Goal: Task Accomplishment & Management: Manage account settings

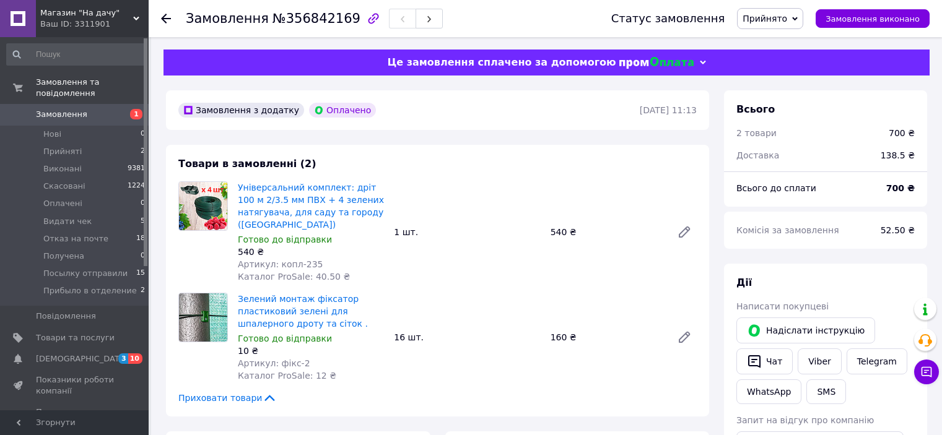
scroll to position [62, 0]
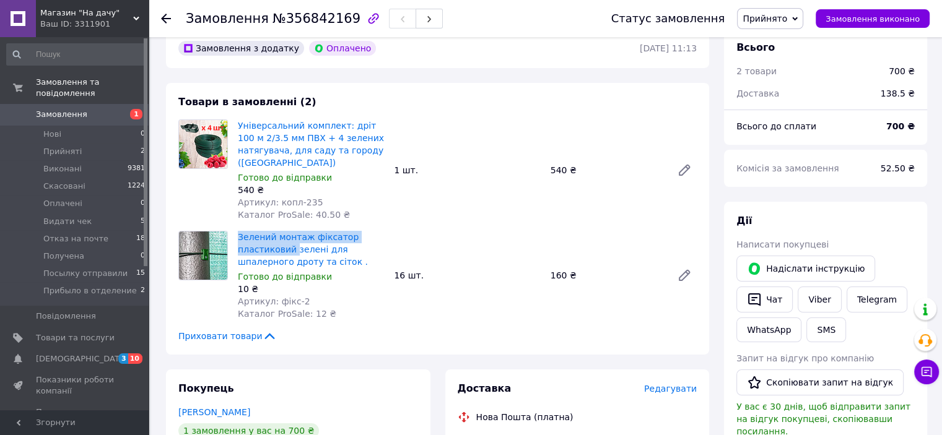
click at [802, 19] on span "Прийнято" at bounding box center [770, 18] width 66 height 21
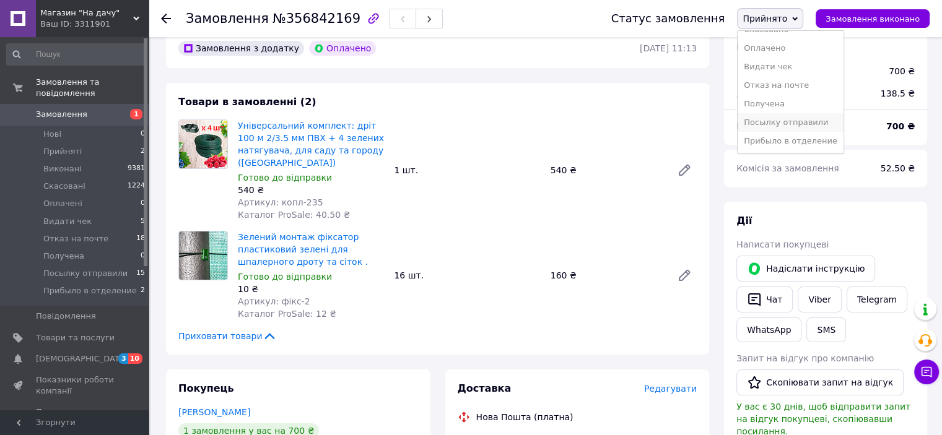
click at [802, 126] on li "Посылку отправили" at bounding box center [790, 122] width 106 height 19
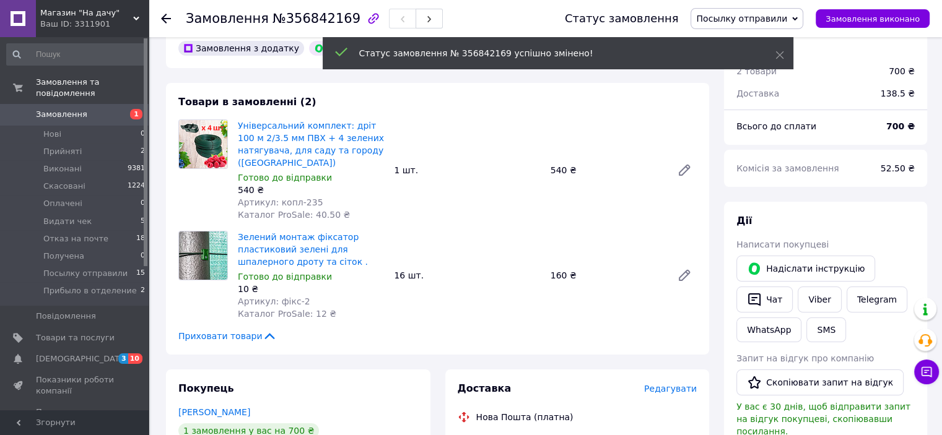
click at [165, 17] on use at bounding box center [166, 19] width 10 height 10
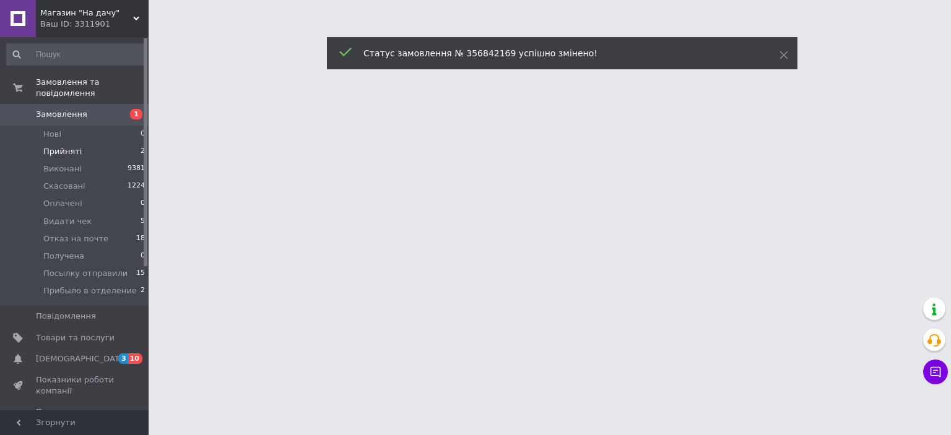
click at [89, 143] on li "Прийняті 2" at bounding box center [76, 151] width 152 height 17
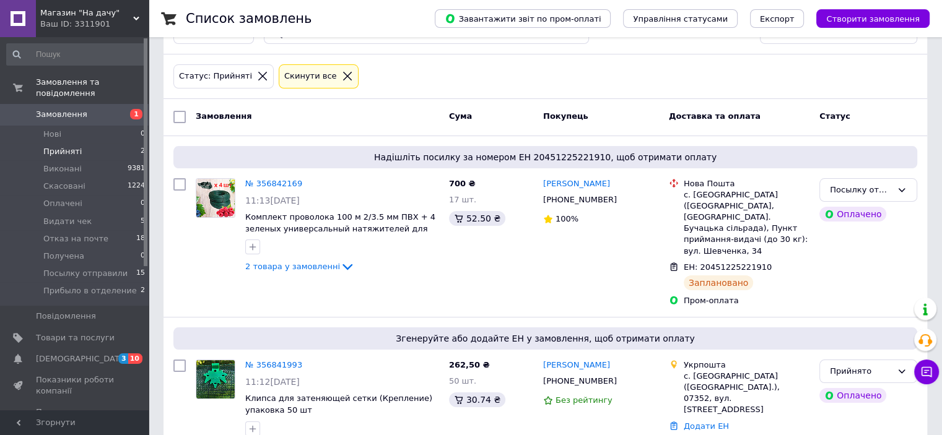
scroll to position [118, 0]
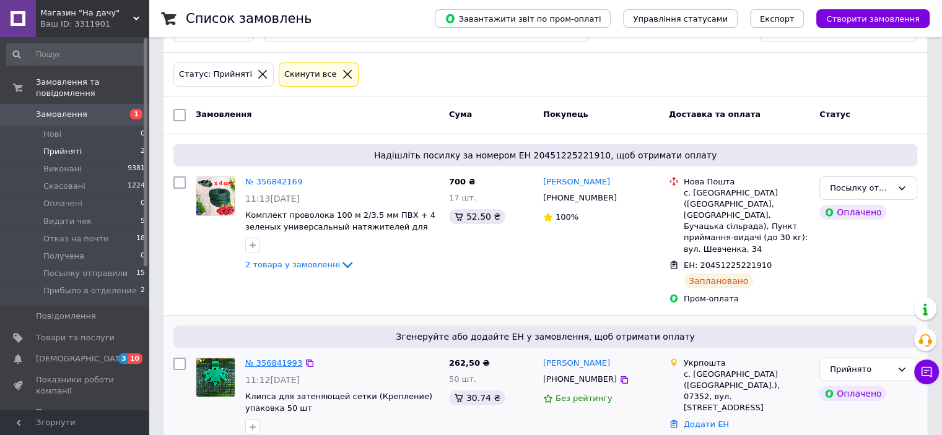
click at [267, 358] on link "№ 356841993" at bounding box center [273, 362] width 57 height 9
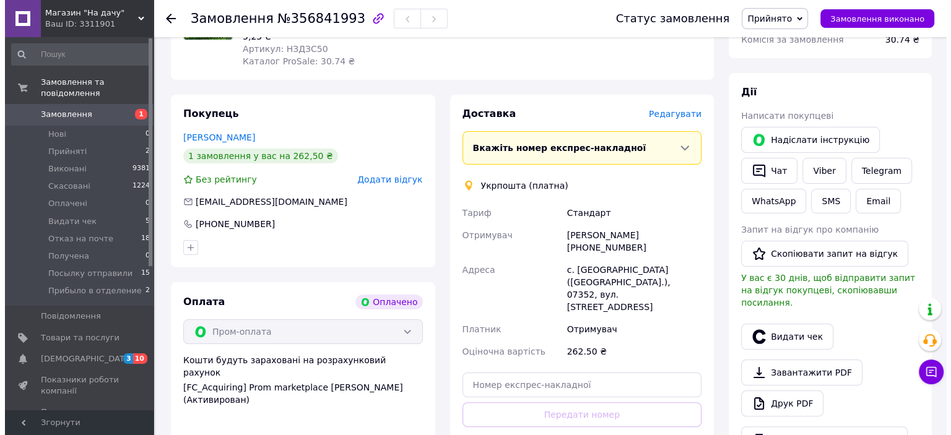
scroll to position [118, 0]
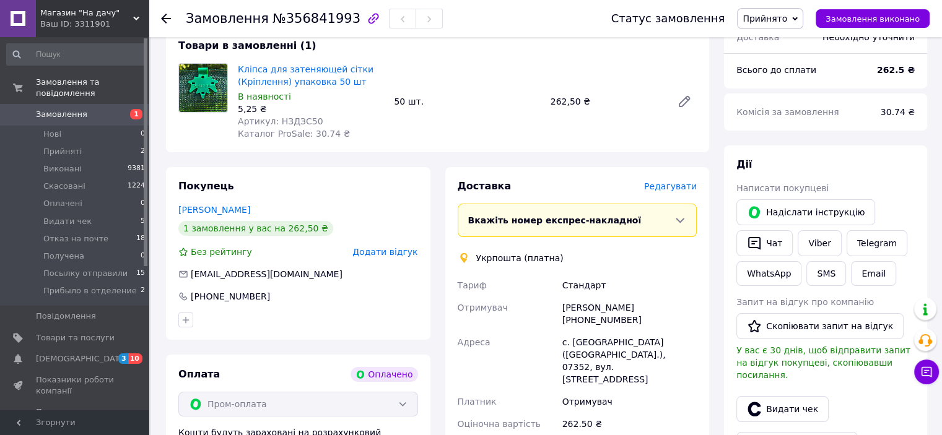
click at [667, 185] on span "Редагувати" at bounding box center [670, 186] width 53 height 10
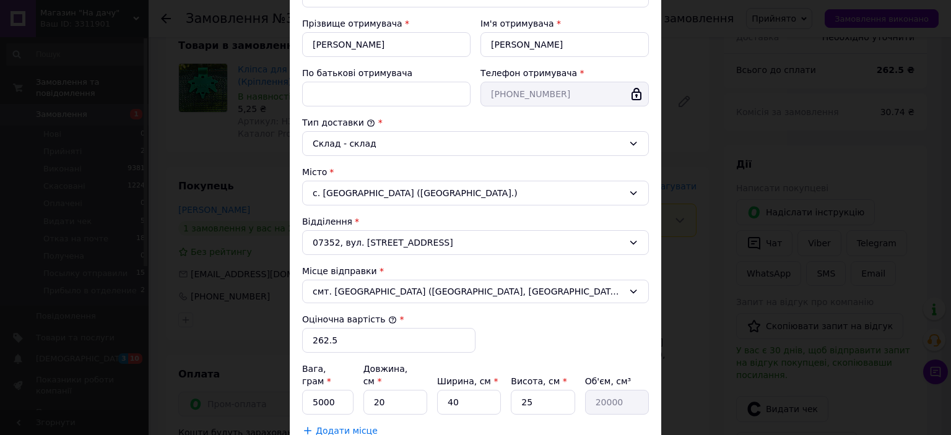
scroll to position [248, 0]
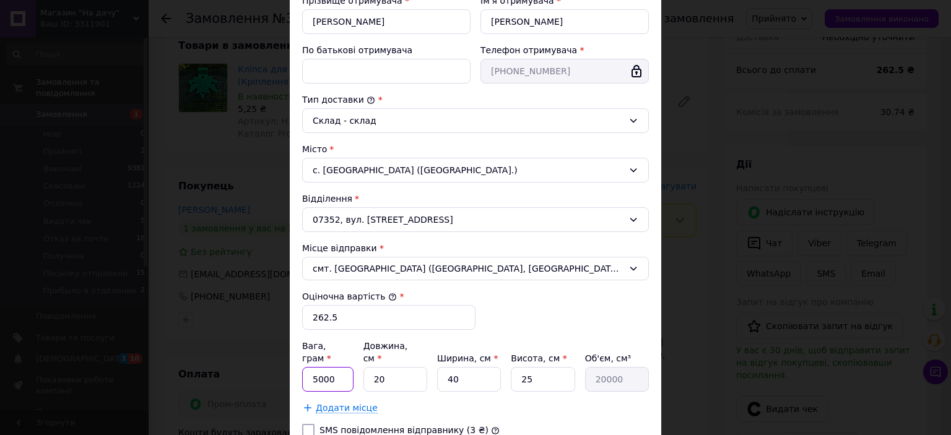
click at [332, 367] on input "5000" at bounding box center [327, 379] width 51 height 25
type input "5"
type input "1500"
click at [532, 367] on input "25" at bounding box center [543, 379] width 64 height 25
type input "2"
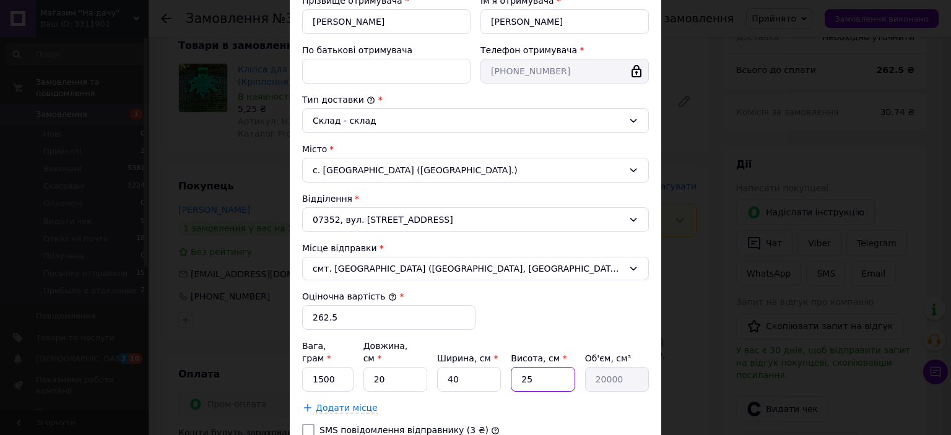
type input "1600"
type input "20"
type input "16000"
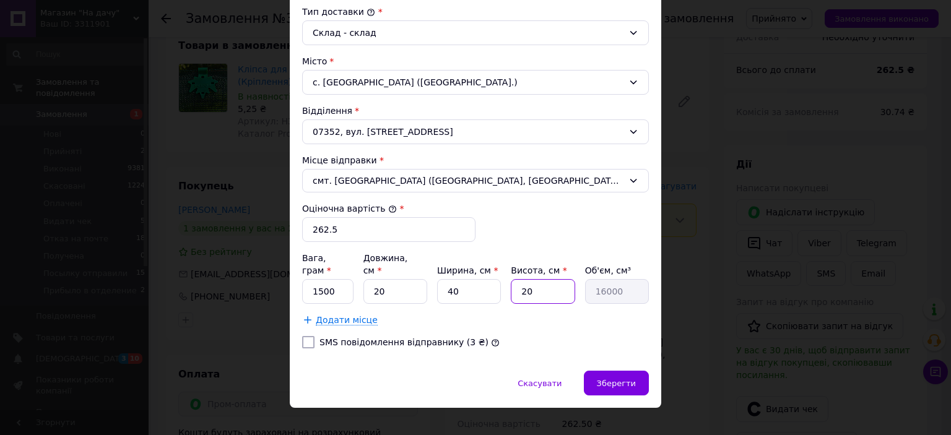
scroll to position [336, 0]
type input "20"
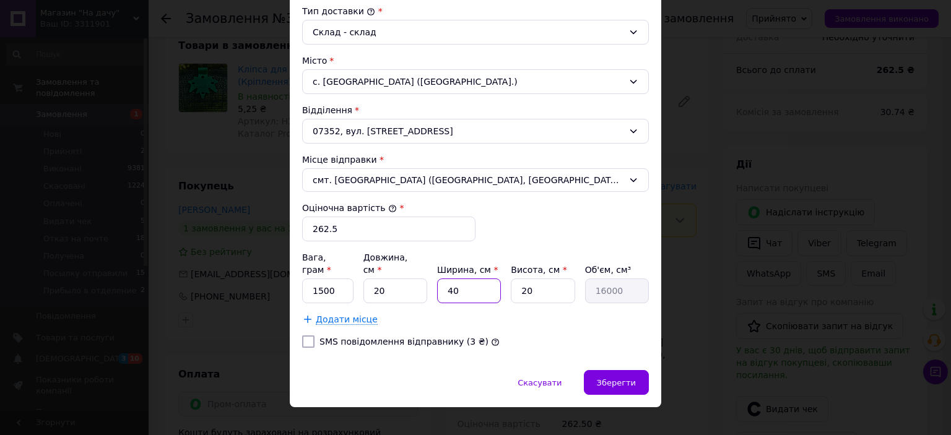
click at [452, 279] on input "40" at bounding box center [469, 291] width 64 height 25
type input "0"
type input "20"
type input "8000"
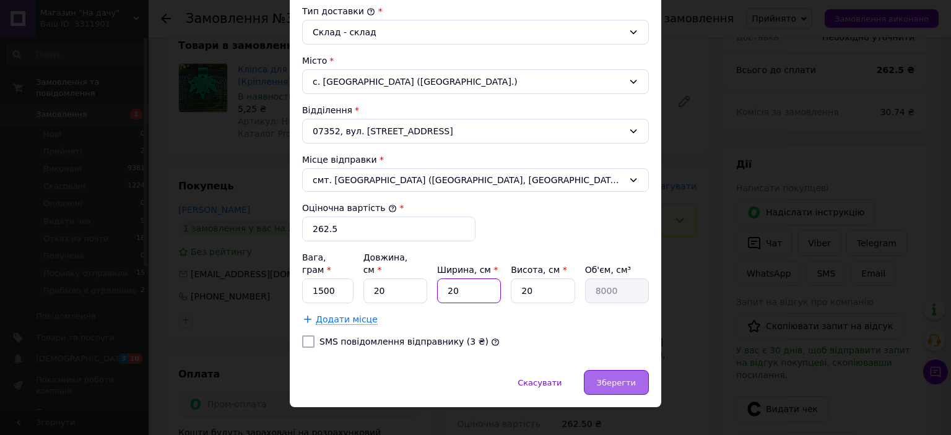
type input "20"
click at [612, 378] on span "Зберегти" at bounding box center [616, 382] width 39 height 9
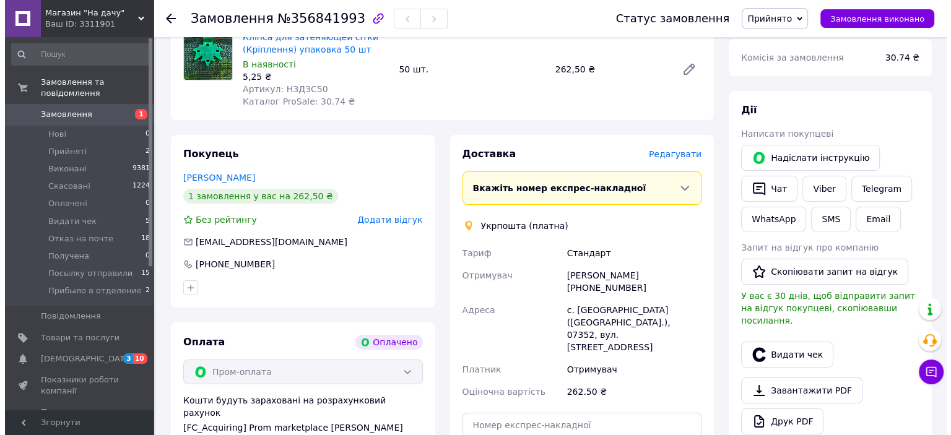
scroll to position [180, 0]
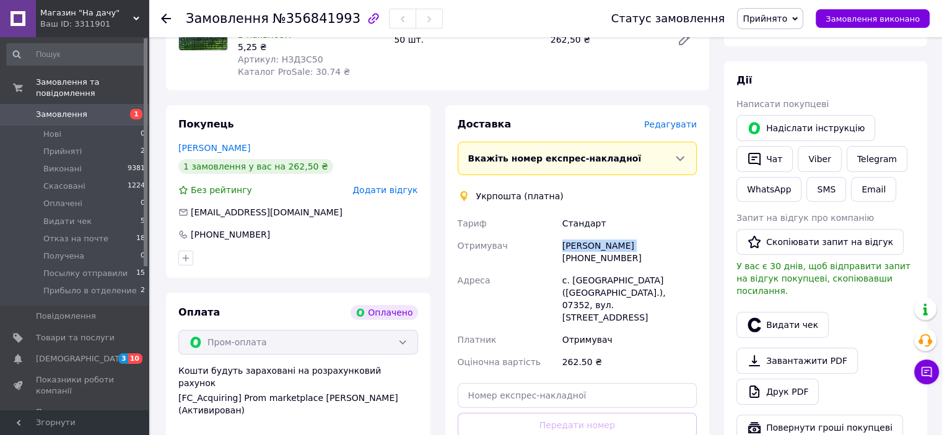
drag, startPoint x: 623, startPoint y: 245, endPoint x: 563, endPoint y: 253, distance: 61.3
click at [563, 253] on div "Олег Павленко +380672233999" at bounding box center [629, 252] width 139 height 35
copy div "Олег Павленко"
click at [787, 19] on span "Прийнято" at bounding box center [764, 19] width 45 height 10
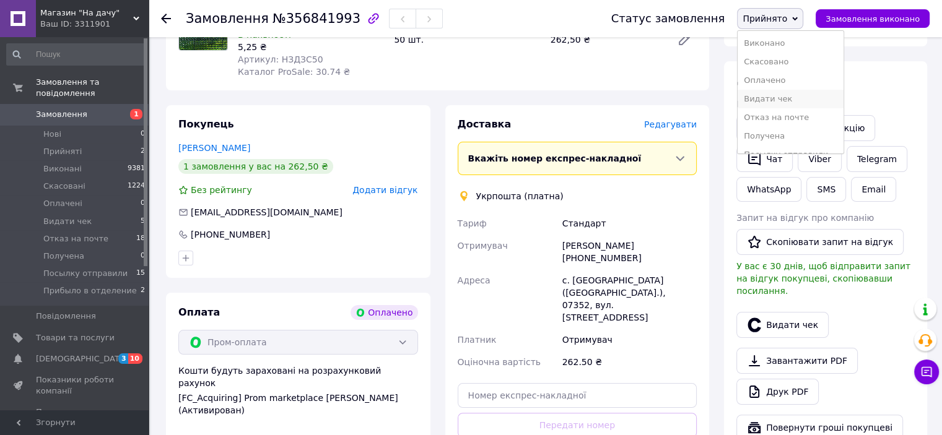
click at [798, 99] on li "Видати чек" at bounding box center [790, 99] width 106 height 19
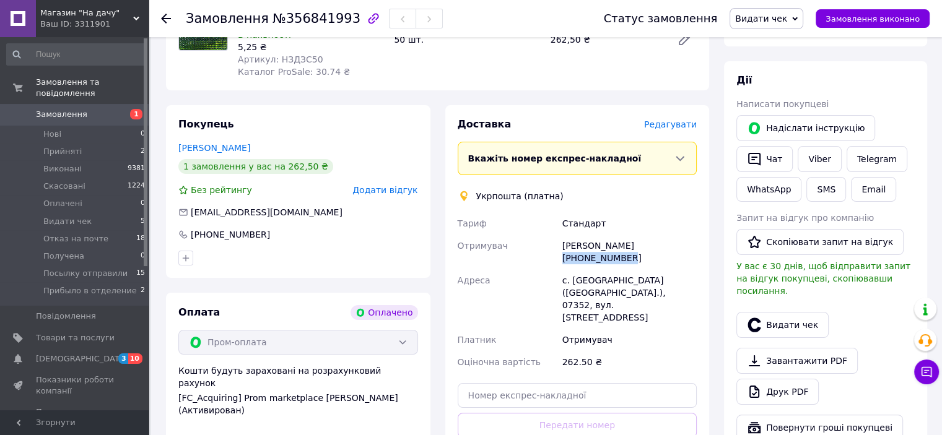
drag, startPoint x: 688, startPoint y: 247, endPoint x: 625, endPoint y: 247, distance: 63.8
click at [625, 247] on div "Олег Павленко +380672233999" at bounding box center [629, 252] width 139 height 35
copy div "+380672233999"
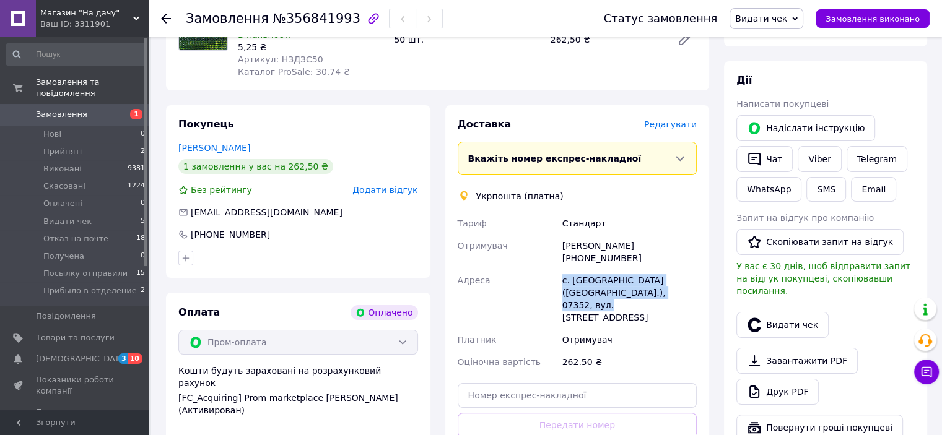
drag, startPoint x: 657, startPoint y: 282, endPoint x: 557, endPoint y: 272, distance: 100.2
click at [557, 272] on div "Тариф Стандарт Отримувач Олег Павленко +380672233999 Адреса с. Лютіж (Київська …" at bounding box center [577, 292] width 245 height 161
copy div "Адреса с. Лютіж (Київська обл.), 07352, вул. Визволителів, 62"
click at [667, 124] on span "Редагувати" at bounding box center [670, 124] width 53 height 10
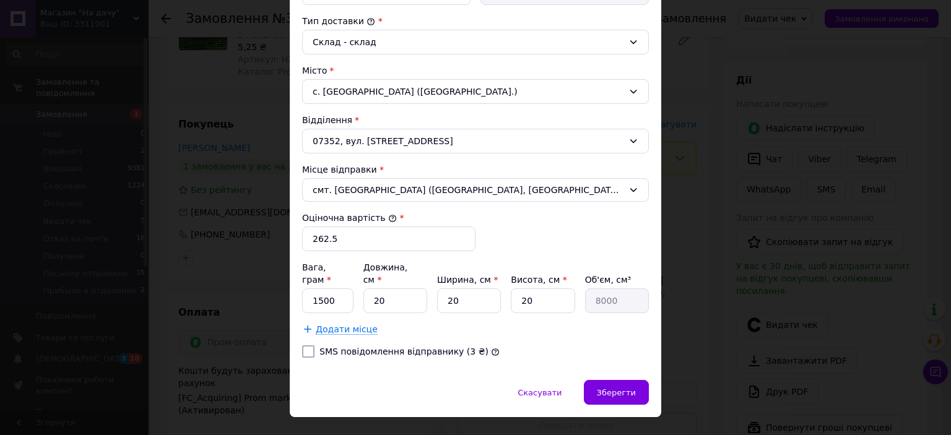
scroll to position [336, 0]
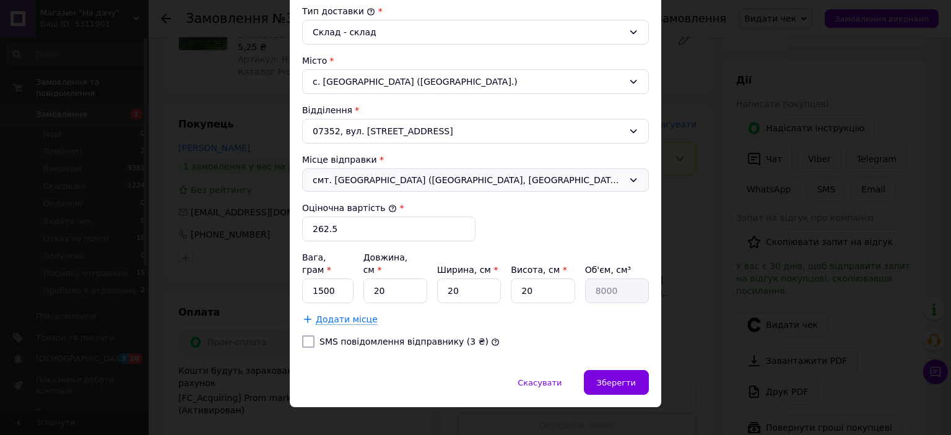
click at [628, 180] on icon at bounding box center [633, 180] width 10 height 10
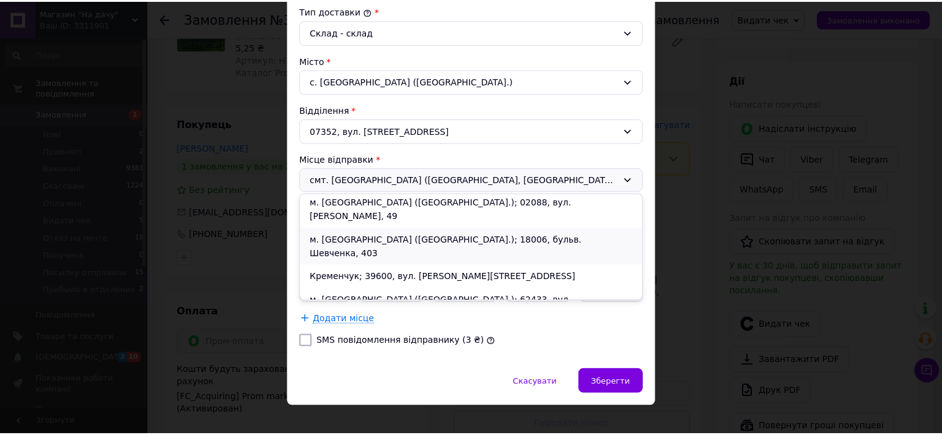
scroll to position [62, 0]
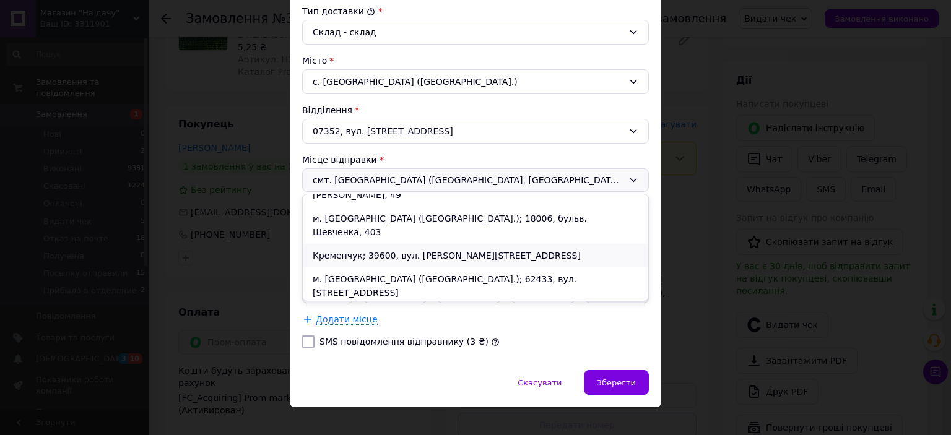
click at [395, 244] on li "Кременчук; 39600, вул. Ігоря Сердюка, 20" at bounding box center [475, 256] width 345 height 24
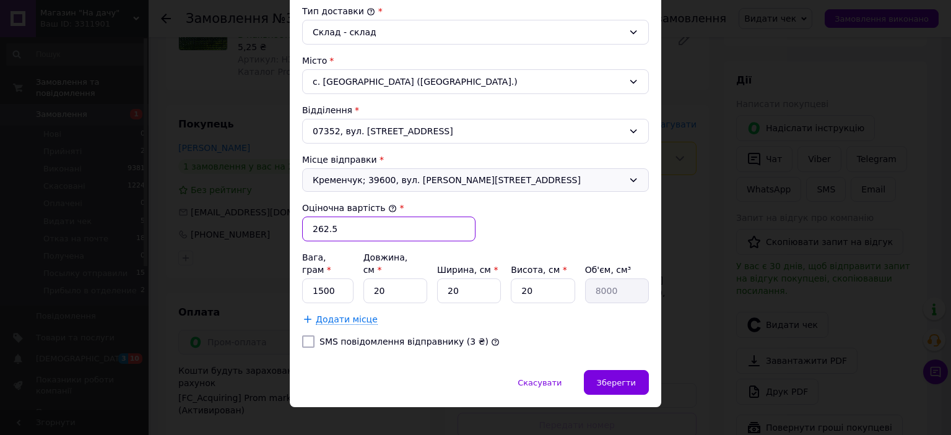
click at [339, 223] on input "262.5" at bounding box center [388, 229] width 173 height 25
type input "263"
click at [617, 378] on span "Зберегти" at bounding box center [616, 382] width 39 height 9
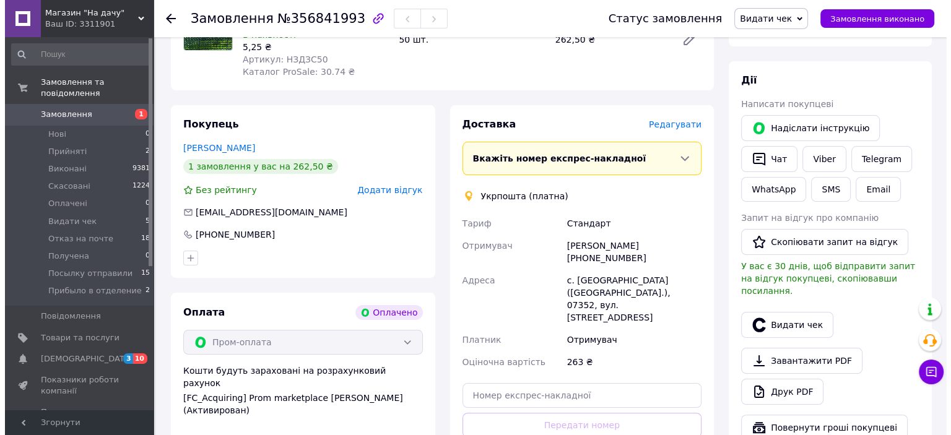
scroll to position [242, 0]
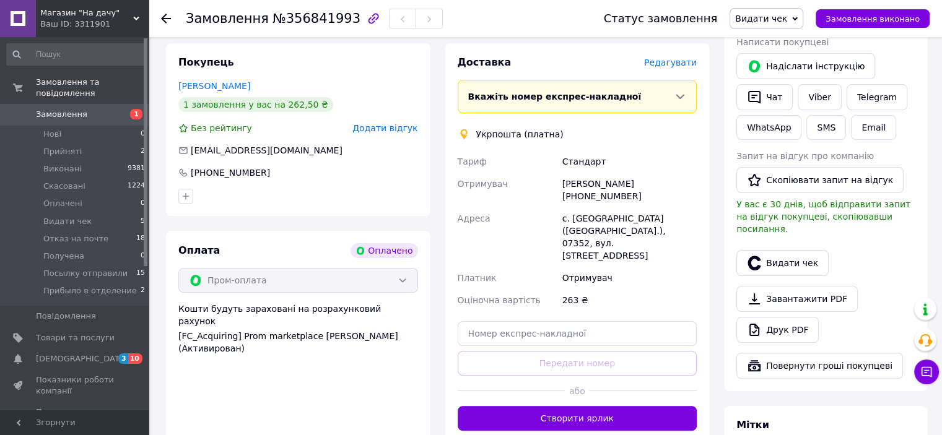
click at [666, 67] on span "Редагувати" at bounding box center [670, 63] width 53 height 10
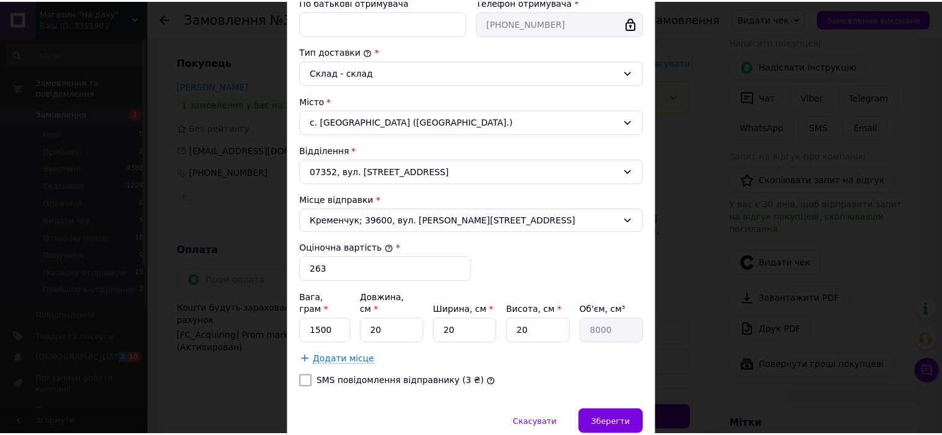
scroll to position [310, 0]
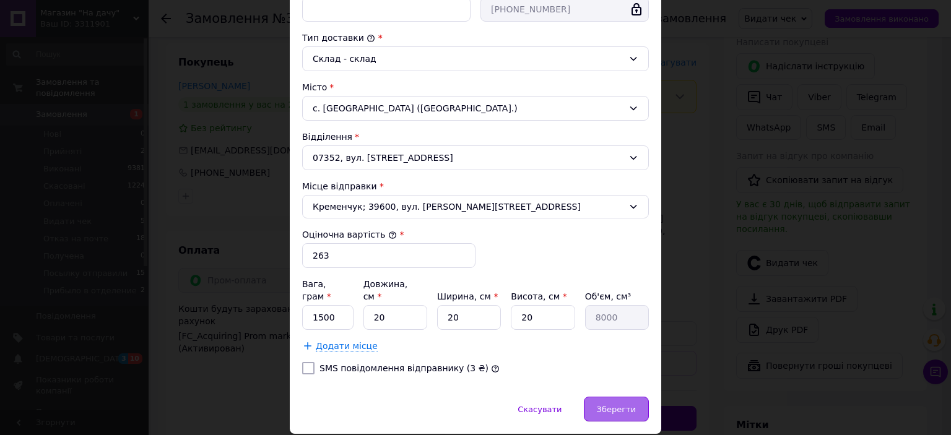
click at [612, 400] on div "Зберегти" at bounding box center [616, 409] width 65 height 25
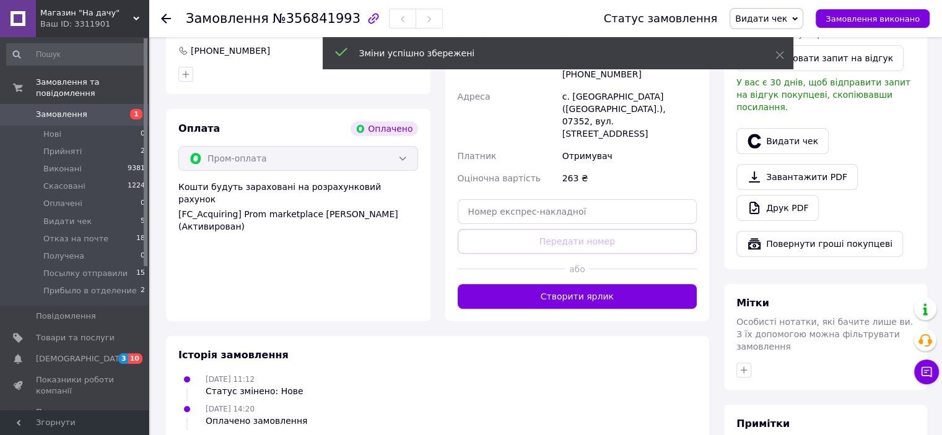
scroll to position [366, 0]
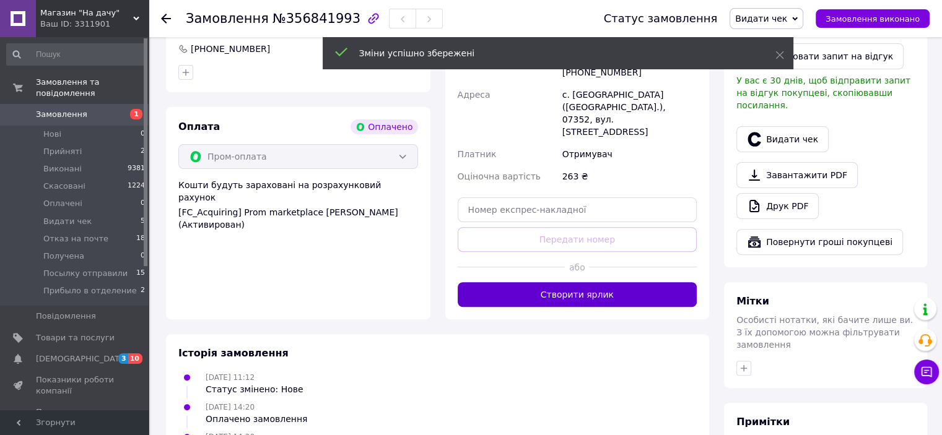
click at [591, 282] on button "Створити ярлик" at bounding box center [578, 294] width 240 height 25
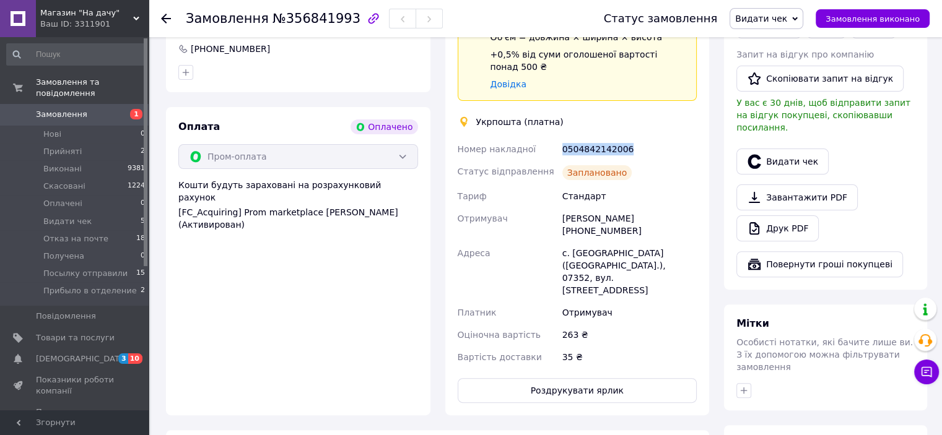
drag, startPoint x: 623, startPoint y: 136, endPoint x: 562, endPoint y: 128, distance: 61.7
click at [562, 138] on div "0504842142006" at bounding box center [629, 149] width 139 height 22
copy div "0504842142006"
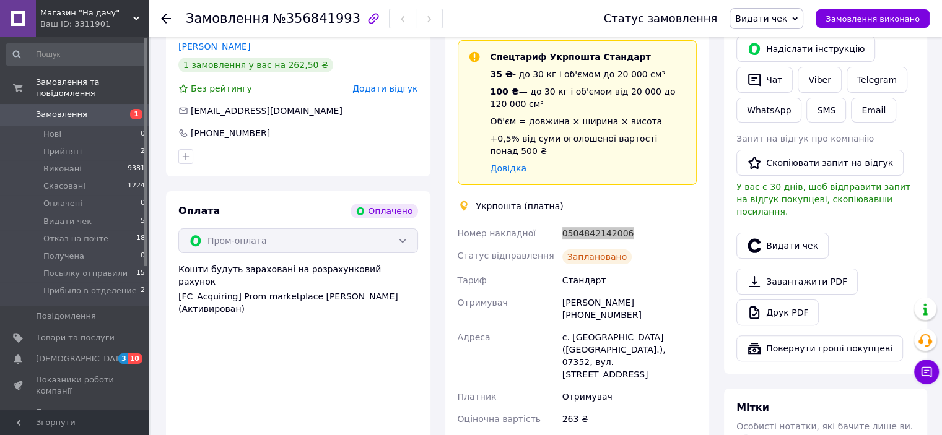
scroll to position [118, 0]
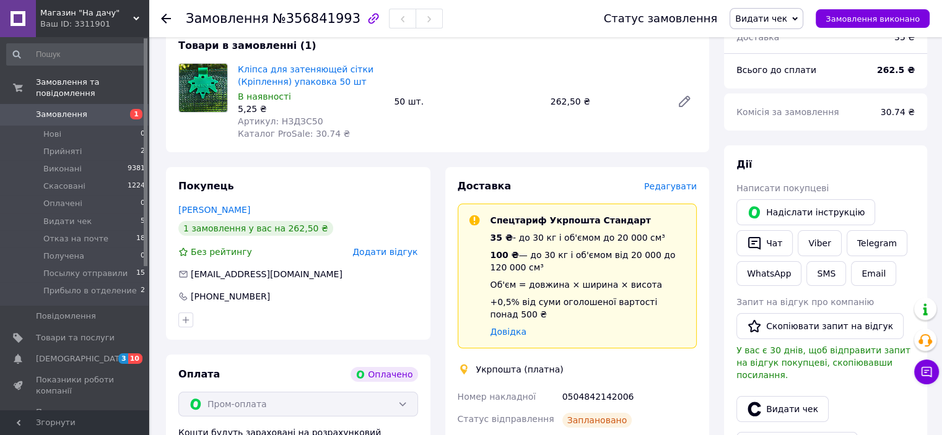
click at [164, 17] on icon at bounding box center [166, 19] width 10 height 10
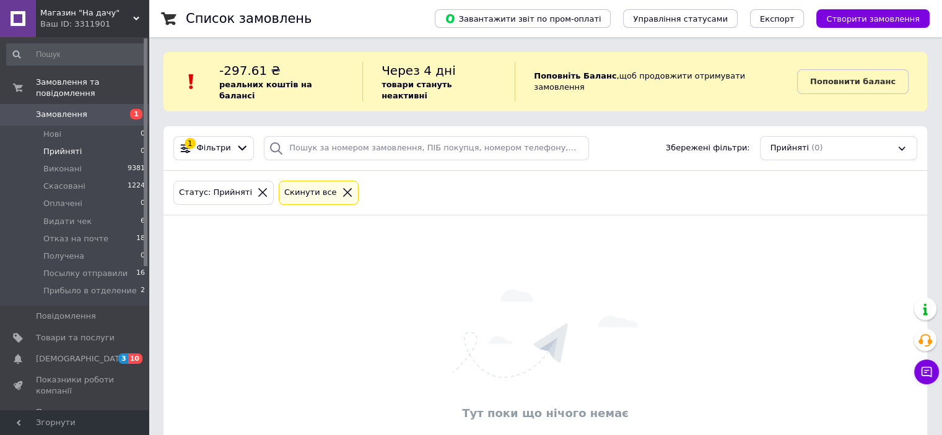
click at [342, 187] on icon at bounding box center [347, 192] width 11 height 11
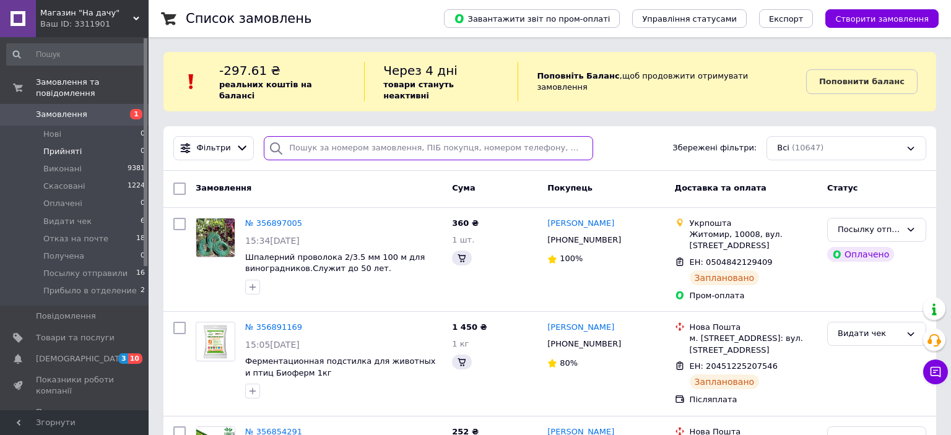
click at [331, 136] on input "search" at bounding box center [428, 148] width 329 height 24
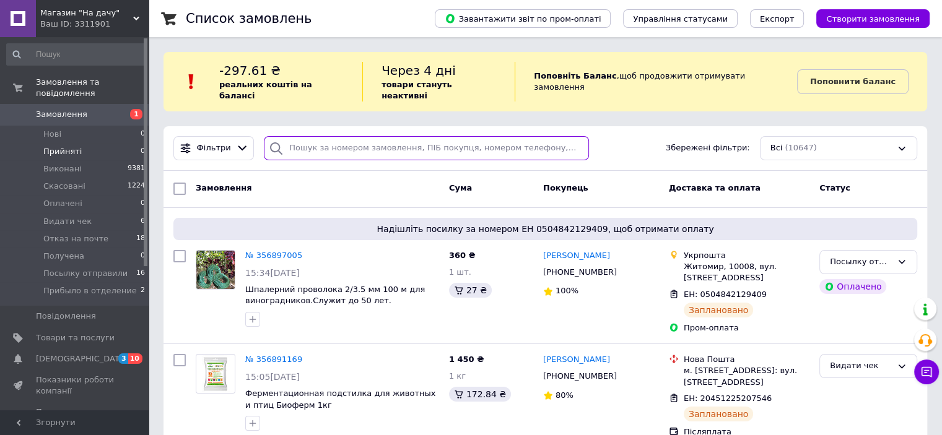
paste input "+380988048380"
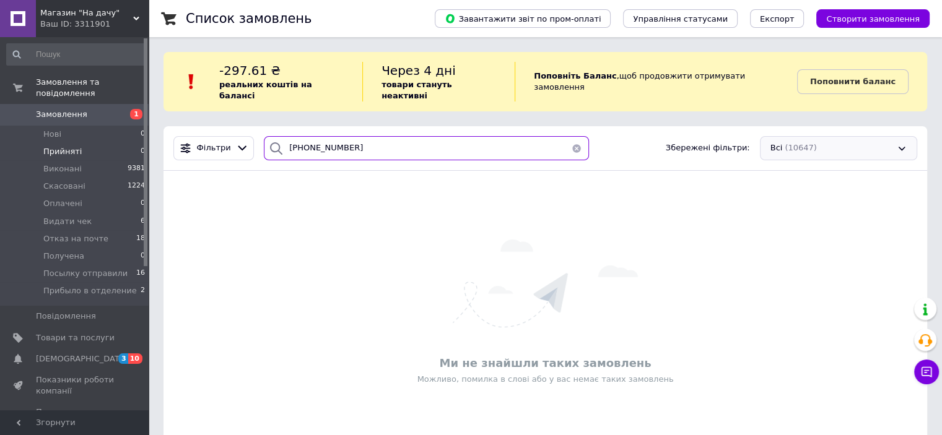
type input "+380988048380"
click at [573, 137] on button "button" at bounding box center [576, 148] width 25 height 24
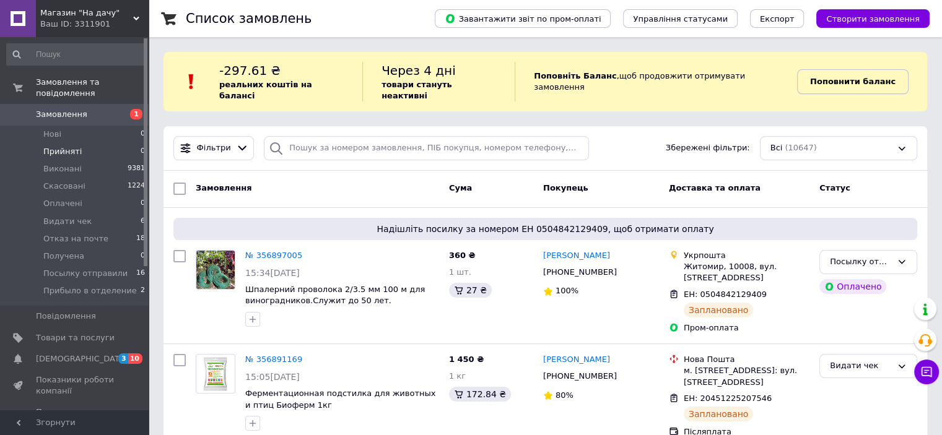
click at [855, 79] on b "Поповнити баланс" at bounding box center [852, 81] width 85 height 9
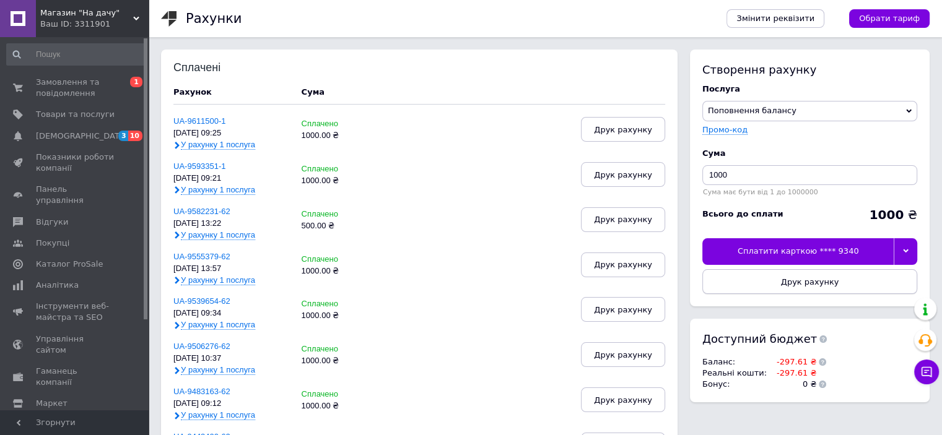
click at [806, 284] on span "Друк рахунку" at bounding box center [810, 281] width 58 height 9
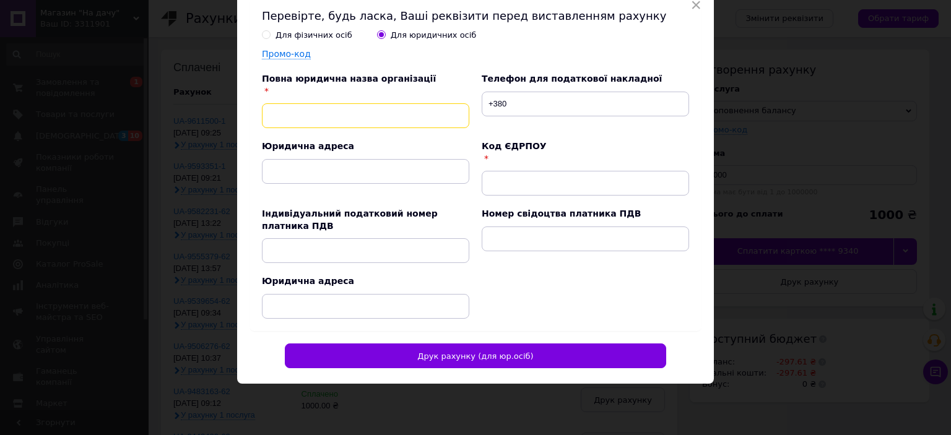
click at [268, 112] on input "text" at bounding box center [365, 115] width 207 height 25
paste input "ФОП Мирошниченко Віталій Іванович"
type input "ФОП Мирошниченко Віталій Іванович"
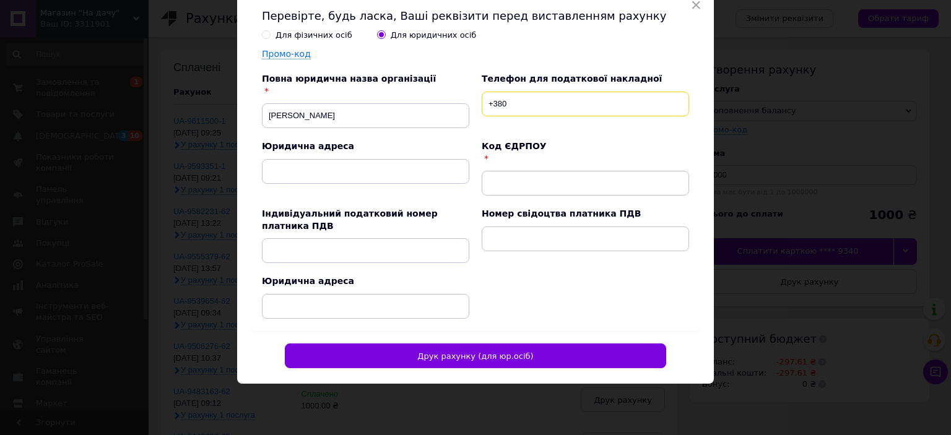
click at [518, 110] on input "+380" at bounding box center [585, 104] width 207 height 25
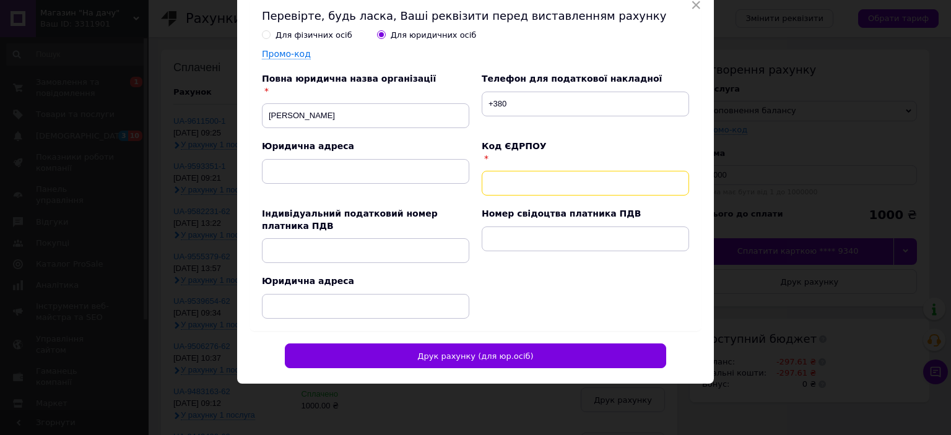
click at [500, 184] on input "text" at bounding box center [585, 183] width 207 height 25
paste input "2974008191"
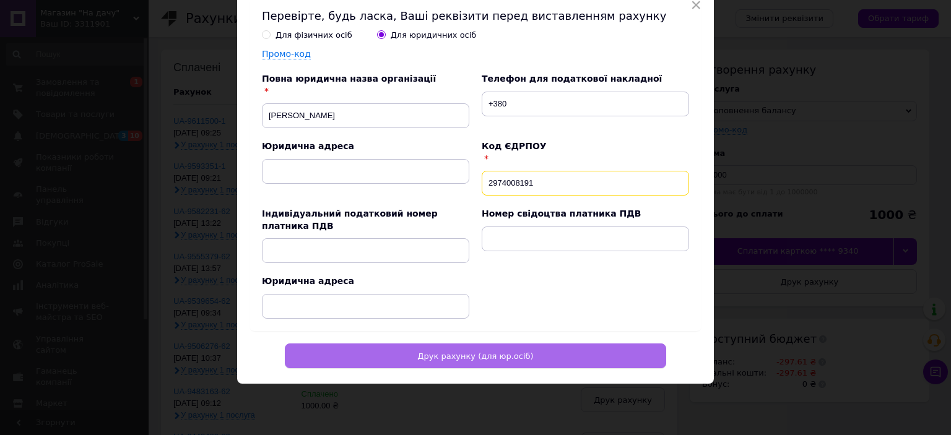
type input "2974008191"
click at [580, 348] on button "Друк рахунку (для юр.осіб)" at bounding box center [475, 356] width 381 height 25
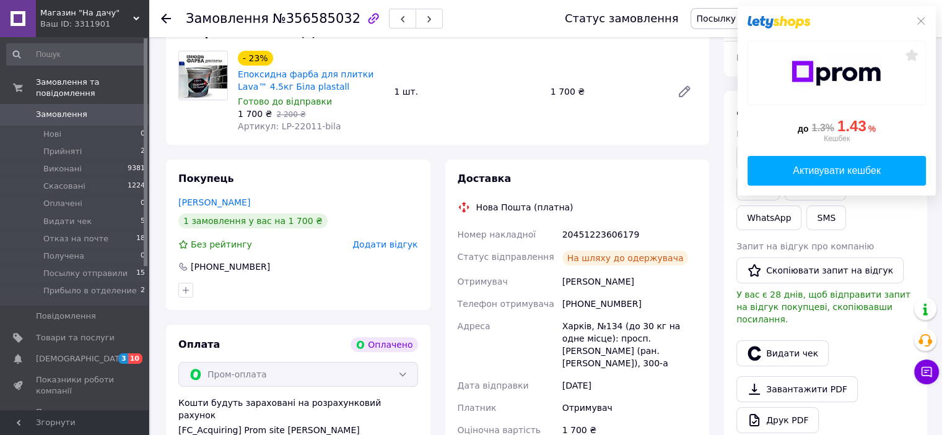
scroll to position [2, 0]
click at [84, 14] on span "Магазин "На дачу"" at bounding box center [86, 12] width 93 height 11
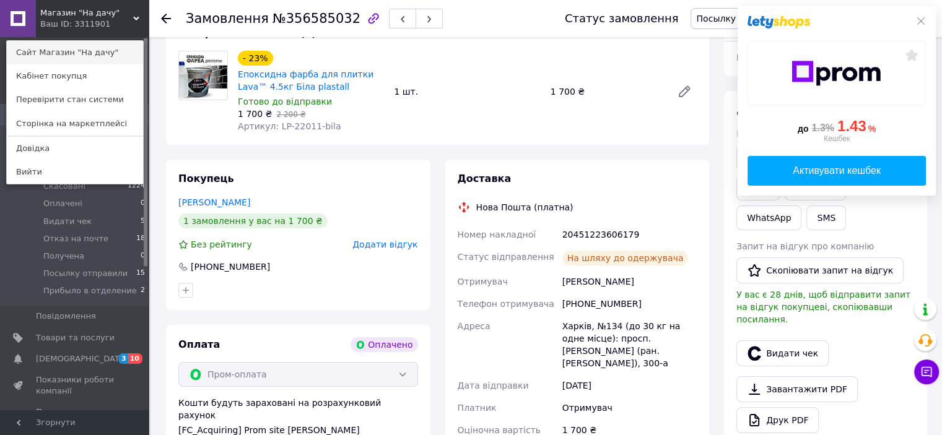
click at [102, 48] on link "Сайт Магазин "На дачу"" at bounding box center [75, 53] width 136 height 24
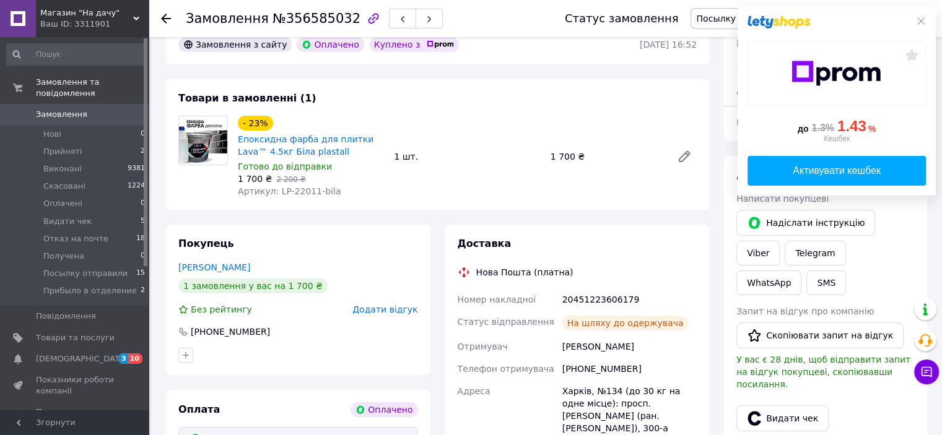
scroll to position [0, 0]
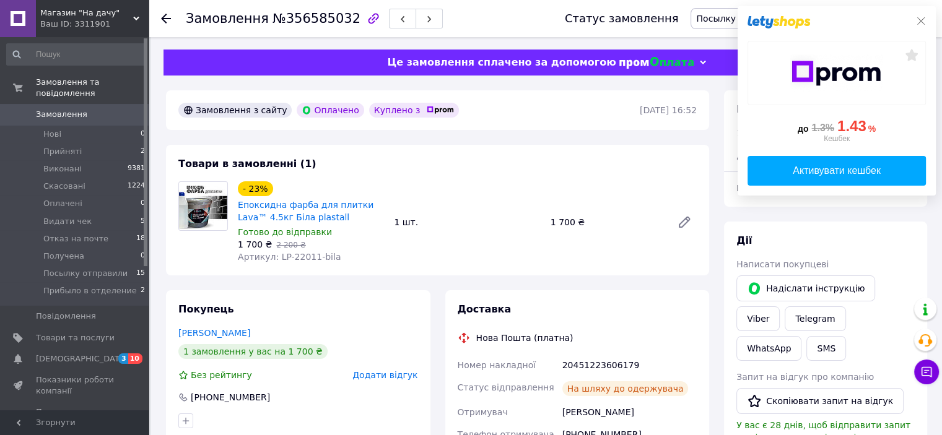
click at [918, 23] on icon at bounding box center [921, 21] width 10 height 10
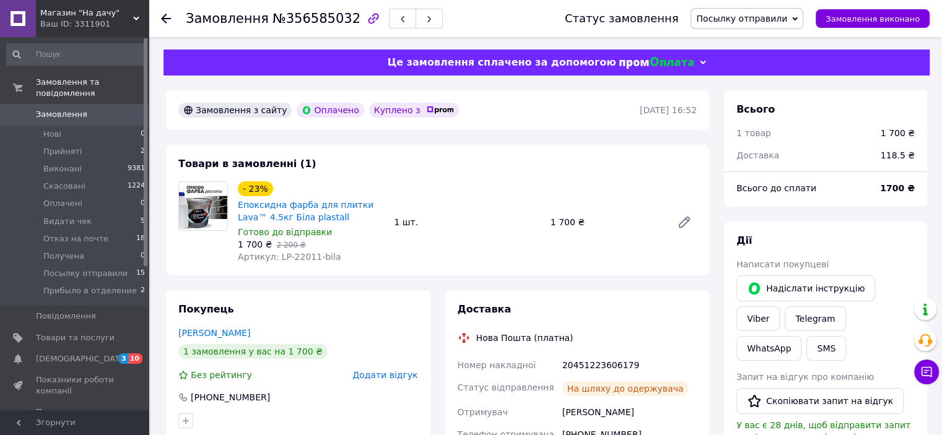
click at [167, 18] on use at bounding box center [166, 19] width 10 height 10
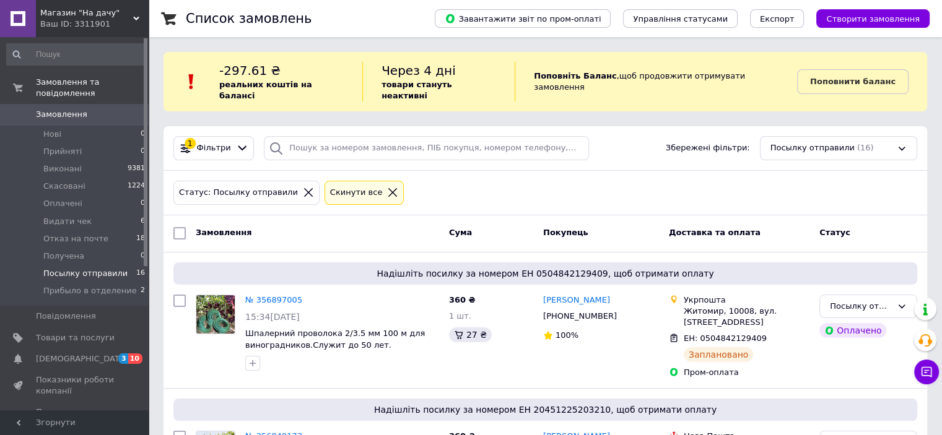
click at [387, 187] on icon at bounding box center [392, 192] width 11 height 11
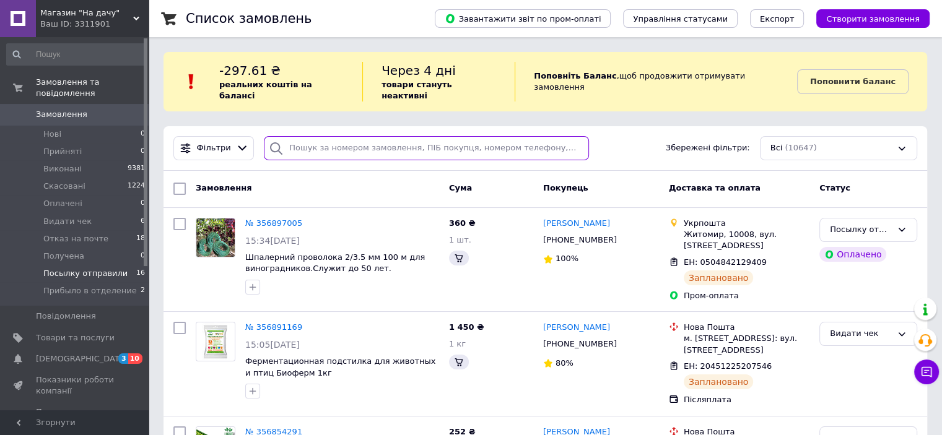
click at [342, 142] on input "search" at bounding box center [426, 148] width 325 height 24
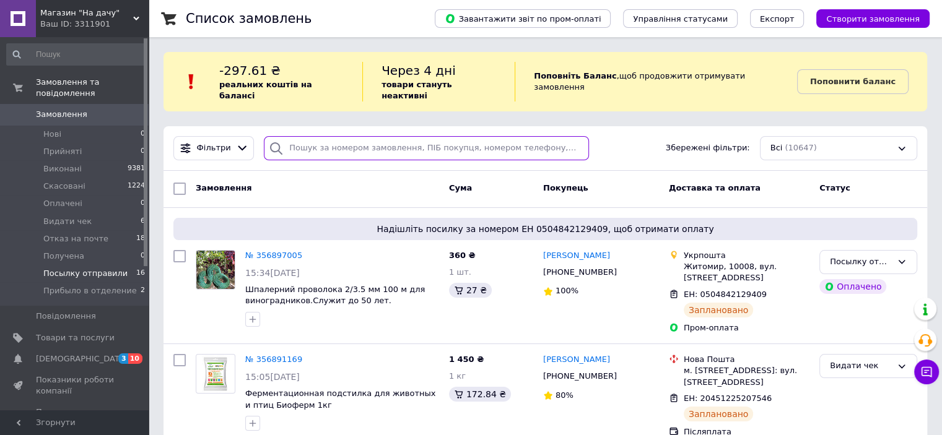
paste input "0 (96) 379 98 59"
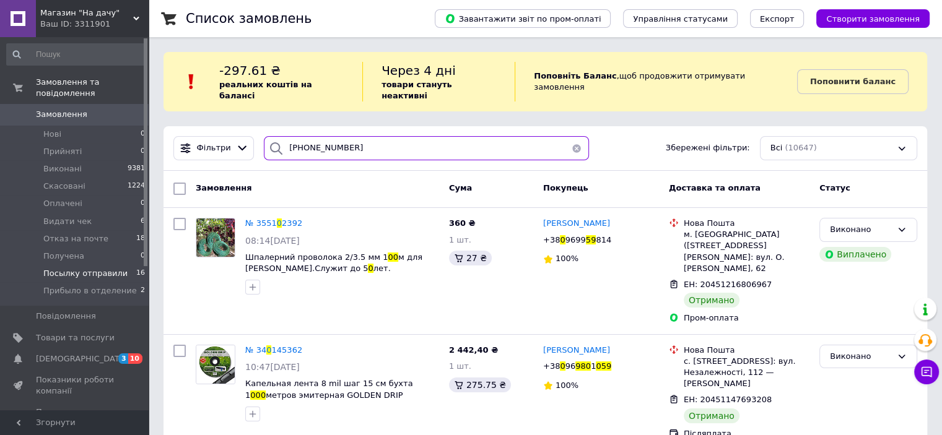
click at [332, 137] on input "0 (96) 379 98 59" at bounding box center [426, 148] width 325 height 24
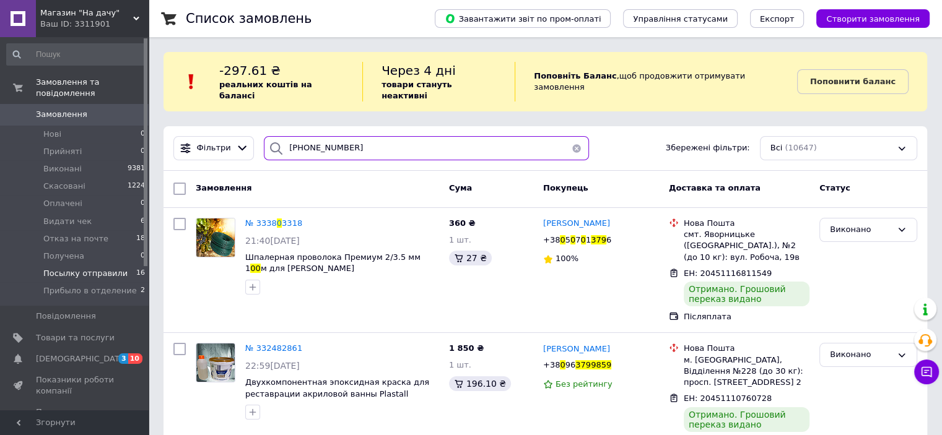
click at [321, 136] on input "0 (96) 379 9859" at bounding box center [426, 148] width 325 height 24
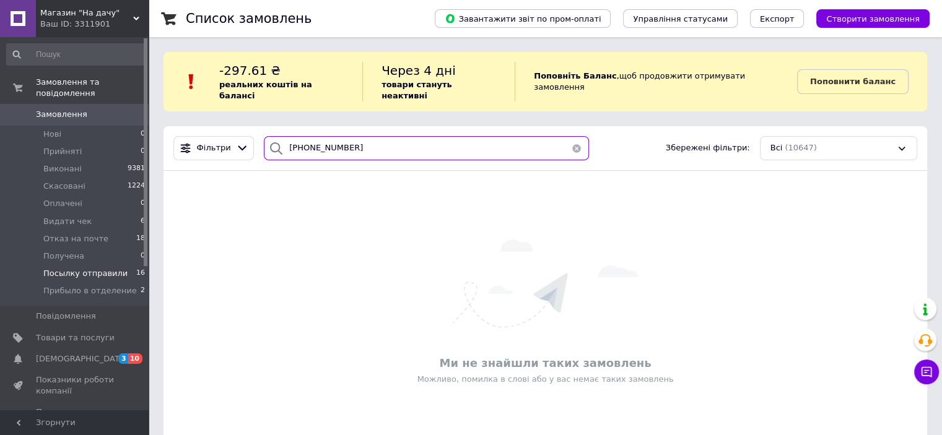
click at [307, 137] on input "0 (96) 3799859" at bounding box center [426, 148] width 325 height 24
click at [294, 136] on input "0 (963799859" at bounding box center [426, 148] width 325 height 24
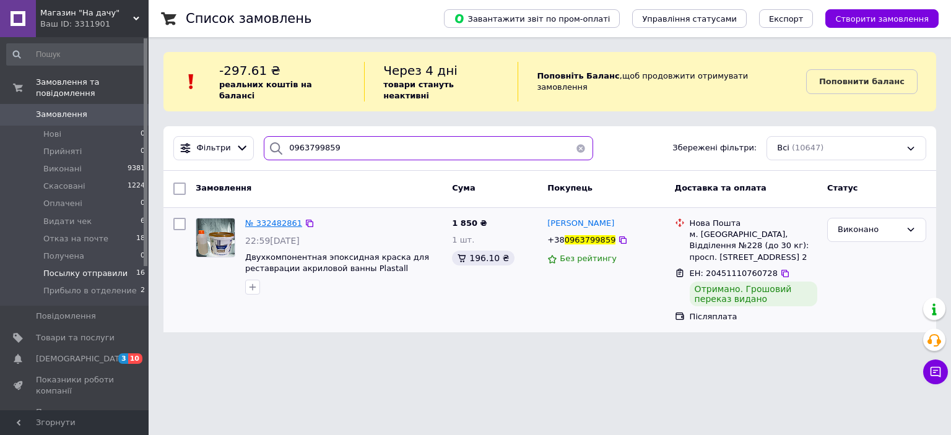
type input "0963799859"
click at [264, 219] on span "№ 332482861" at bounding box center [273, 223] width 57 height 9
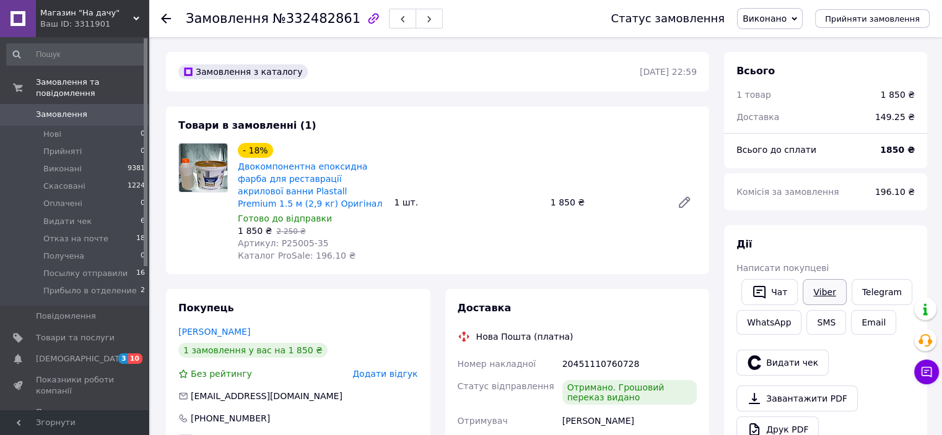
click at [820, 287] on link "Viber" at bounding box center [823, 292] width 43 height 26
click at [166, 20] on icon at bounding box center [166, 19] width 10 height 10
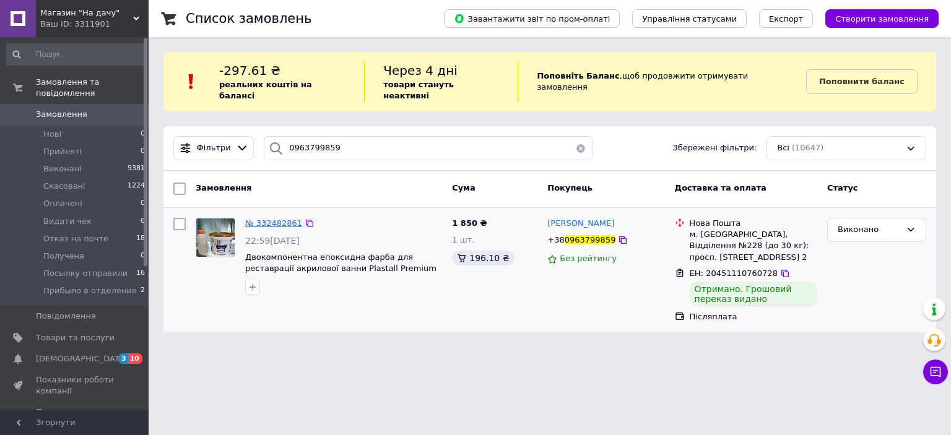
click at [260, 219] on span "№ 332482861" at bounding box center [273, 223] width 57 height 9
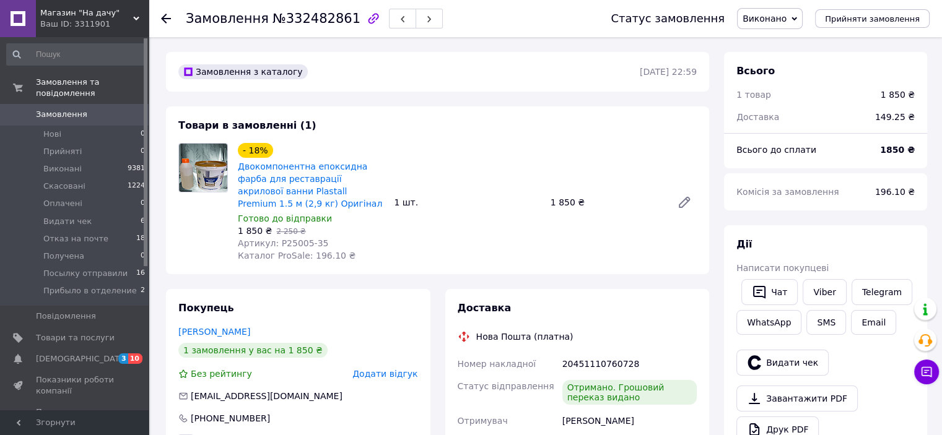
scroll to position [186, 0]
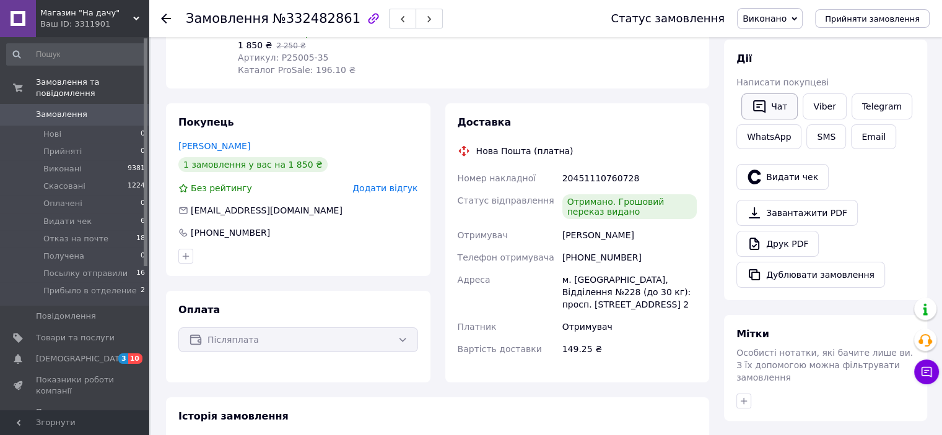
click at [778, 111] on button "Чат" at bounding box center [769, 106] width 56 height 26
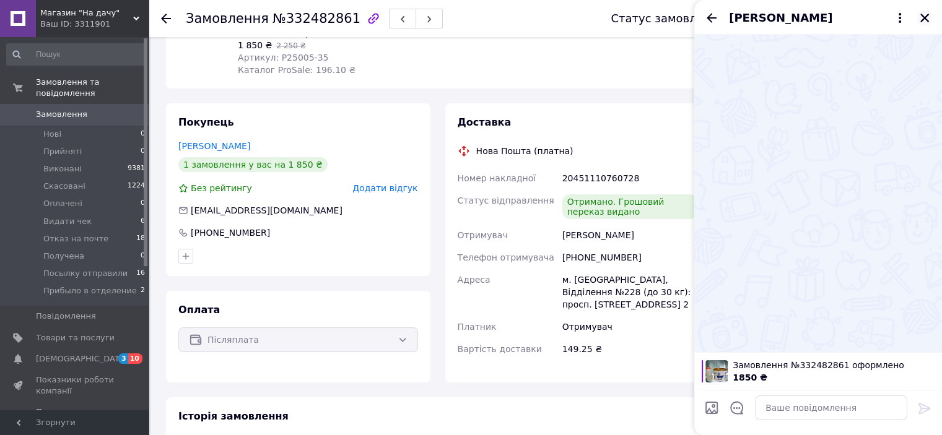
click at [923, 17] on icon "Закрити" at bounding box center [924, 18] width 9 height 9
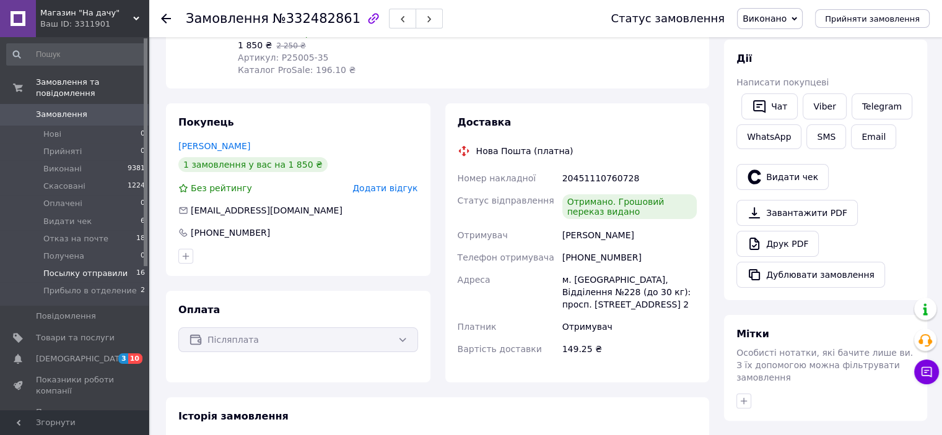
click at [72, 268] on span "Посылку отправили" at bounding box center [85, 273] width 84 height 11
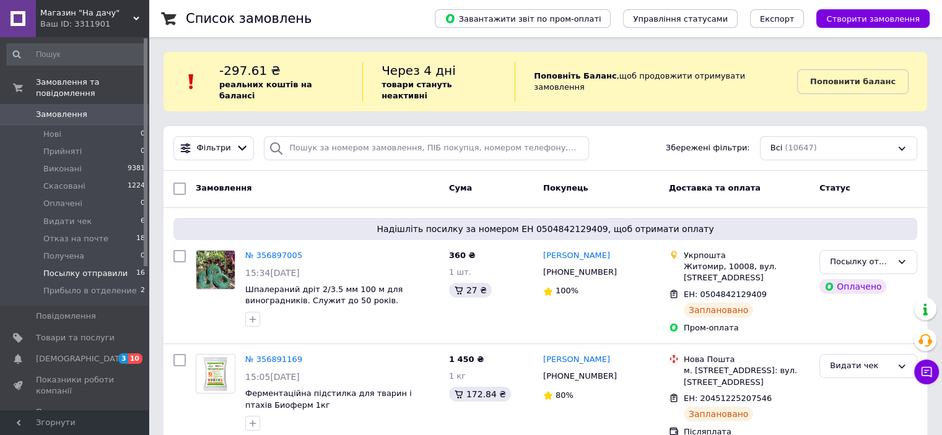
click at [82, 268] on span "Посылку отправили" at bounding box center [85, 273] width 84 height 11
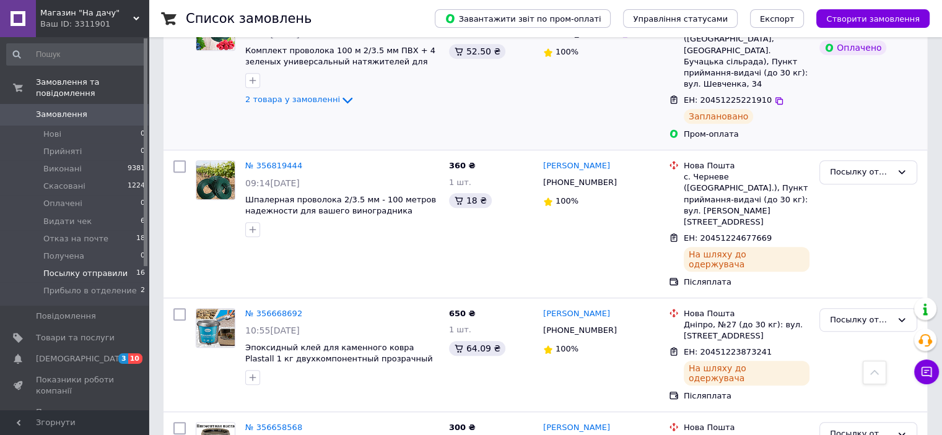
scroll to position [619, 0]
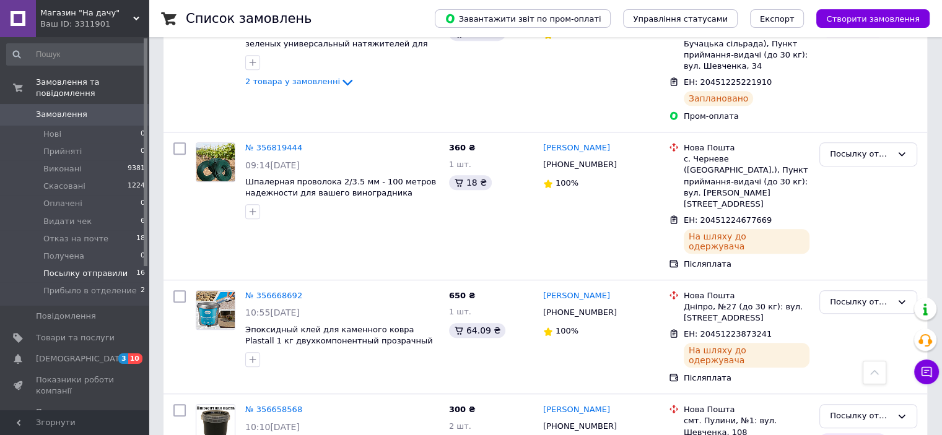
click at [59, 268] on span "Посылку отправили" at bounding box center [85, 273] width 84 height 11
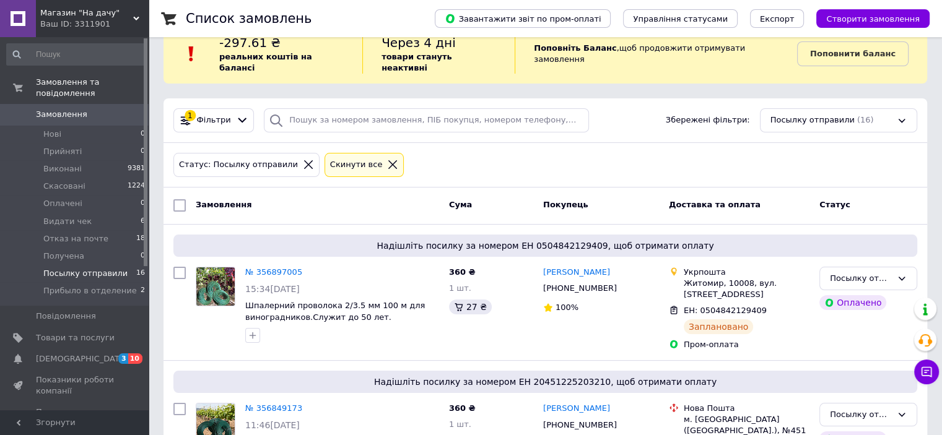
scroll to position [0, 0]
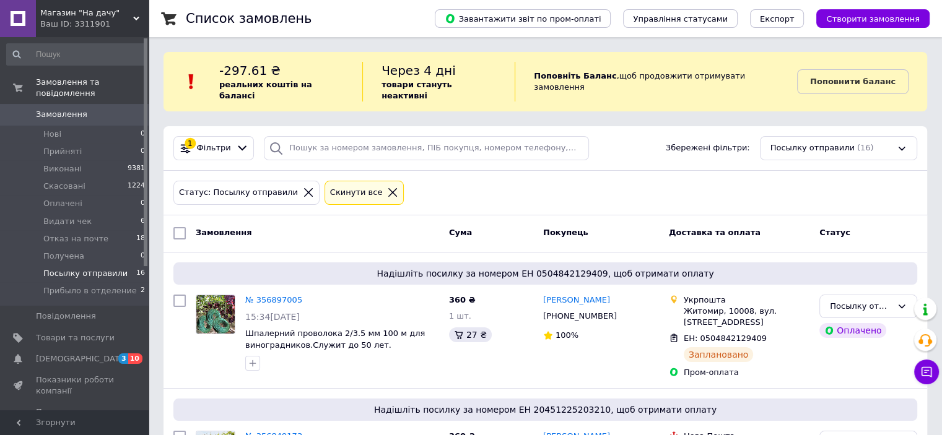
click at [388, 188] on icon at bounding box center [392, 192] width 9 height 9
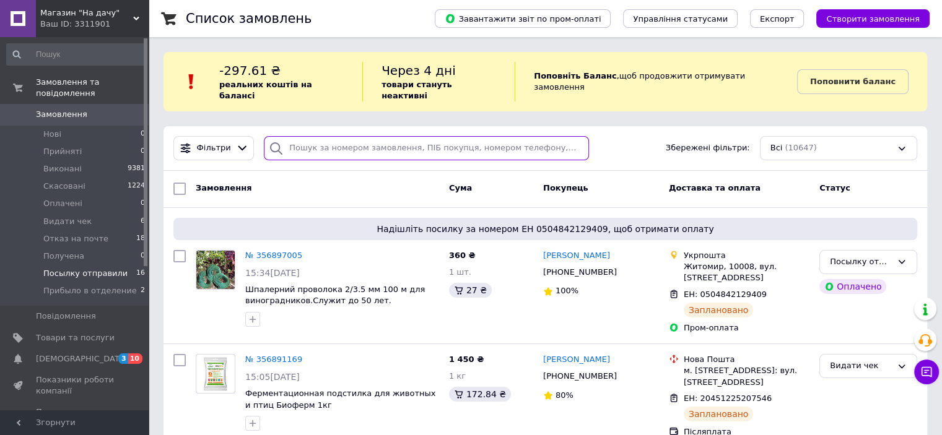
click at [299, 137] on input "search" at bounding box center [426, 148] width 325 height 24
paste input "0963799859"
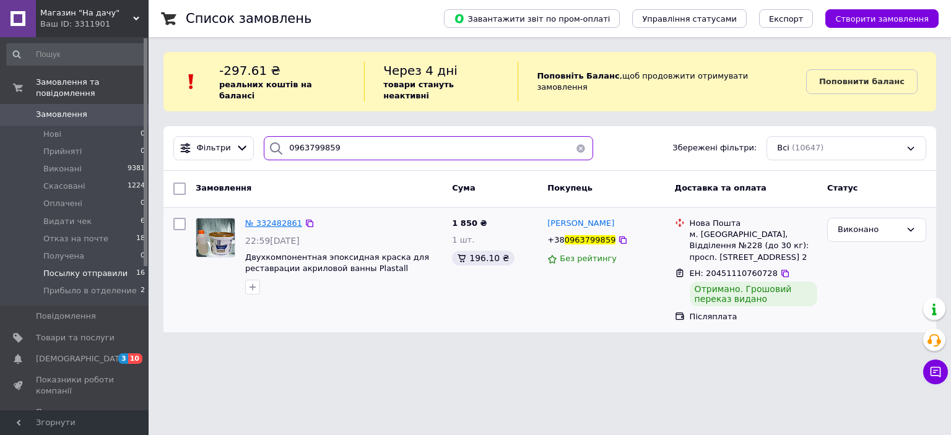
type input "0963799859"
click at [271, 219] on span "№ 332482861" at bounding box center [273, 223] width 57 height 9
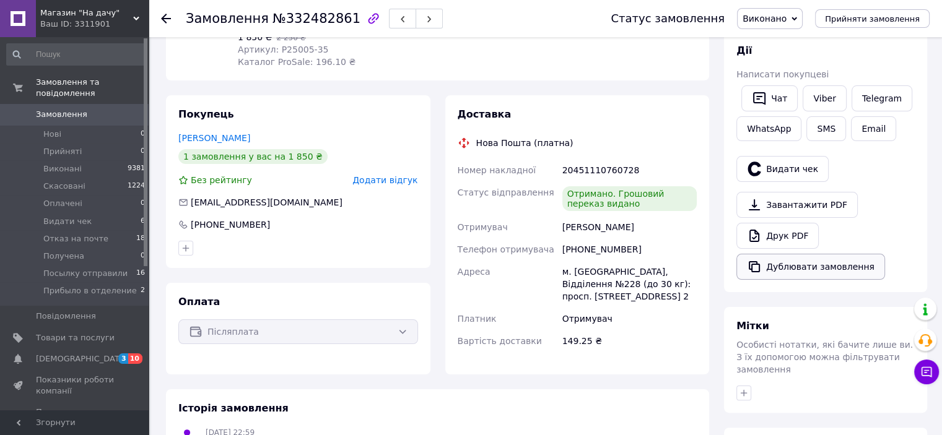
scroll to position [248, 0]
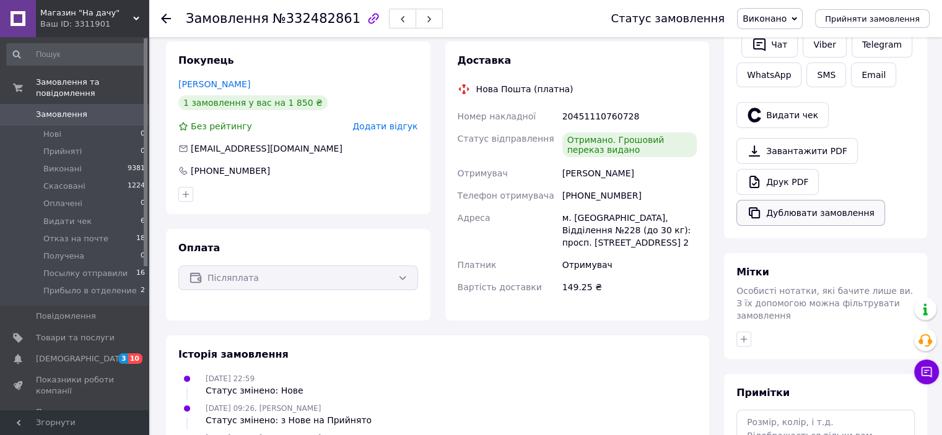
click at [818, 214] on button "Дублювати замовлення" at bounding box center [810, 213] width 149 height 26
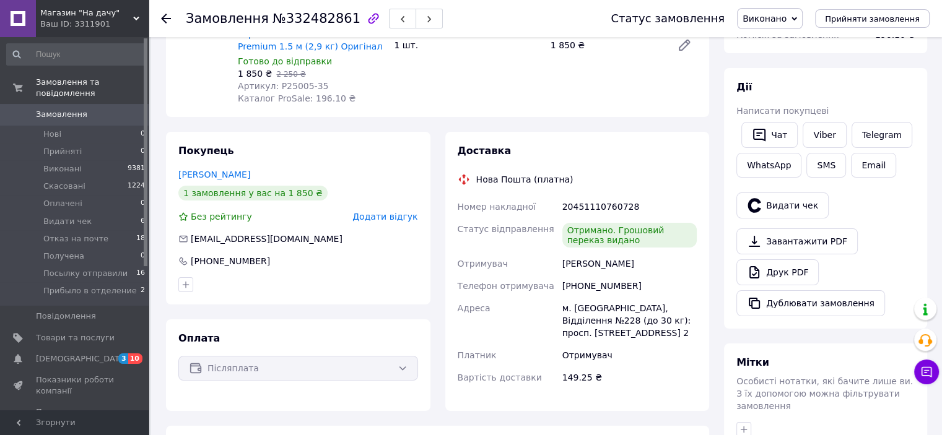
scroll to position [0, 0]
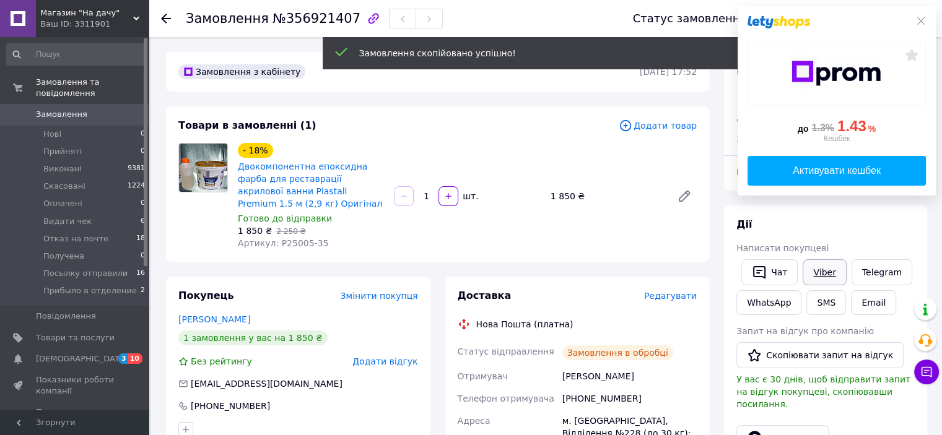
click at [820, 270] on link "Viber" at bounding box center [823, 272] width 43 height 26
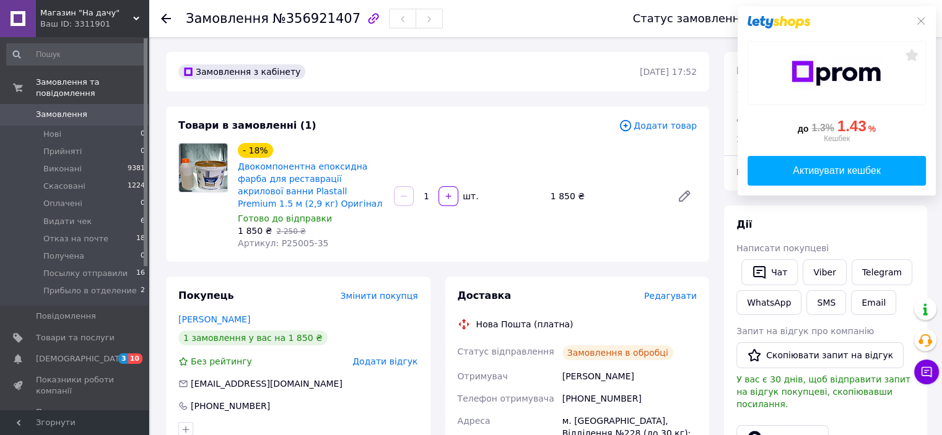
click at [922, 20] on icon at bounding box center [920, 20] width 7 height 7
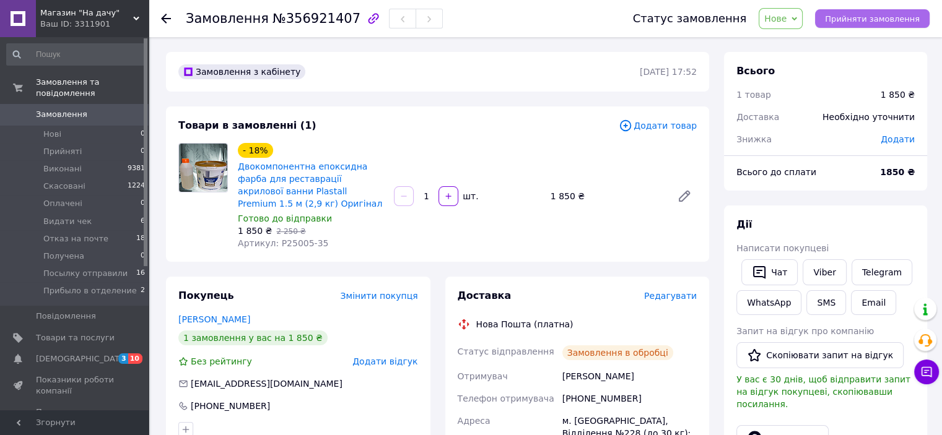
click at [855, 22] on span "Прийняти замовлення" at bounding box center [872, 18] width 95 height 9
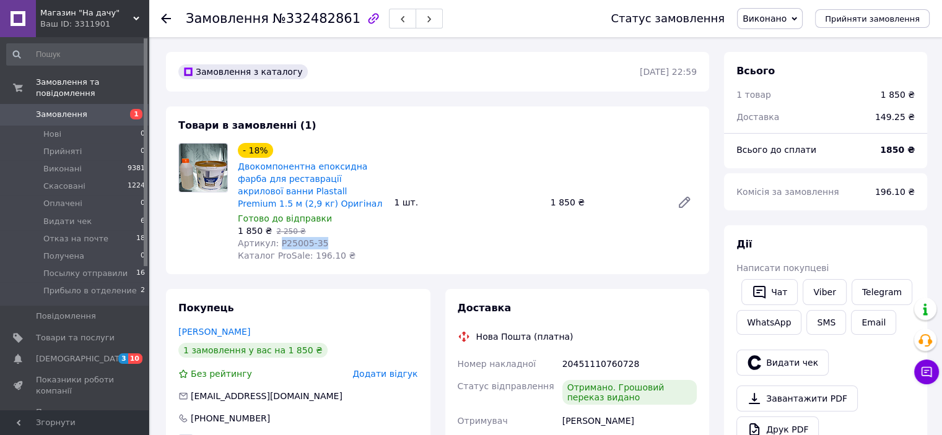
drag, startPoint x: 321, startPoint y: 242, endPoint x: 275, endPoint y: 246, distance: 46.6
click at [275, 246] on div "Артикул: P25005-35" at bounding box center [311, 243] width 146 height 12
copy span "P25005-35"
click at [72, 146] on span "Прийняті" at bounding box center [62, 151] width 38 height 11
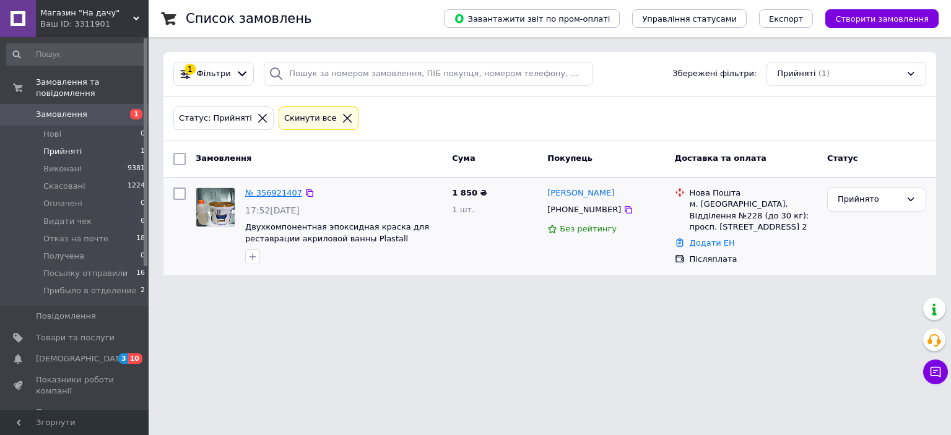
click at [279, 197] on link "№ 356921407" at bounding box center [273, 192] width 57 height 9
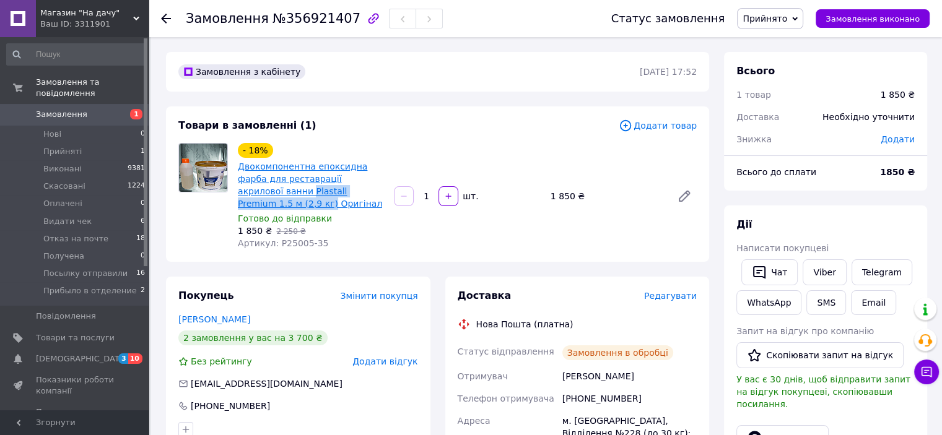
drag, startPoint x: 357, startPoint y: 193, endPoint x: 238, endPoint y: 195, distance: 118.9
click at [238, 195] on span "Двокомпонентна епоксидна фарба для реставрації акрилової ванни Plastall Premium…" at bounding box center [311, 185] width 146 height 50
copy link "Plastall Premium 1.5 м (2,9 кг)"
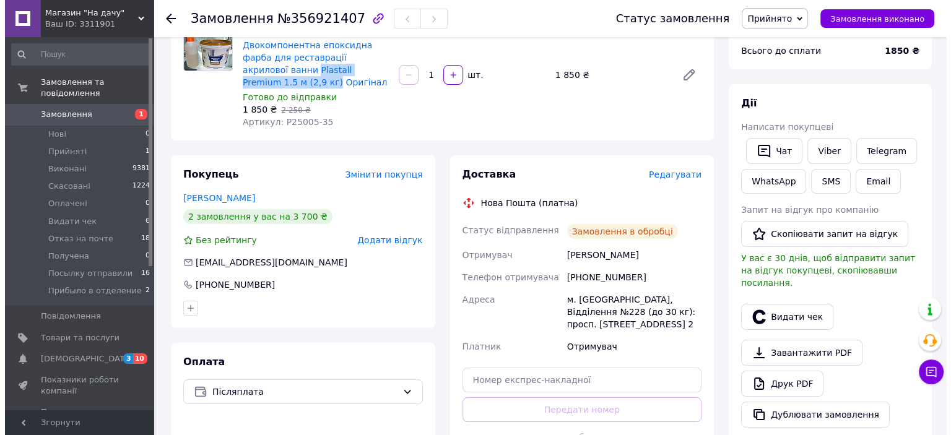
scroll to position [124, 0]
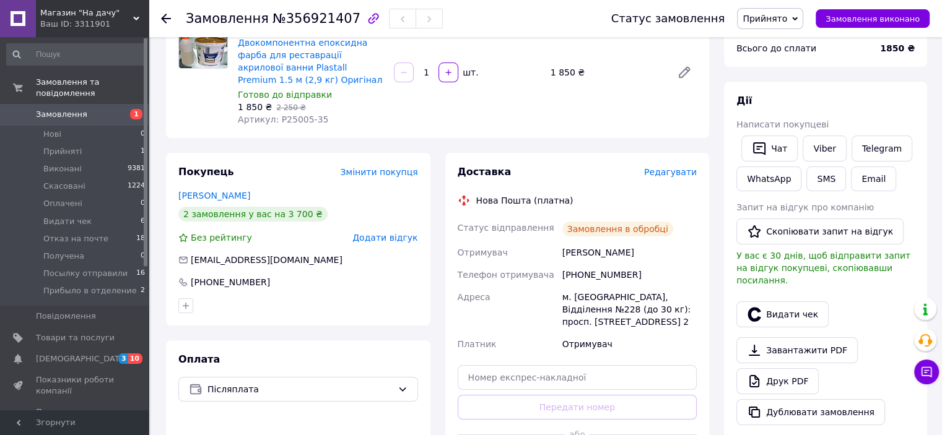
click at [669, 176] on span "Редагувати" at bounding box center [670, 172] width 53 height 10
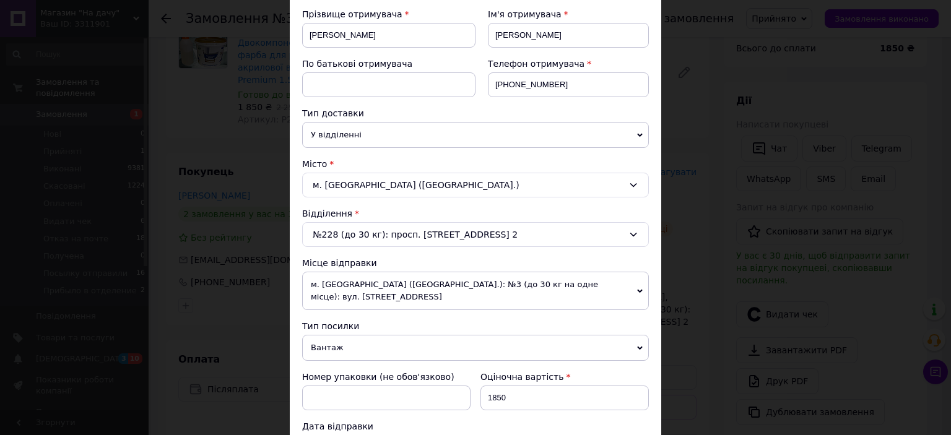
scroll to position [248, 0]
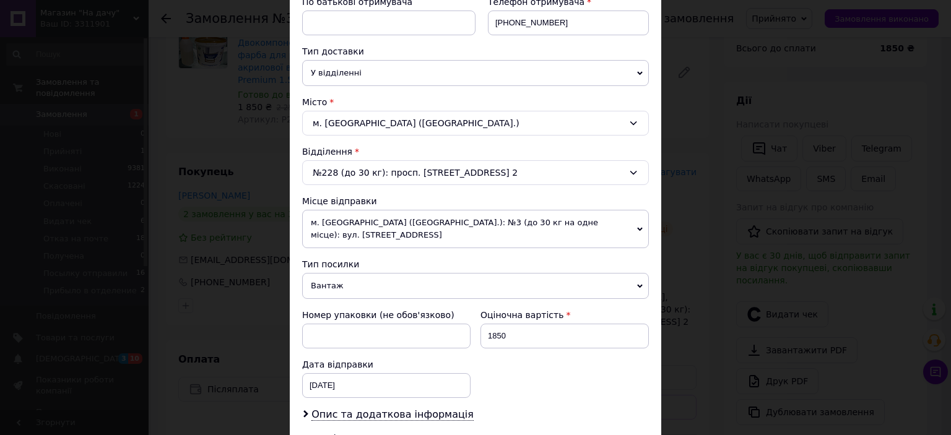
click at [604, 222] on span "м. [GEOGRAPHIC_DATA] ([GEOGRAPHIC_DATA].): №3 (до 30 кг на одне місце): вул. [S…" at bounding box center [475, 229] width 347 height 38
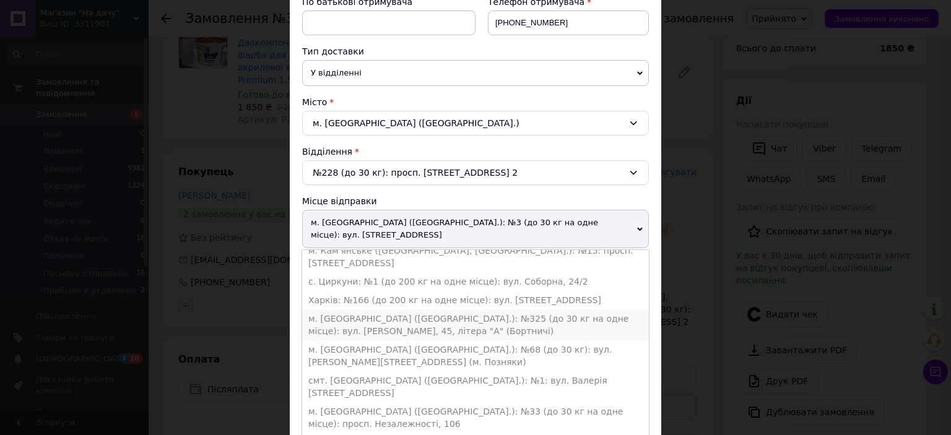
scroll to position [272, 0]
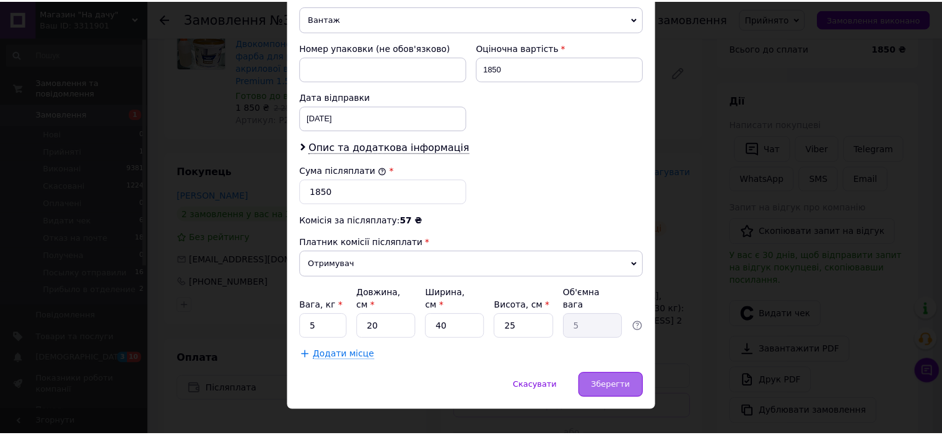
scroll to position [505, 0]
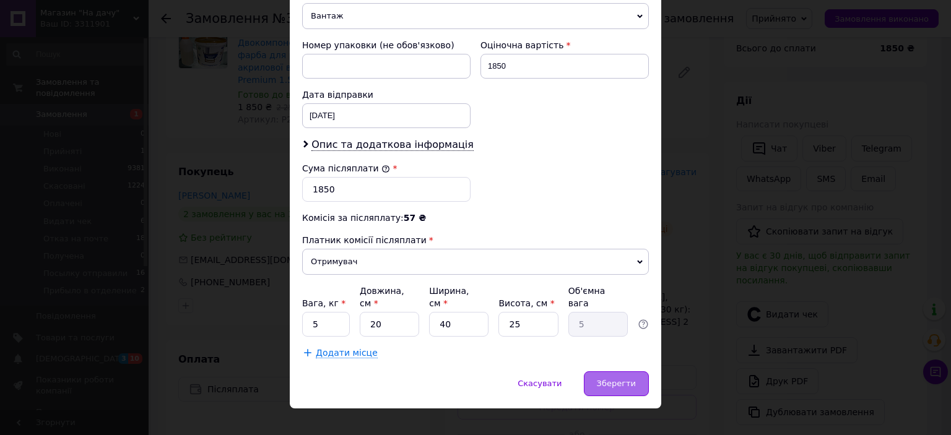
click at [618, 379] on span "Зберегти" at bounding box center [616, 383] width 39 height 9
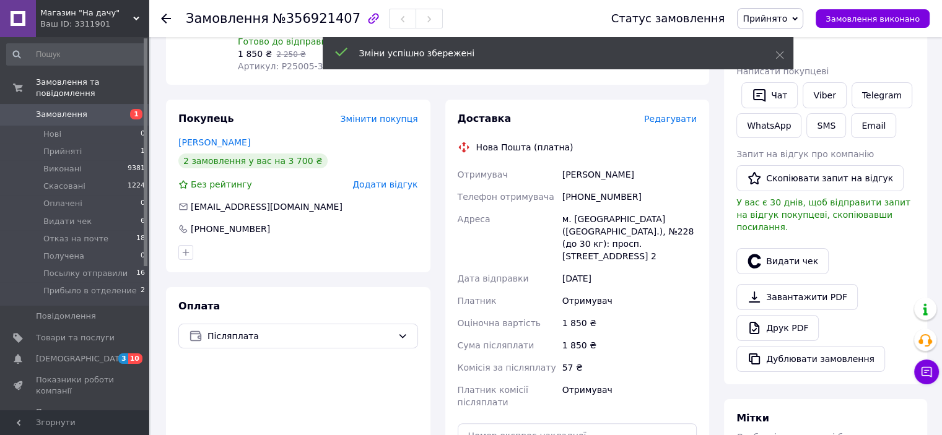
scroll to position [371, 0]
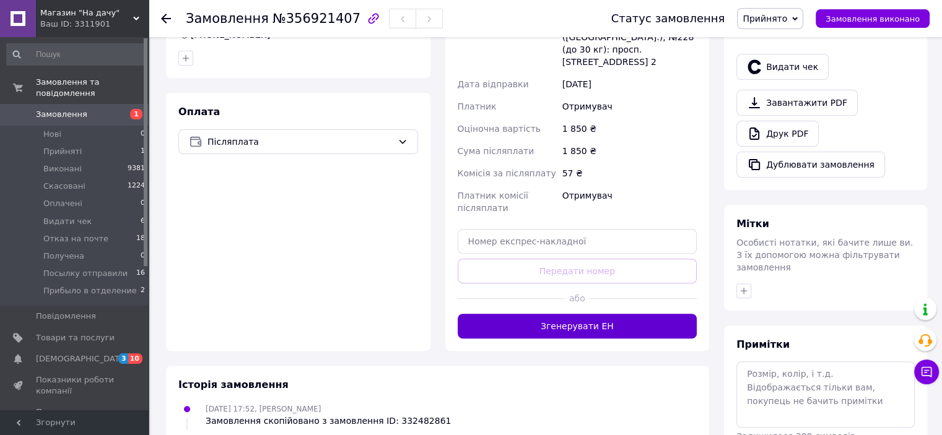
click at [602, 319] on button "Згенерувати ЕН" at bounding box center [578, 326] width 240 height 25
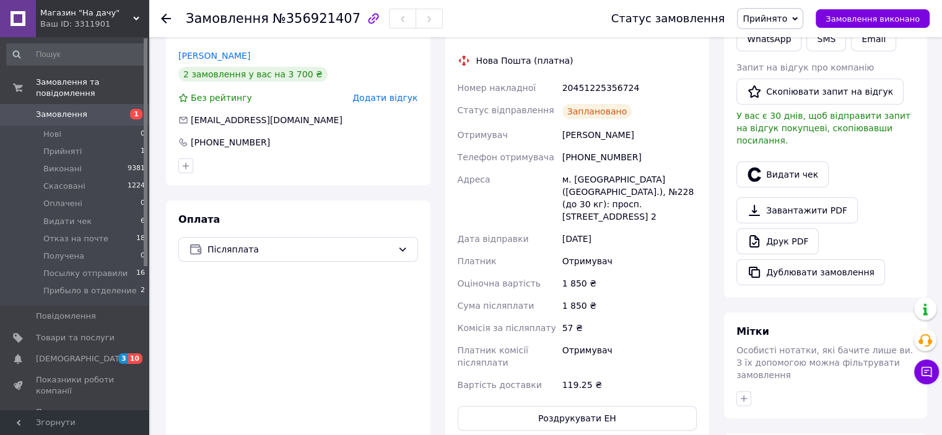
scroll to position [124, 0]
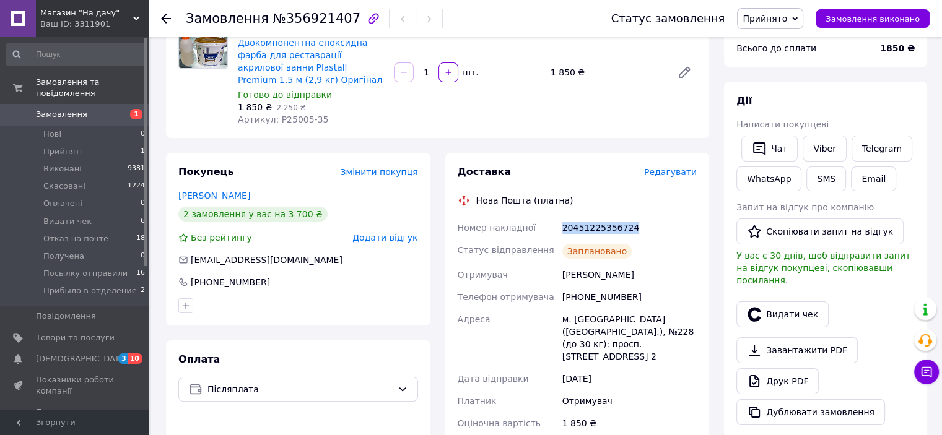
drag, startPoint x: 639, startPoint y: 232, endPoint x: 563, endPoint y: 235, distance: 75.6
click at [563, 235] on div "20451225356724" at bounding box center [629, 228] width 139 height 22
copy div "20451225356724"
click at [787, 22] on span "Прийнято" at bounding box center [764, 19] width 45 height 10
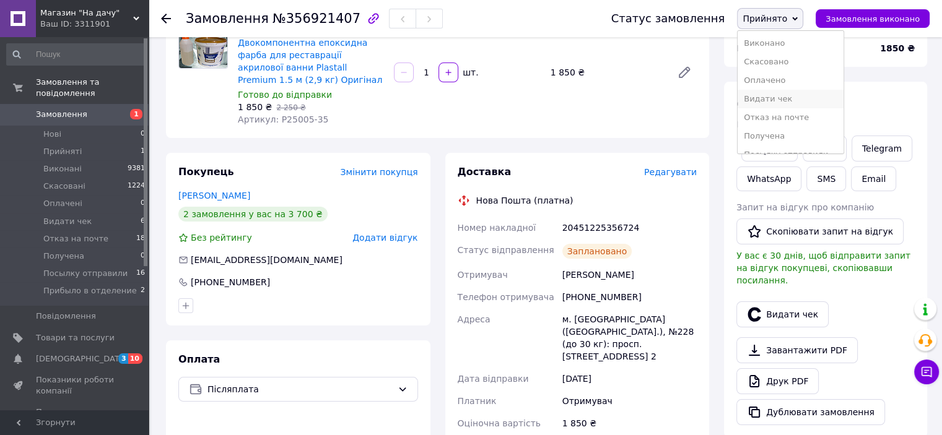
click at [794, 98] on li "Видати чек" at bounding box center [790, 99] width 106 height 19
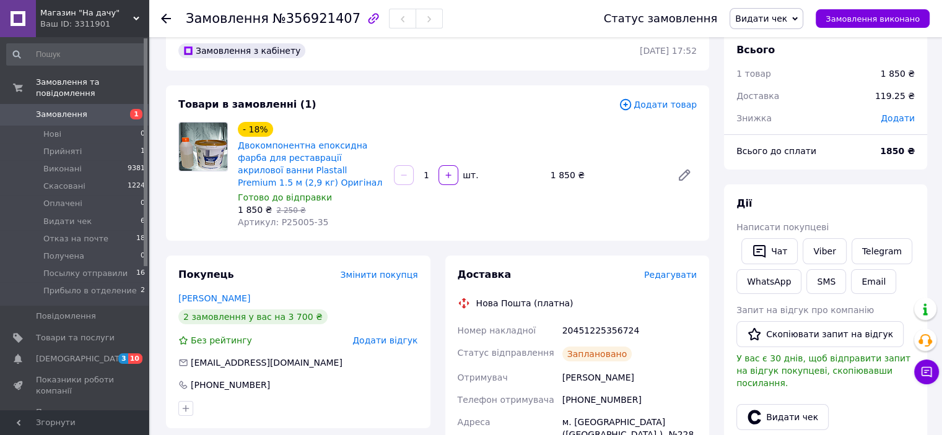
scroll to position [0, 0]
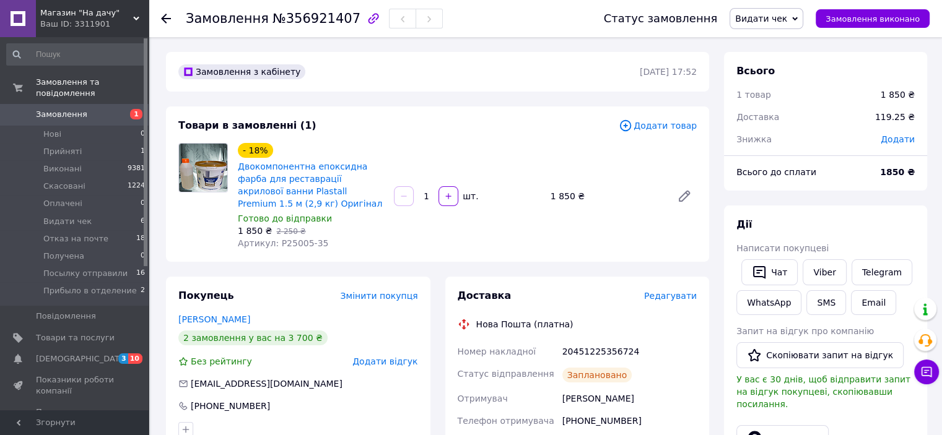
click at [162, 12] on div at bounding box center [173, 18] width 25 height 37
click at [72, 216] on span "Видати чек" at bounding box center [67, 221] width 48 height 11
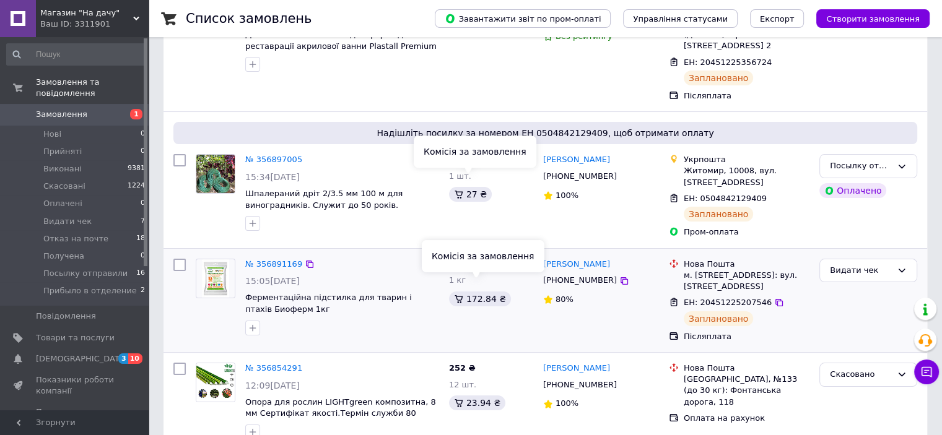
scroll to position [186, 0]
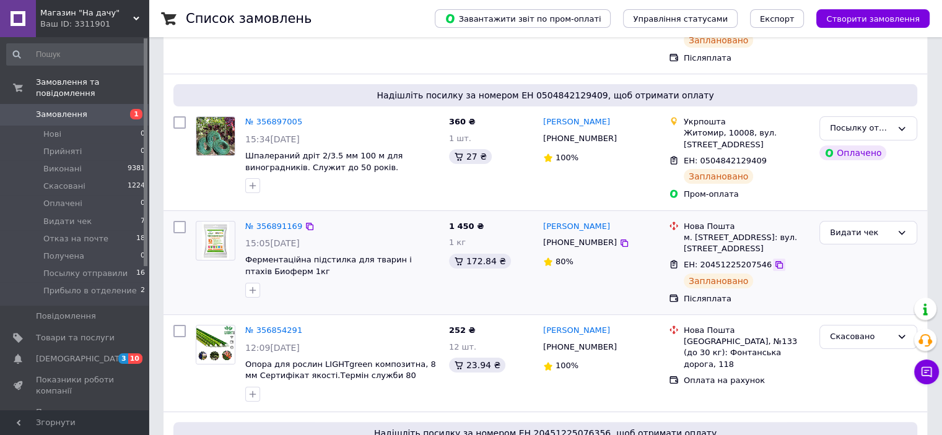
click at [774, 260] on icon at bounding box center [779, 265] width 10 height 10
click at [276, 222] on link "№ 356891169" at bounding box center [273, 226] width 57 height 9
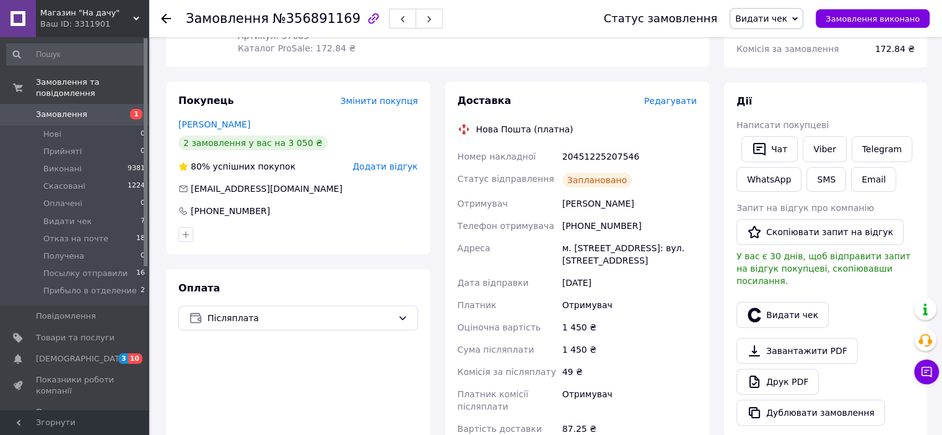
scroll to position [186, 0]
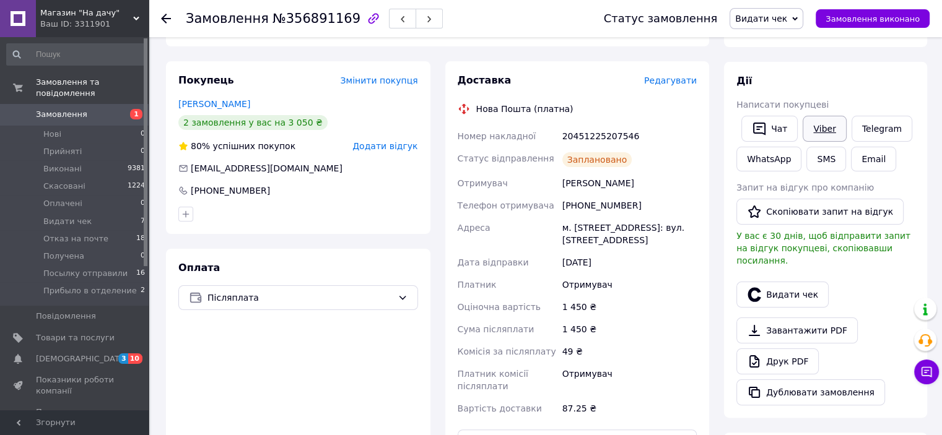
click at [815, 132] on link "Viber" at bounding box center [823, 129] width 43 height 26
drag, startPoint x: 626, startPoint y: 133, endPoint x: 558, endPoint y: 140, distance: 67.8
click at [558, 140] on div "Номер накладної 20451225207546 Статус відправлення Заплановано Отримувач Захарч…" at bounding box center [577, 272] width 245 height 295
copy div "Номер накладної 20451225207546"
click at [801, 19] on span "Видати чек" at bounding box center [766, 18] width 74 height 21
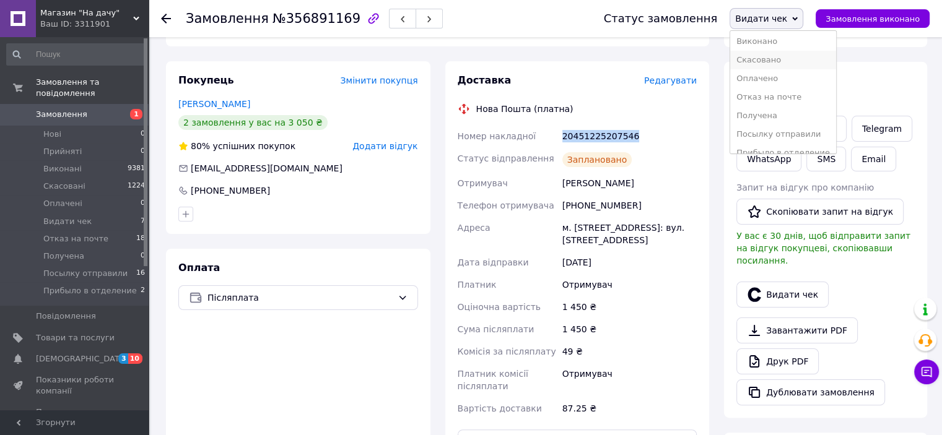
scroll to position [32, 0]
click at [799, 121] on li "Посылку отправили" at bounding box center [783, 122] width 106 height 19
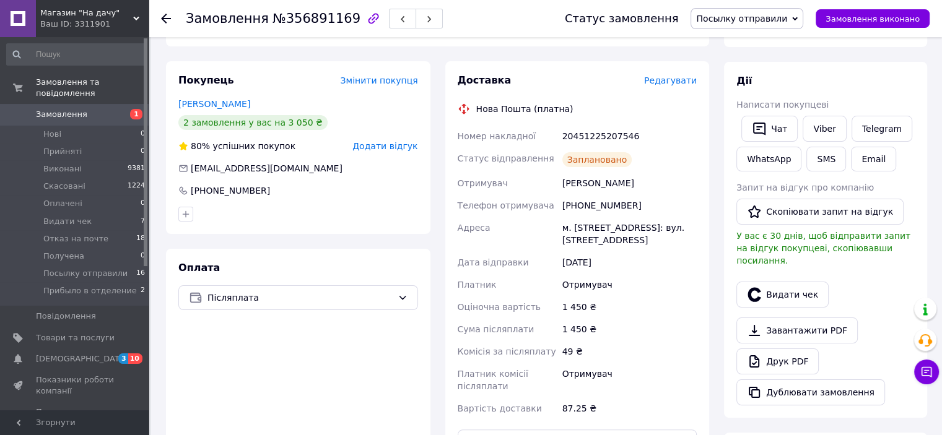
click at [161, 14] on icon at bounding box center [166, 19] width 10 height 10
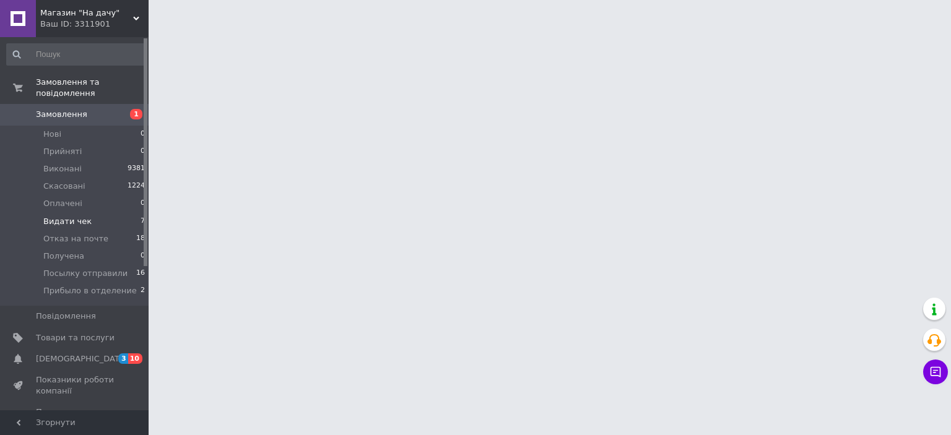
click at [79, 216] on span "Видати чек" at bounding box center [67, 221] width 48 height 11
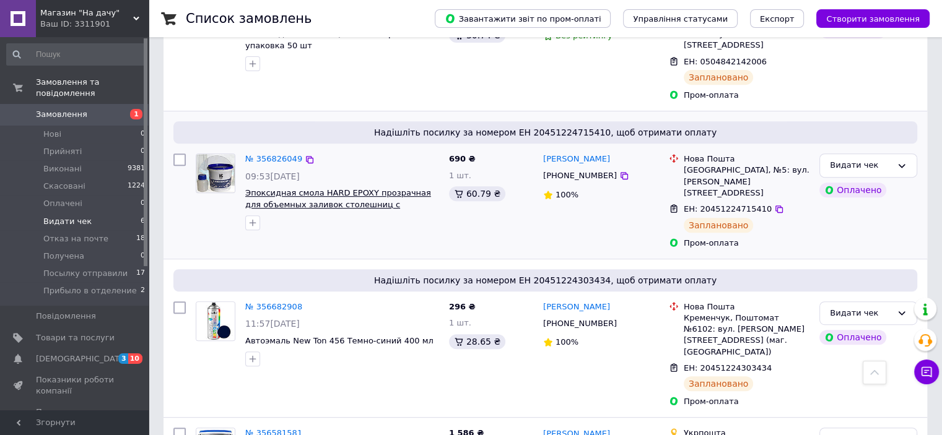
scroll to position [532, 0]
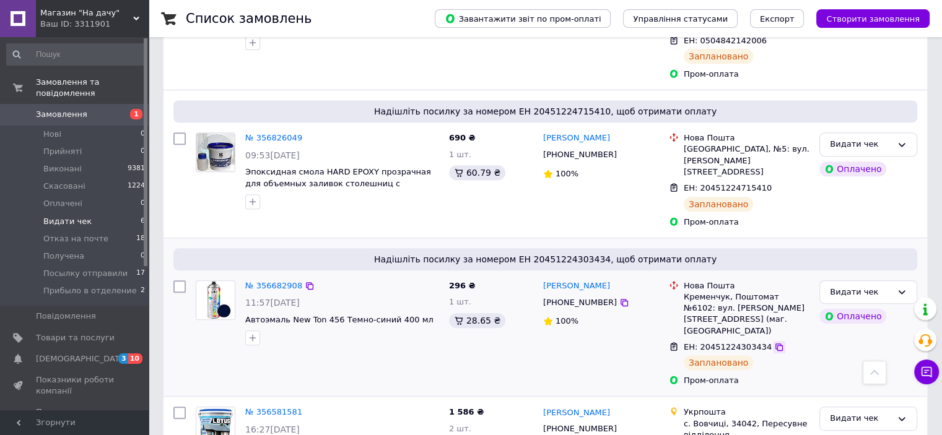
click at [774, 342] on icon at bounding box center [779, 347] width 10 height 10
click at [274, 281] on link "№ 356682908" at bounding box center [273, 285] width 57 height 9
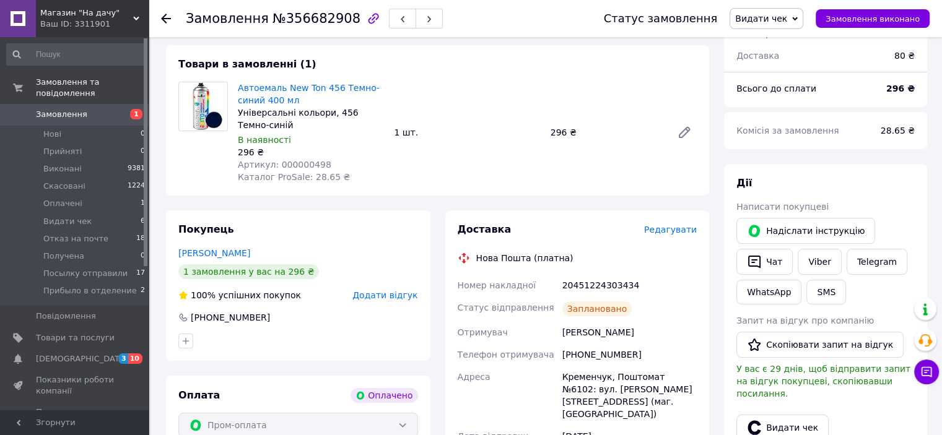
scroll to position [98, 0]
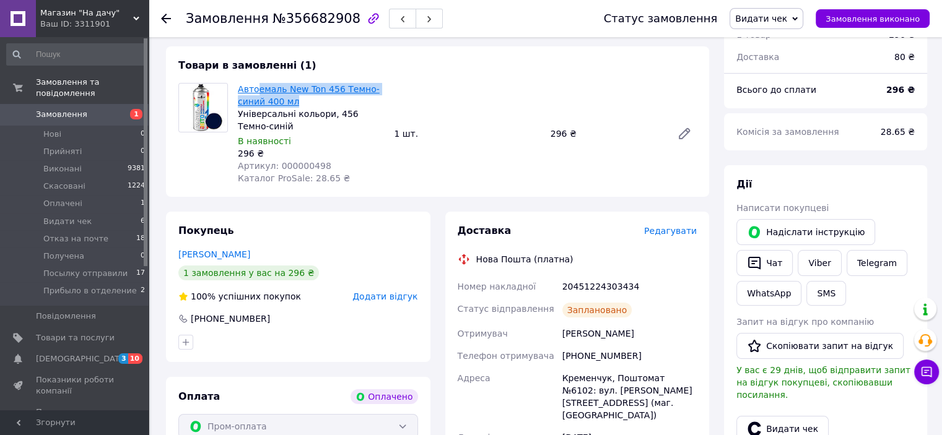
drag, startPoint x: 296, startPoint y: 98, endPoint x: 255, endPoint y: 90, distance: 41.6
click at [255, 90] on span "Автоемаль New Ton 456 Темно-синий 400 мл" at bounding box center [311, 95] width 146 height 25
copy link "емаль New Ton 456 Темно-синий 400 мл"
drag, startPoint x: 322, startPoint y: 164, endPoint x: 275, endPoint y: 170, distance: 47.4
click at [275, 170] on div "Артикул: 000000498" at bounding box center [311, 166] width 146 height 12
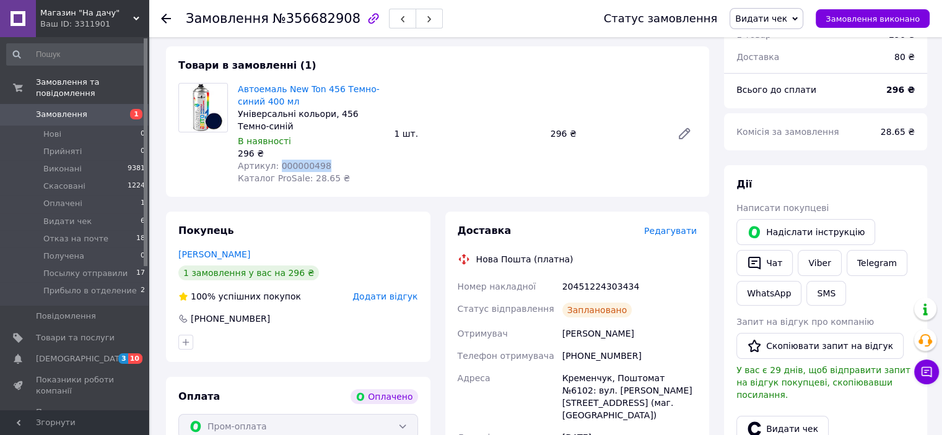
copy span "000000498"
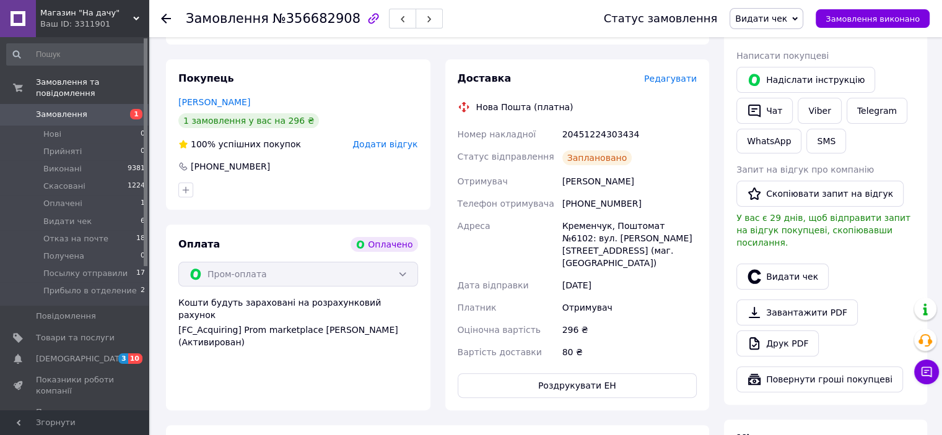
scroll to position [284, 0]
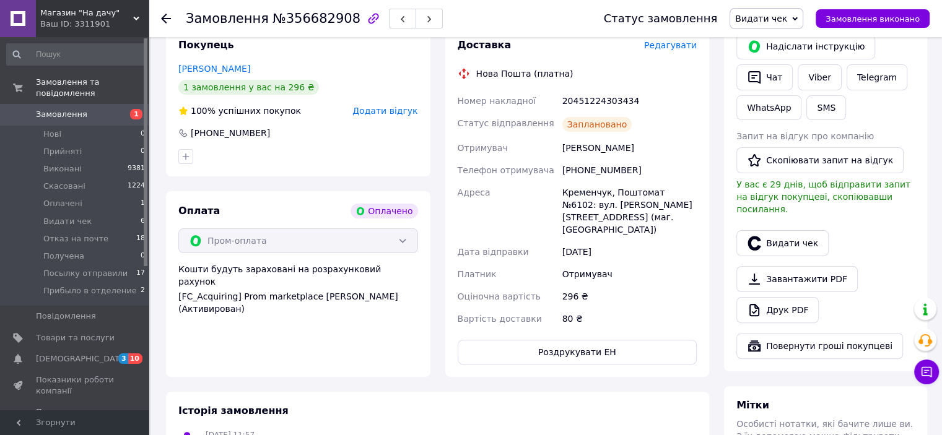
click at [797, 16] on icon at bounding box center [795, 19] width 6 height 6
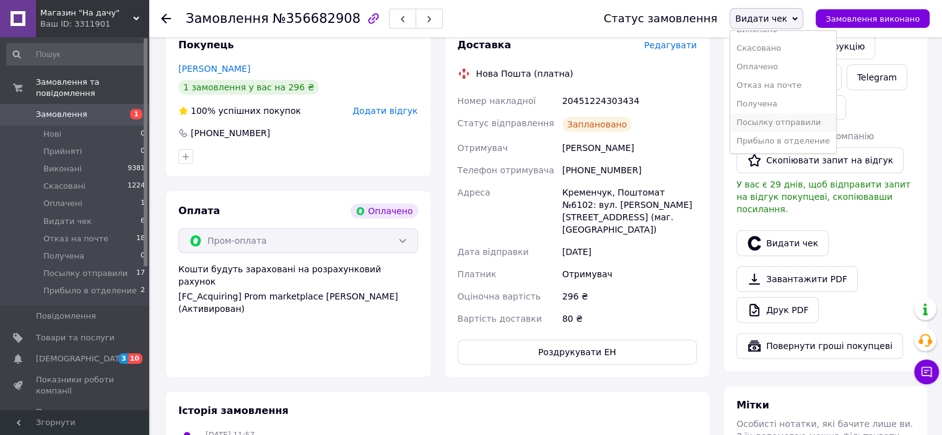
click at [784, 121] on li "Посылку отправили" at bounding box center [783, 122] width 106 height 19
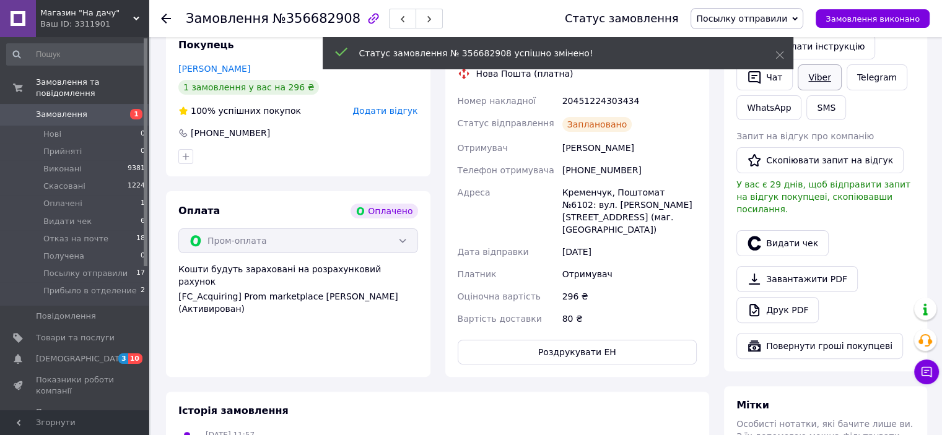
click at [810, 79] on link "Viber" at bounding box center [818, 77] width 43 height 26
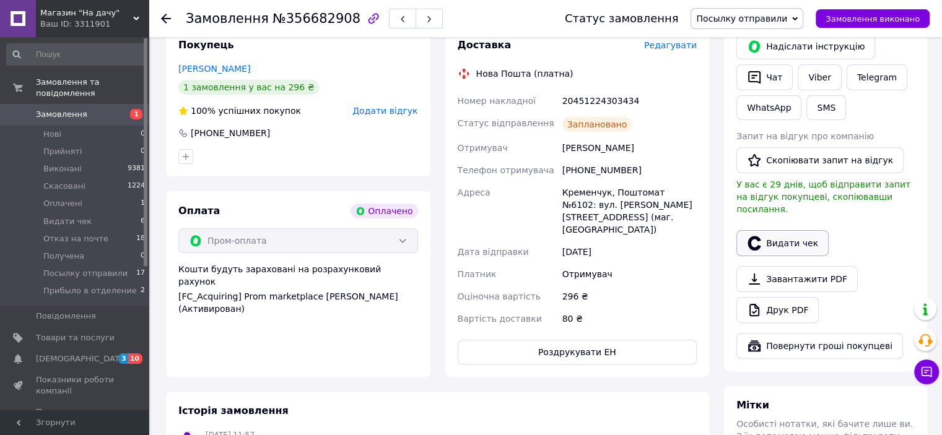
scroll to position [222, 0]
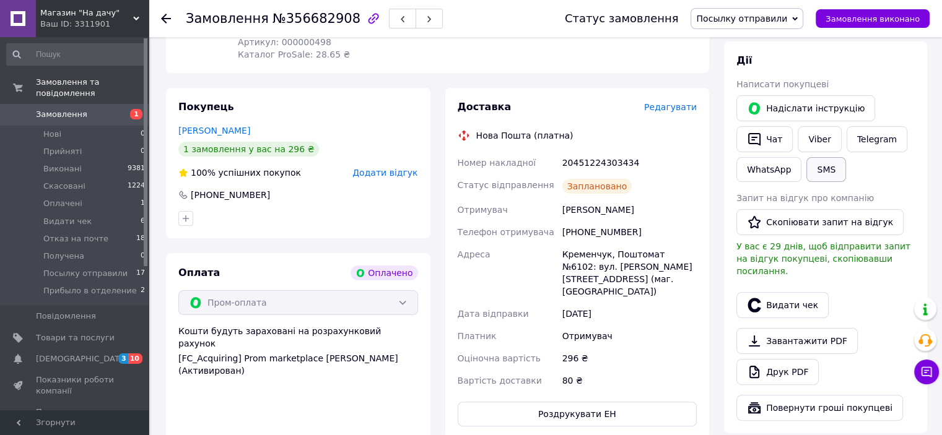
click at [822, 170] on button "SMS" at bounding box center [826, 169] width 40 height 25
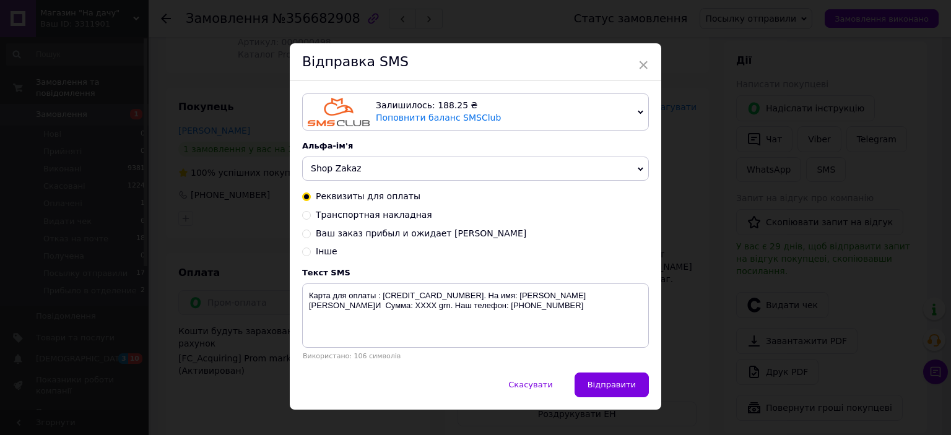
click at [307, 254] on input "Інше" at bounding box center [306, 250] width 9 height 9
radio input "true"
radio input "false"
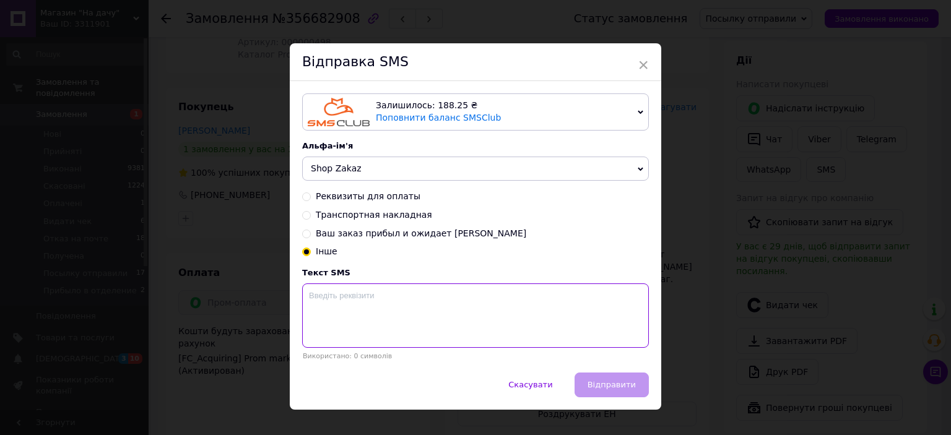
click at [322, 293] on textarea at bounding box center [475, 316] width 347 height 64
paste textarea "https://check.checkbox.ua/f2400df1-d9c4-42b7-a816-ea4132c834a1"
type textarea "Ваш чек https://check.checkbox.ua/f2400df1-d9c4-42b7-a816-ea4132c834a1"
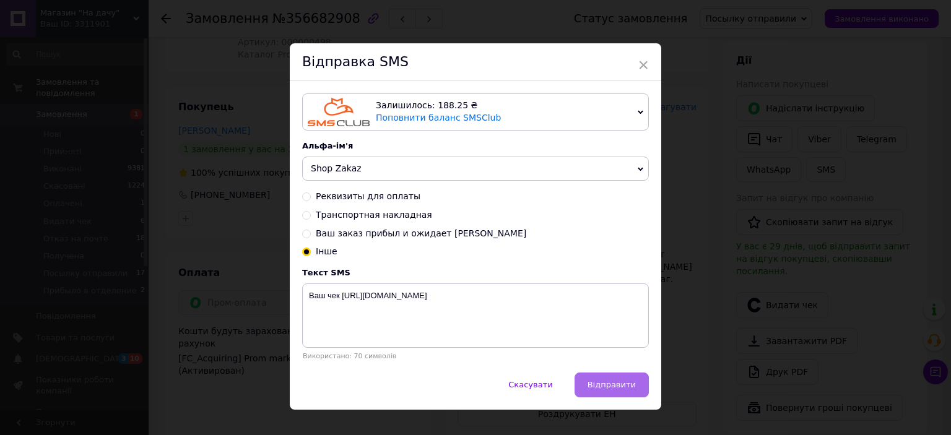
click at [593, 389] on span "Відправити" at bounding box center [612, 384] width 48 height 9
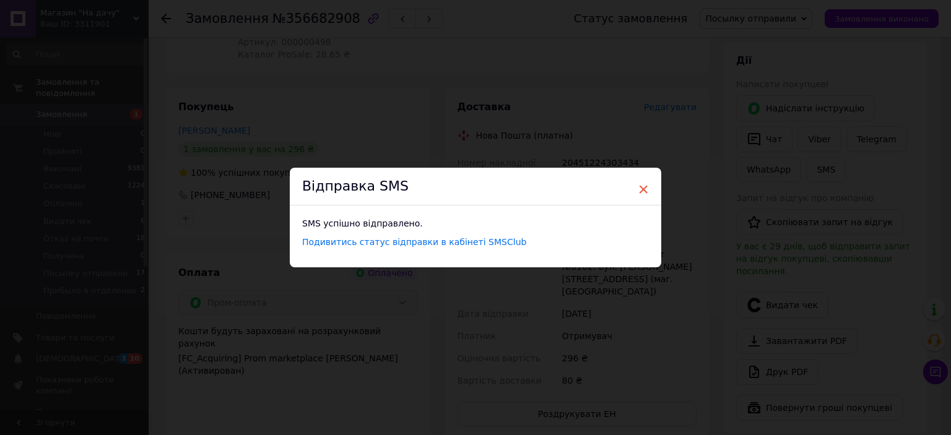
click at [639, 181] on span "×" at bounding box center [643, 189] width 11 height 21
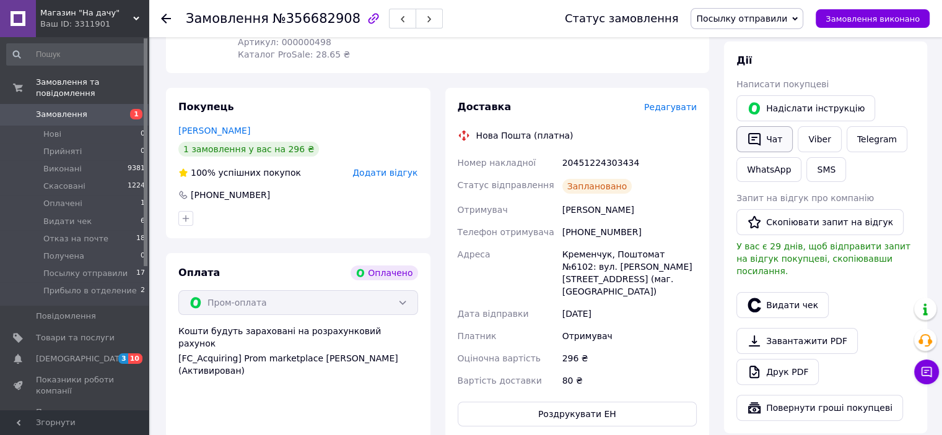
click at [768, 140] on button "Чат" at bounding box center [764, 139] width 56 height 26
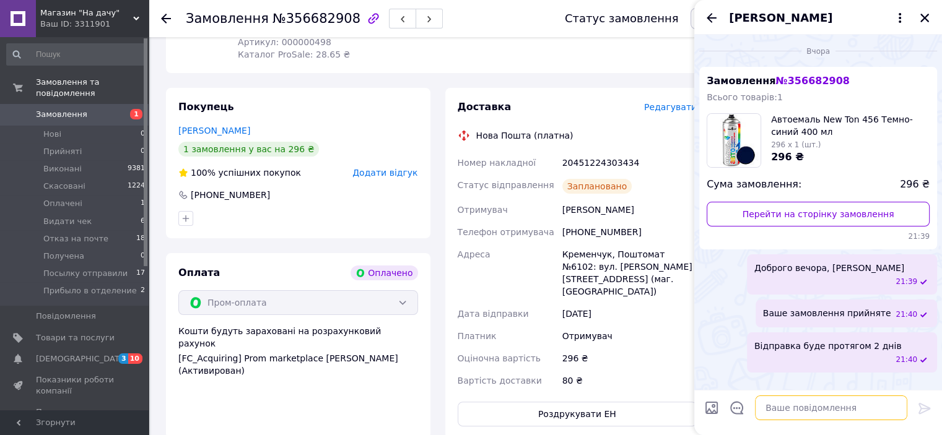
click at [837, 409] on textarea at bounding box center [831, 408] width 152 height 25
paste textarea "https://check.checkbox.ua/f2400df1-d9c4-42b7-a816-ea4132c834a1"
type textarea "Ваш чек https://check.checkbox.ua/f2400df1-d9c4-42b7-a816-ea4132c834a1"
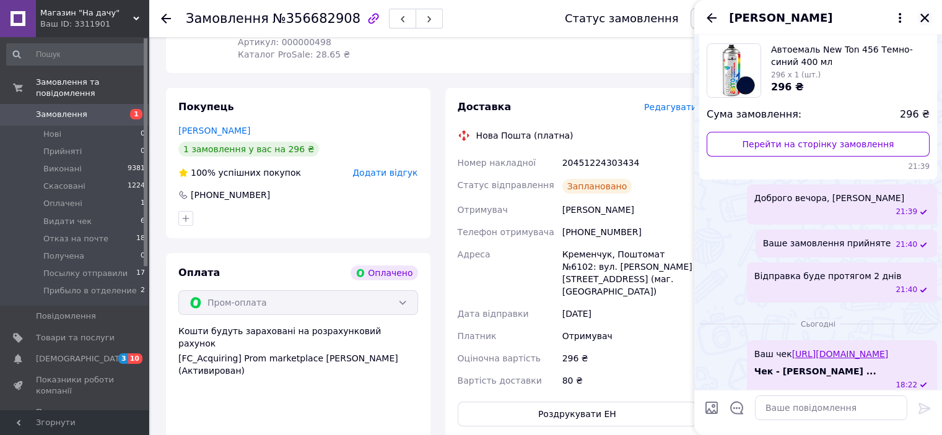
click at [924, 16] on icon "Закрити" at bounding box center [924, 17] width 11 height 11
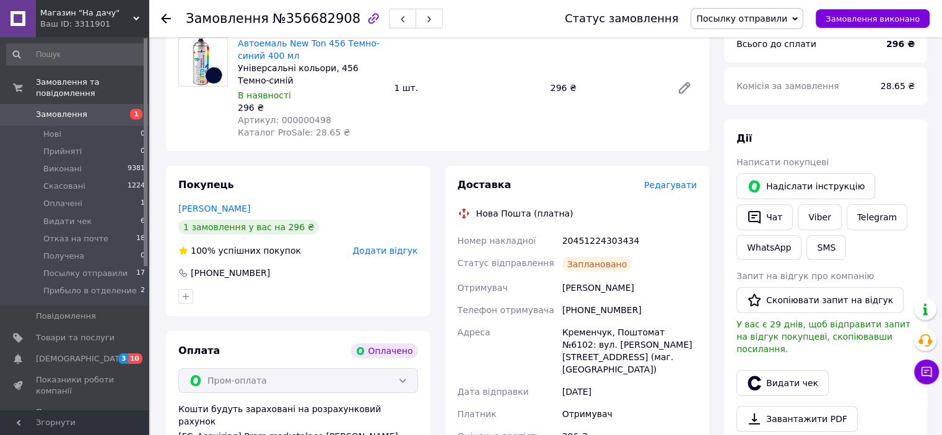
scroll to position [0, 0]
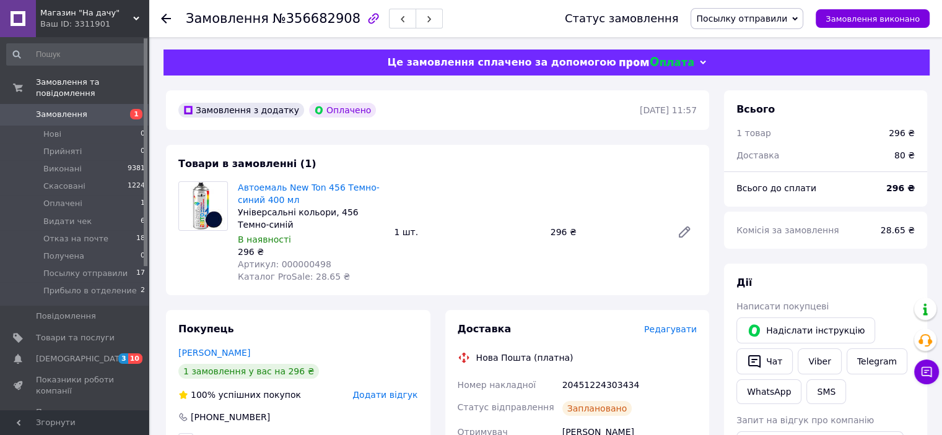
click at [165, 19] on use at bounding box center [166, 19] width 10 height 10
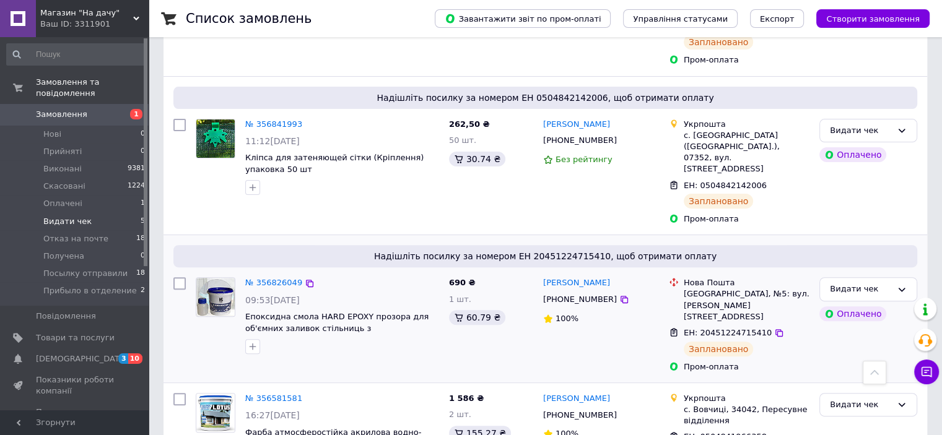
scroll to position [396, 0]
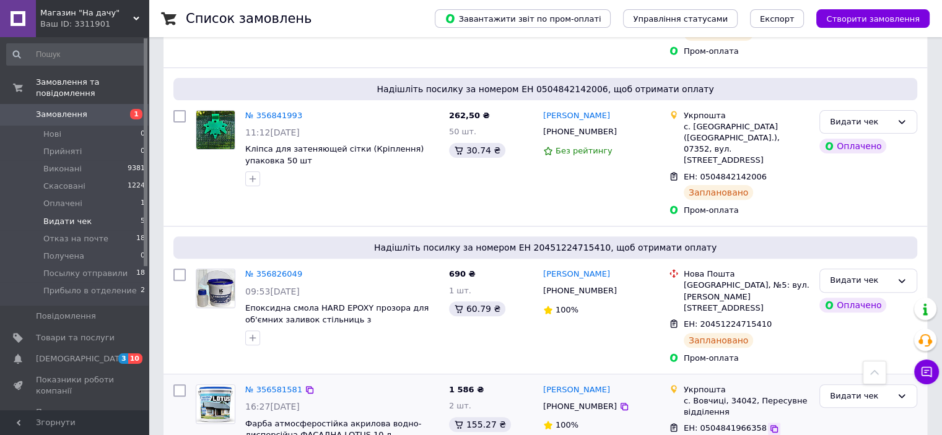
click at [770, 425] on icon at bounding box center [773, 428] width 7 height 7
click at [775, 321] on icon at bounding box center [778, 324] width 7 height 7
click at [262, 269] on link "№ 356826049" at bounding box center [273, 273] width 57 height 9
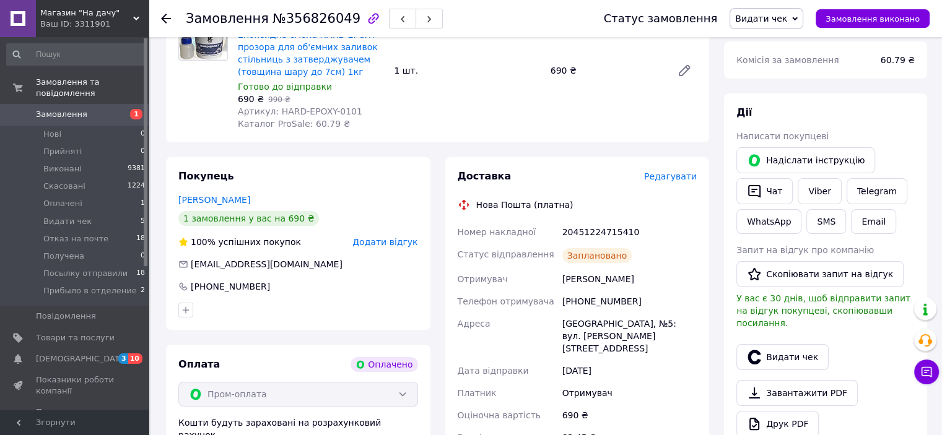
scroll to position [24, 0]
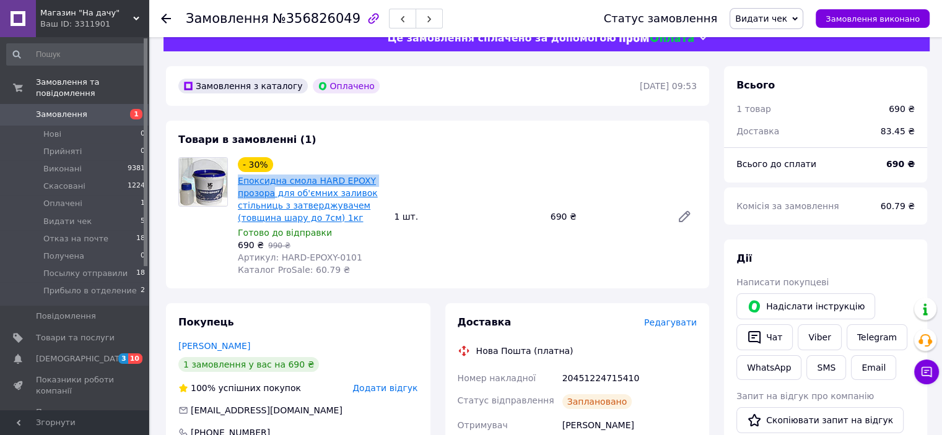
drag, startPoint x: 235, startPoint y: 183, endPoint x: 270, endPoint y: 199, distance: 39.1
click at [270, 199] on div "- 30% Епоксидна смола HARD EPOXY прозора для об'ємних заливок стільниць з затве…" at bounding box center [311, 217] width 156 height 124
copy link "Епоксидна смола HARD EPOXY прозора"
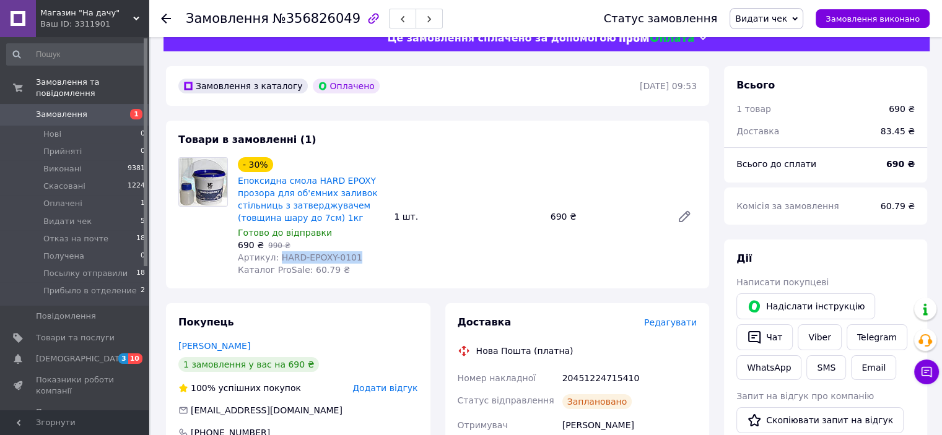
drag, startPoint x: 348, startPoint y: 259, endPoint x: 275, endPoint y: 261, distance: 73.1
click at [275, 261] on span "Артикул: HARD-EPOXY-0101" at bounding box center [300, 258] width 124 height 10
copy span "HARD-EPOXY-0101"
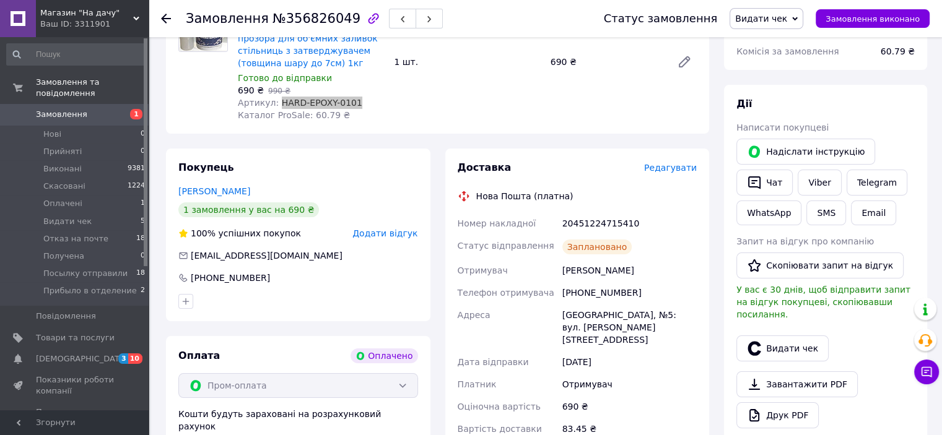
scroll to position [210, 0]
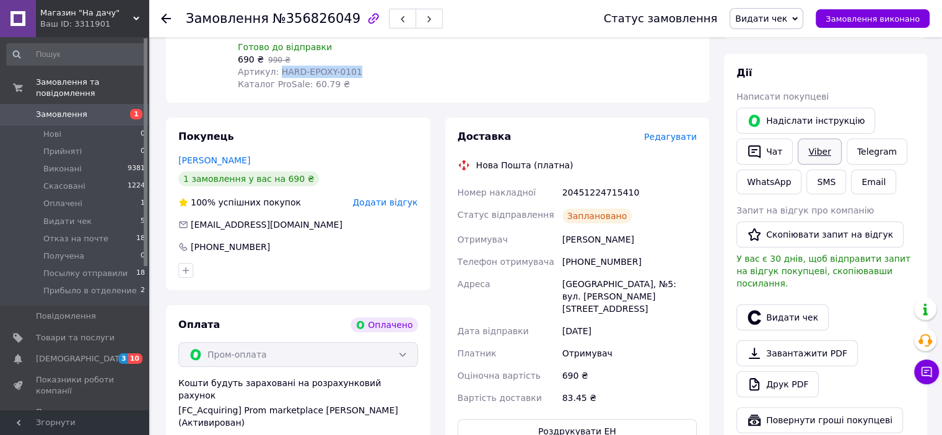
drag, startPoint x: 812, startPoint y: 153, endPoint x: 800, endPoint y: 153, distance: 11.8
click at [812, 153] on link "Viber" at bounding box center [818, 152] width 43 height 26
drag, startPoint x: 770, startPoint y: 153, endPoint x: 758, endPoint y: 153, distance: 11.8
click at [770, 153] on button "Чат" at bounding box center [764, 152] width 56 height 26
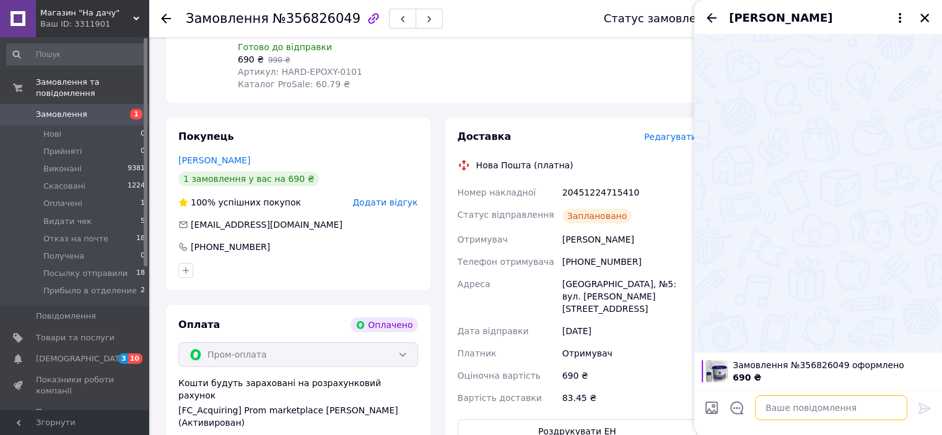
click at [827, 415] on textarea at bounding box center [831, 408] width 152 height 25
paste textarea "https://check.checkbox.ua/5620cd25-48df-4e04-86db-83e25e557dbe"
type textarea "Ваш чек https://check.checkbox.ua/5620cd25-48df-4e04-86db-83e25e557dbe"
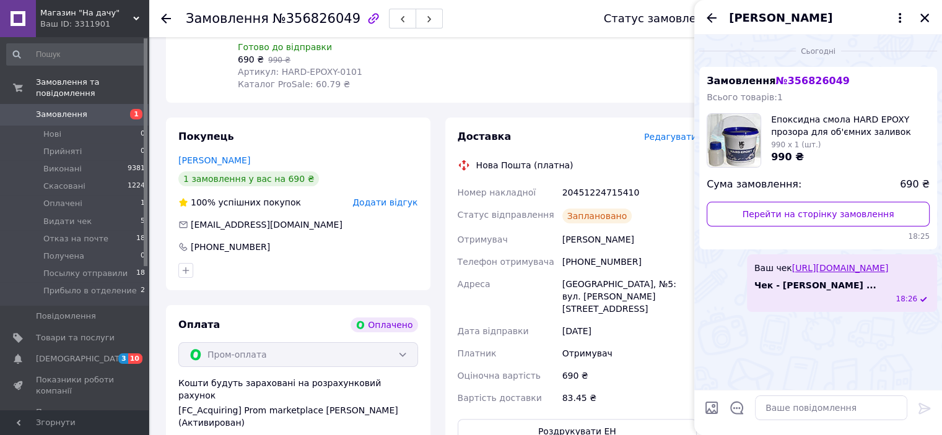
click at [830, 273] on link "https://check.checkbox.ua/5620cd25-48df-4e04-86db-83e25e557dbe" at bounding box center [840, 268] width 97 height 10
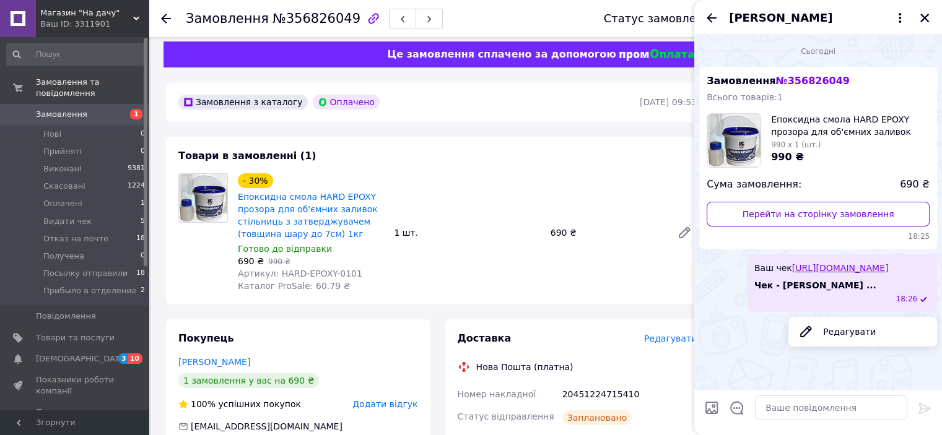
scroll to position [0, 0]
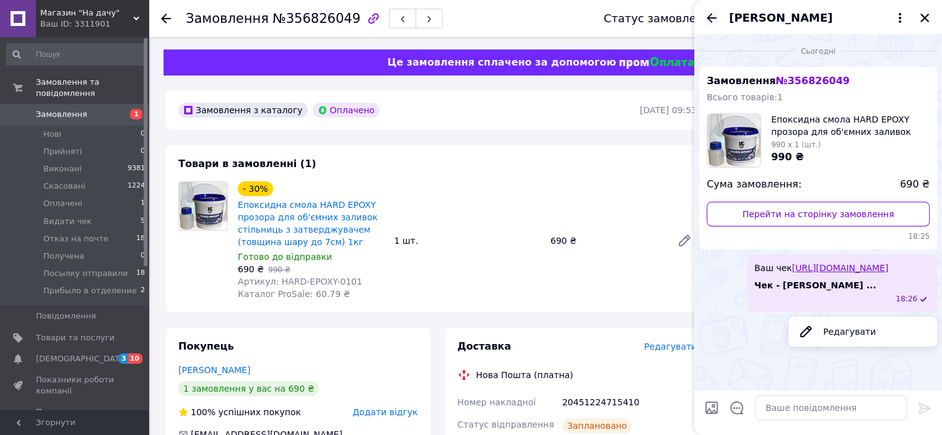
click at [705, 12] on icon "Назад" at bounding box center [711, 18] width 15 height 15
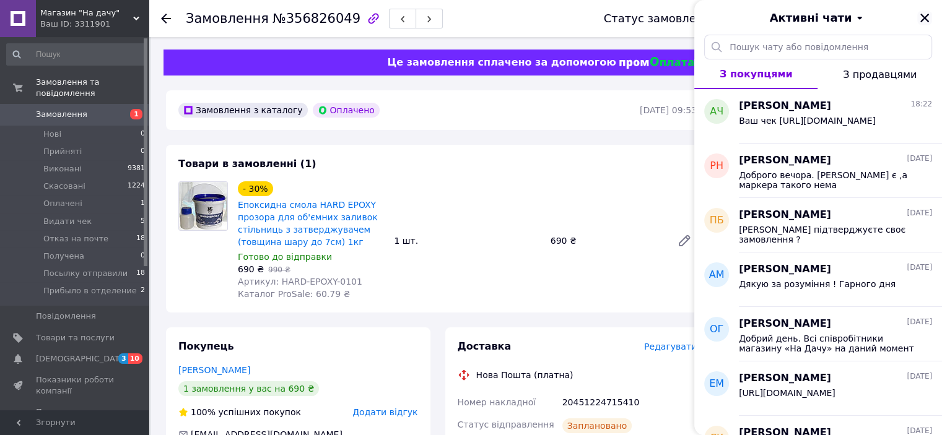
click at [924, 19] on icon "Закрити" at bounding box center [924, 17] width 11 height 11
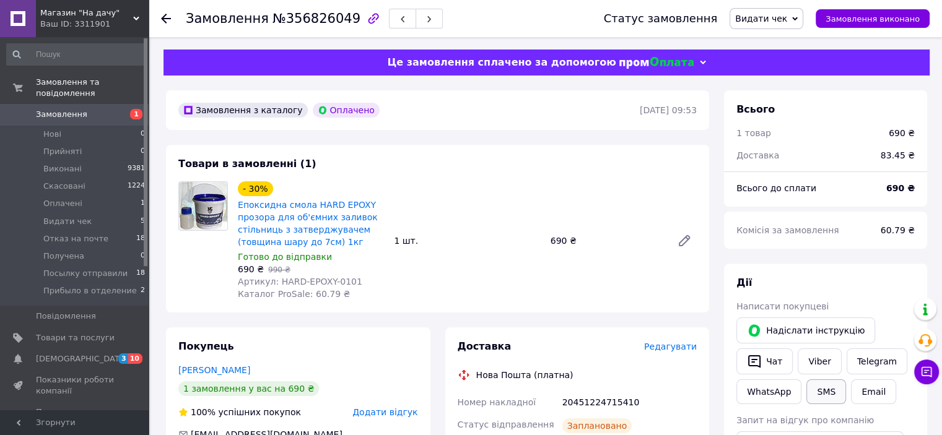
click at [828, 389] on button "SMS" at bounding box center [826, 392] width 40 height 25
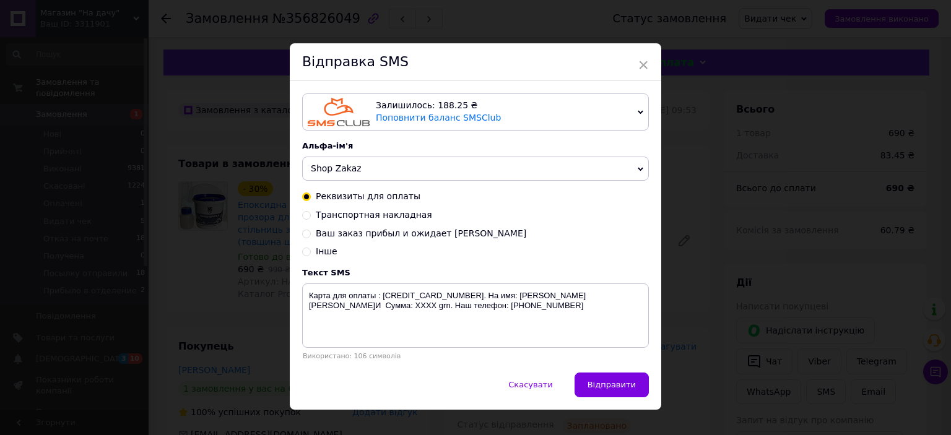
click at [306, 253] on input "Інше" at bounding box center [306, 250] width 9 height 9
radio input "true"
radio input "false"
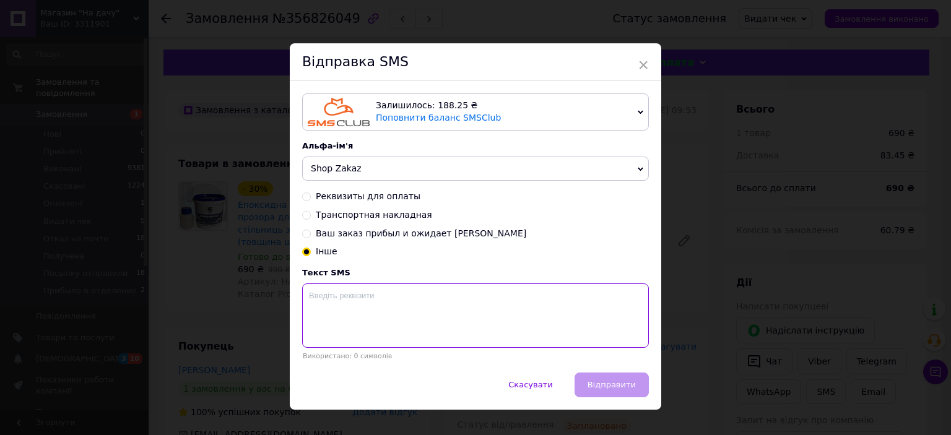
click at [323, 305] on textarea at bounding box center [475, 316] width 347 height 64
paste textarea "https://check.checkbox.ua/5620cd25-48df-4e04-86db-83e25e557dbe"
type textarea "Ваш чек https://check.checkbox.ua/5620cd25-48df-4e04-86db-83e25e557dbe"
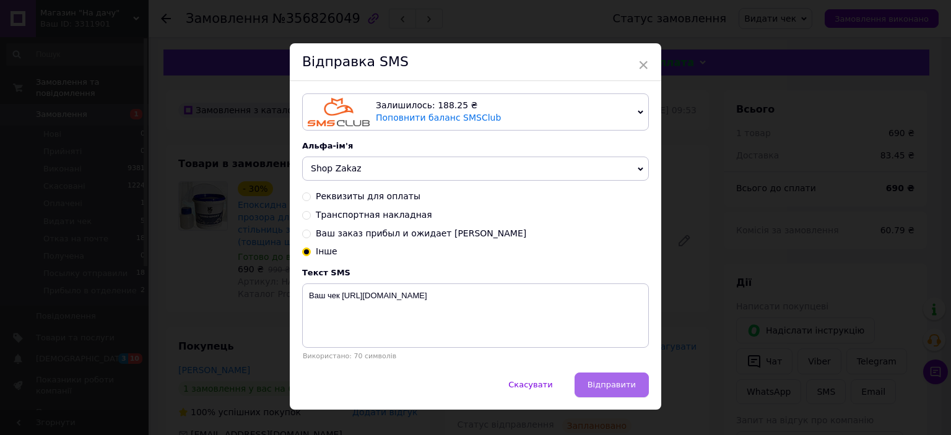
click at [610, 389] on span "Відправити" at bounding box center [612, 384] width 48 height 9
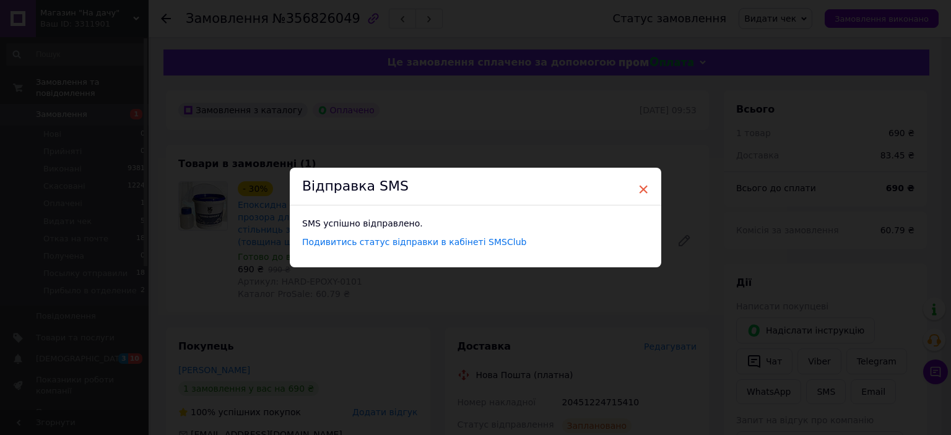
click at [642, 189] on span "×" at bounding box center [643, 189] width 11 height 21
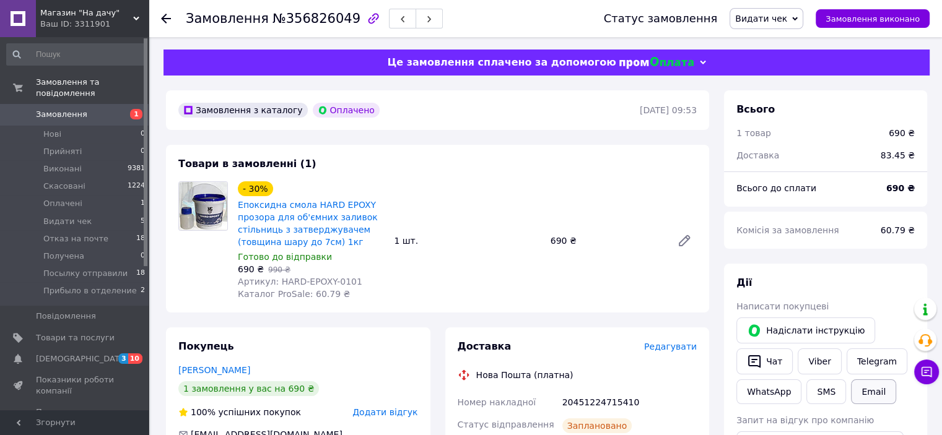
click at [866, 389] on button "Email" at bounding box center [873, 392] width 45 height 25
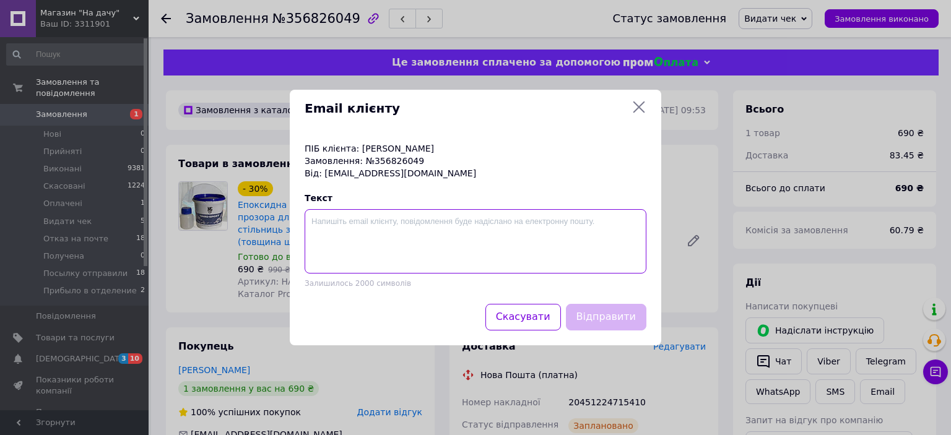
click at [324, 222] on textarea at bounding box center [476, 241] width 342 height 64
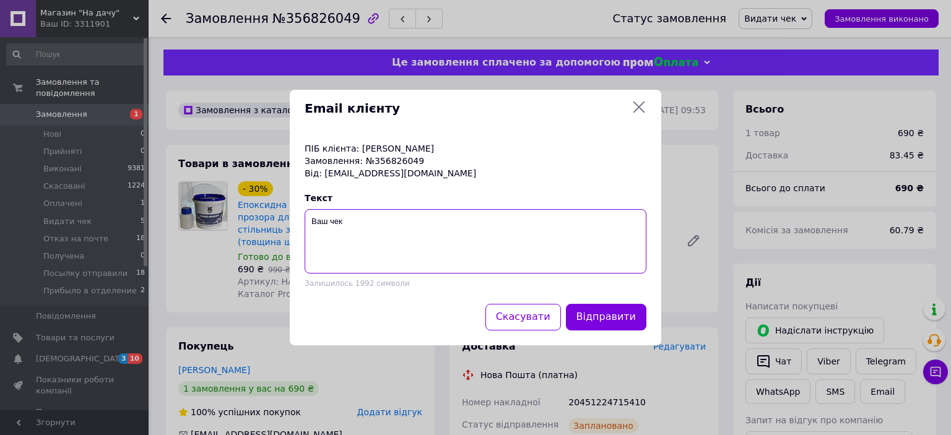
paste textarea "https://check.checkbox.ua/5620cd25-48df-4e04-86db-83e25e557dbe"
type textarea "Ваш чек https://check.checkbox.ua/5620cd25-48df-4e04-86db-83e25e557dbe"
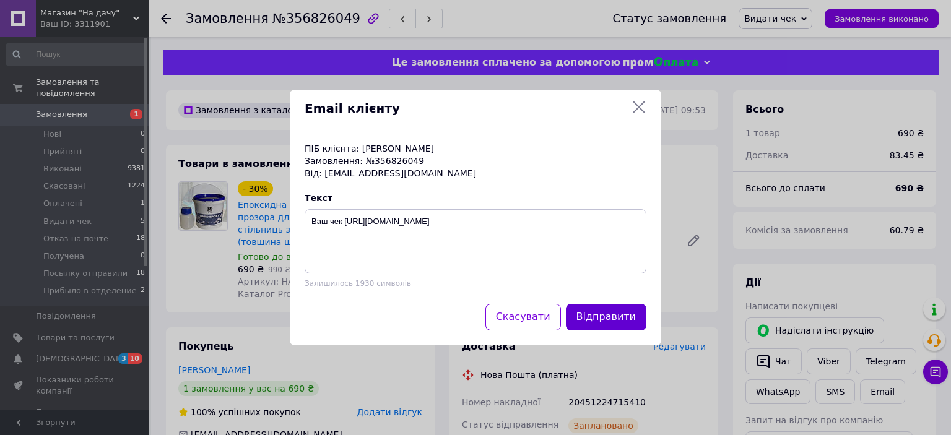
click at [596, 309] on button "Відправити" at bounding box center [606, 317] width 80 height 27
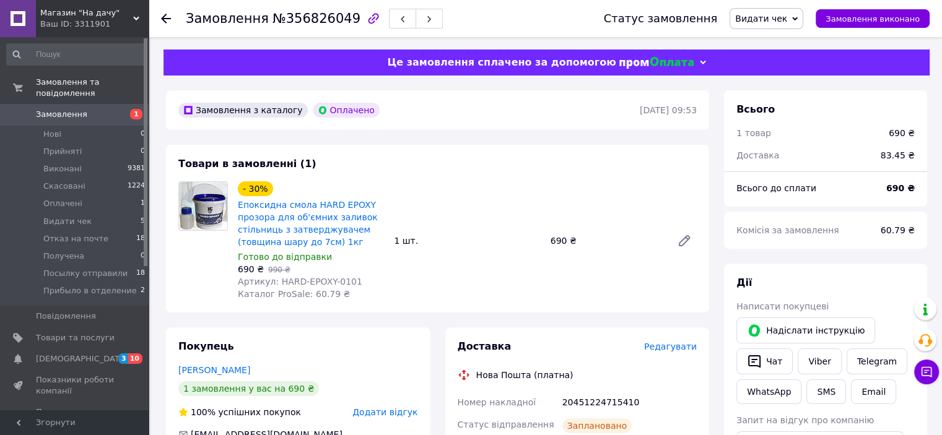
click at [803, 12] on span "Видати чек" at bounding box center [766, 18] width 74 height 21
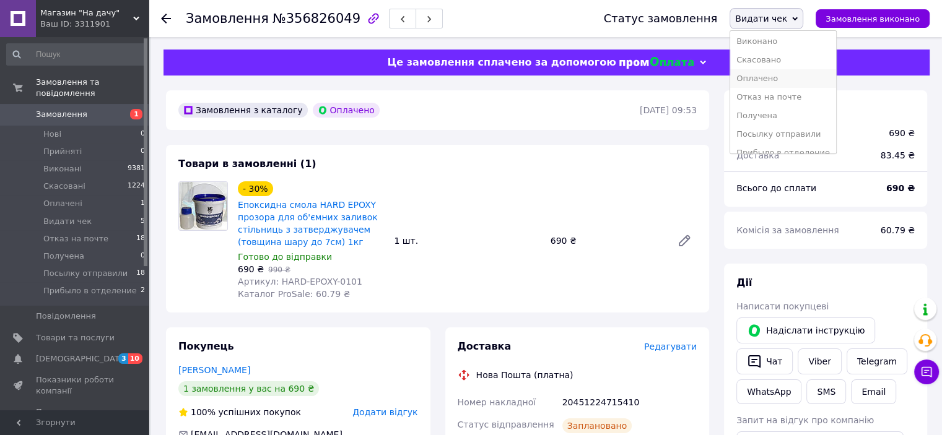
scroll to position [32, 0]
click at [787, 121] on li "Посылку отправили" at bounding box center [783, 122] width 106 height 19
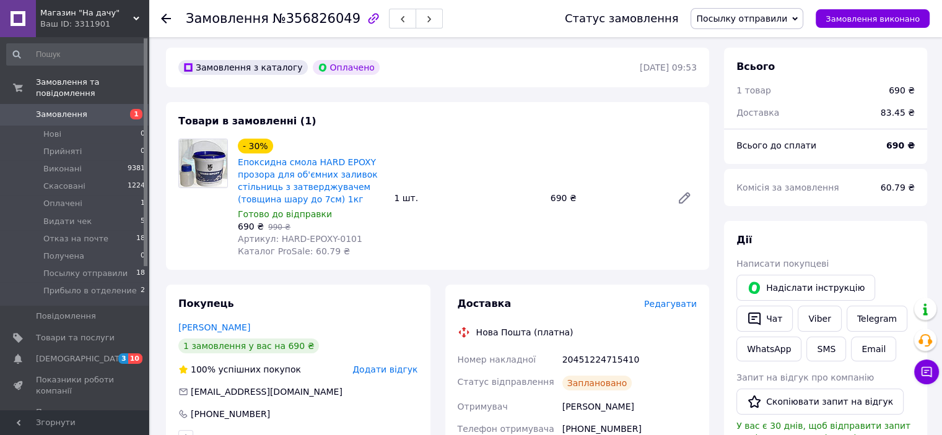
scroll to position [0, 0]
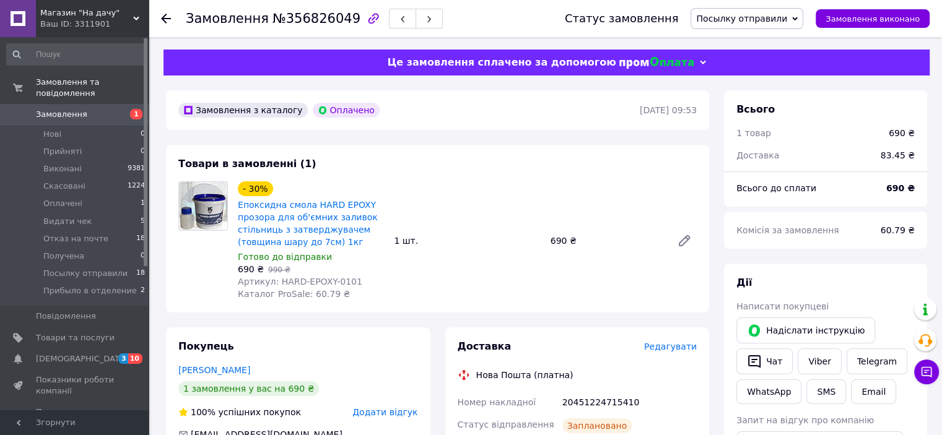
click at [167, 18] on use at bounding box center [166, 19] width 10 height 10
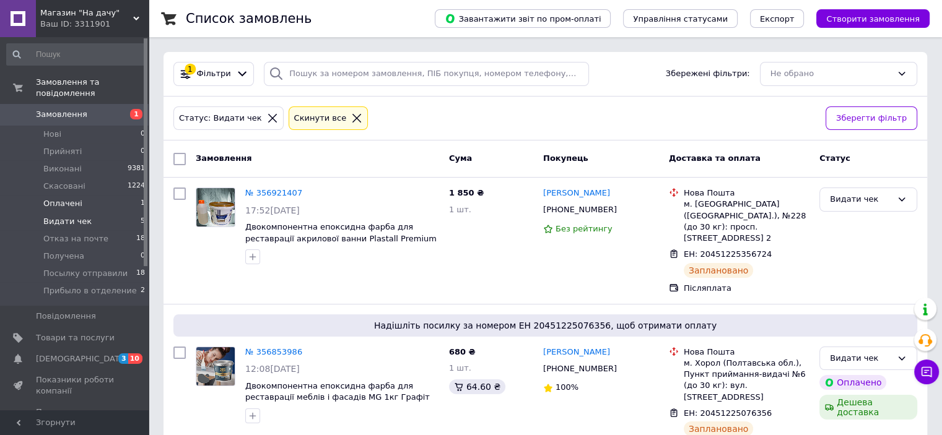
click at [62, 198] on span "Оплачені" at bounding box center [62, 203] width 39 height 11
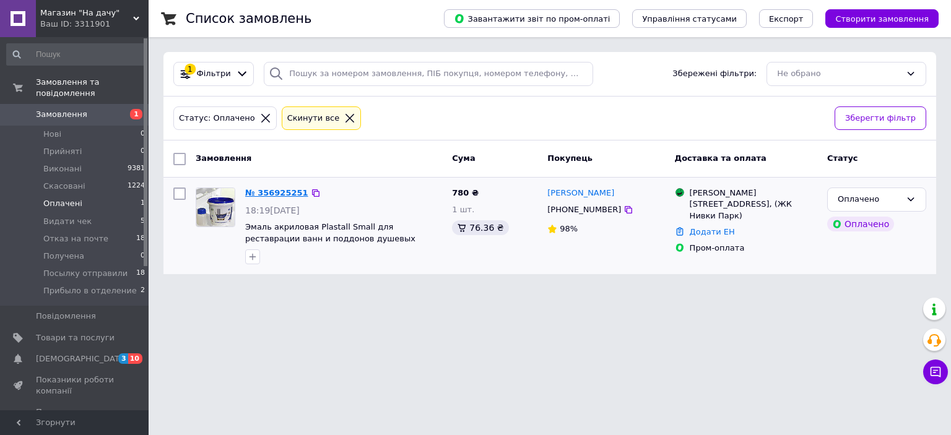
click at [277, 191] on link "№ 356925251" at bounding box center [276, 192] width 63 height 9
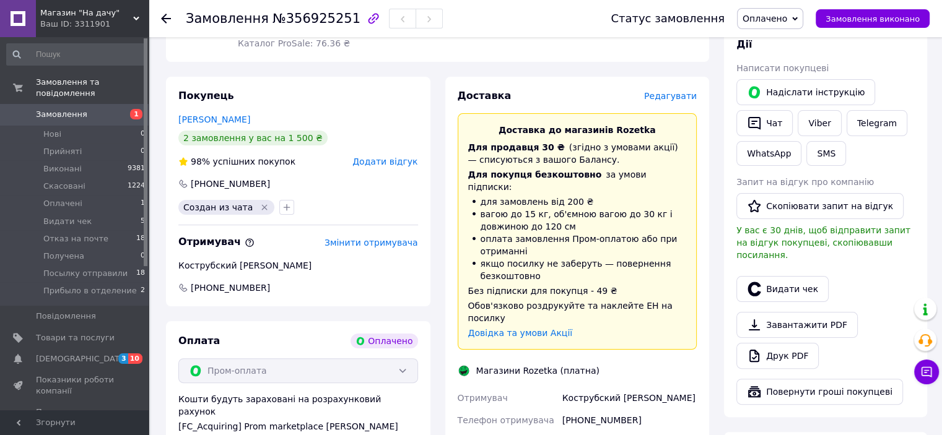
scroll to position [186, 0]
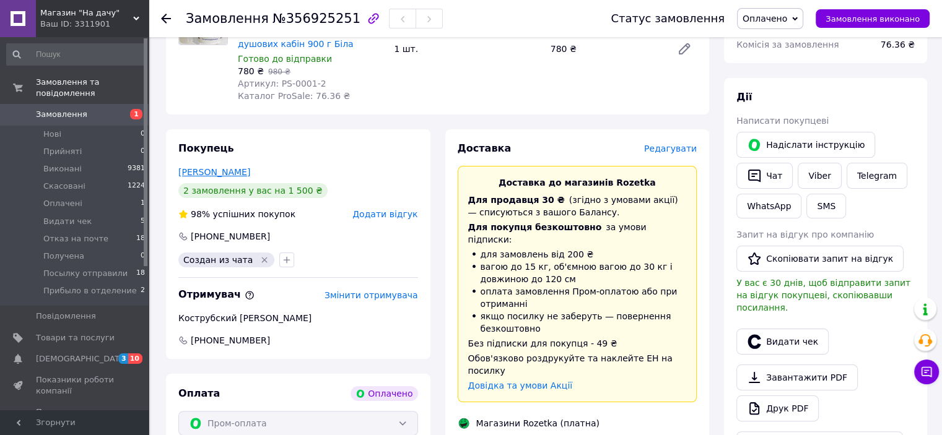
click at [205, 175] on link "Мирошниченко Елена" at bounding box center [214, 172] width 72 height 10
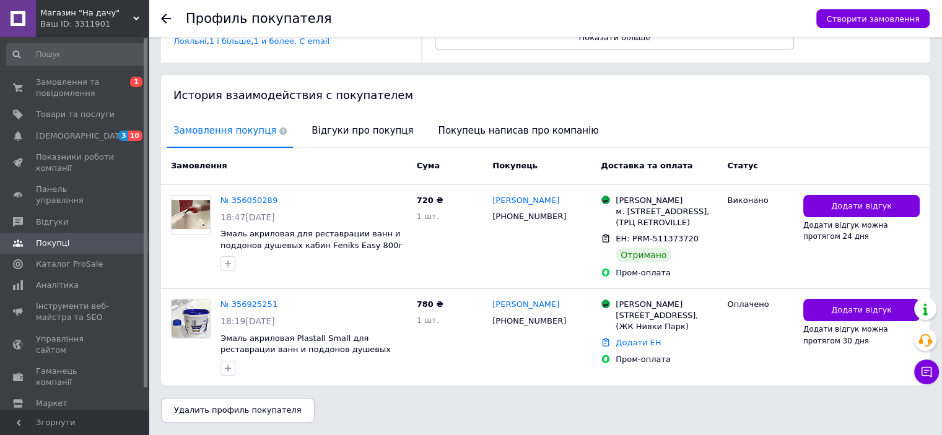
scroll to position [226, 0]
click at [251, 309] on link "№ 356925251" at bounding box center [248, 304] width 57 height 9
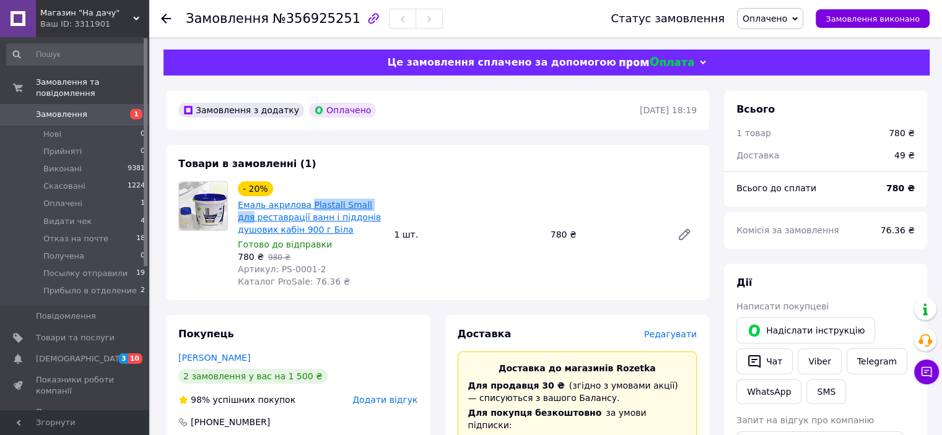
drag, startPoint x: 382, startPoint y: 206, endPoint x: 302, endPoint y: 212, distance: 80.1
click at [302, 212] on span "Емаль акрилова Plastall Small для реставрації ванн і піддонів душових кабін 900…" at bounding box center [311, 217] width 146 height 37
copy link "Plastall Small для"
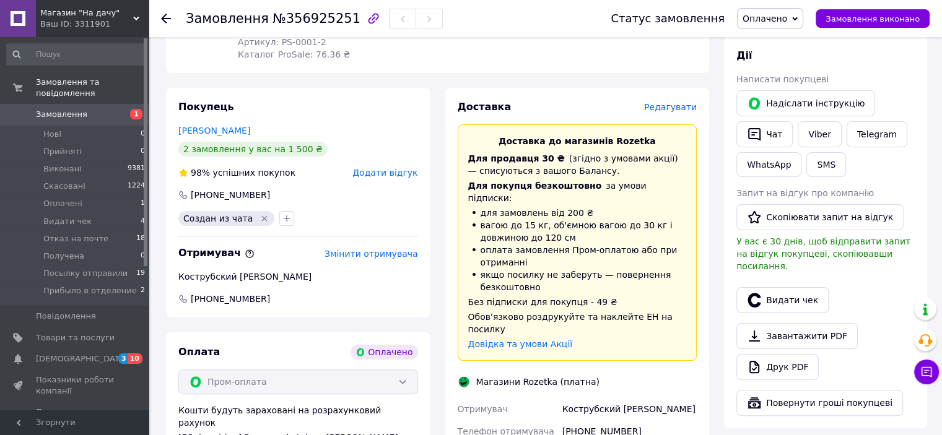
scroll to position [371, 0]
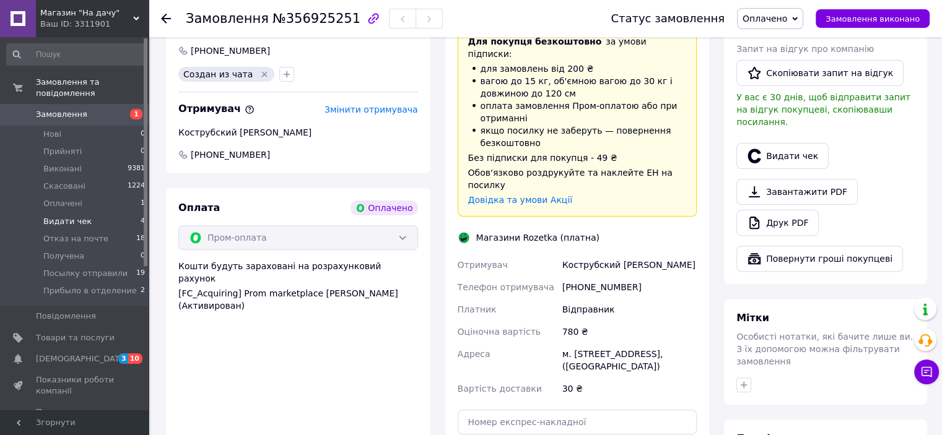
click at [107, 213] on li "Видати чек 4" at bounding box center [76, 221] width 152 height 17
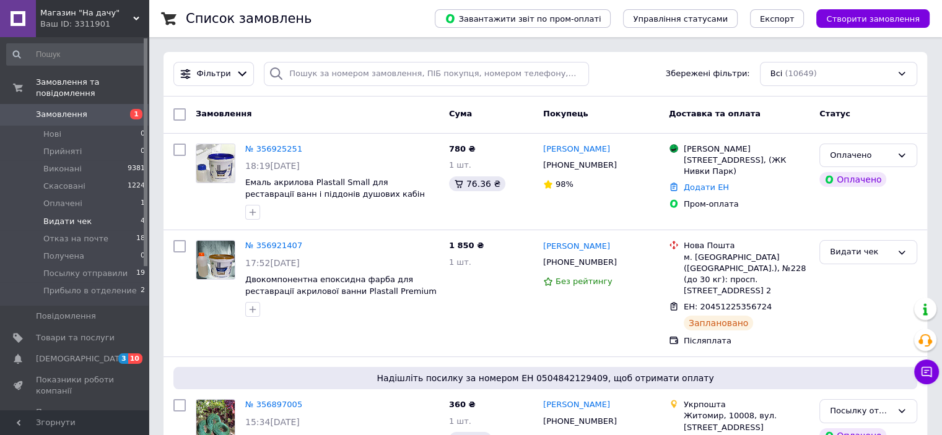
click at [57, 216] on span "Видати чек" at bounding box center [67, 221] width 48 height 11
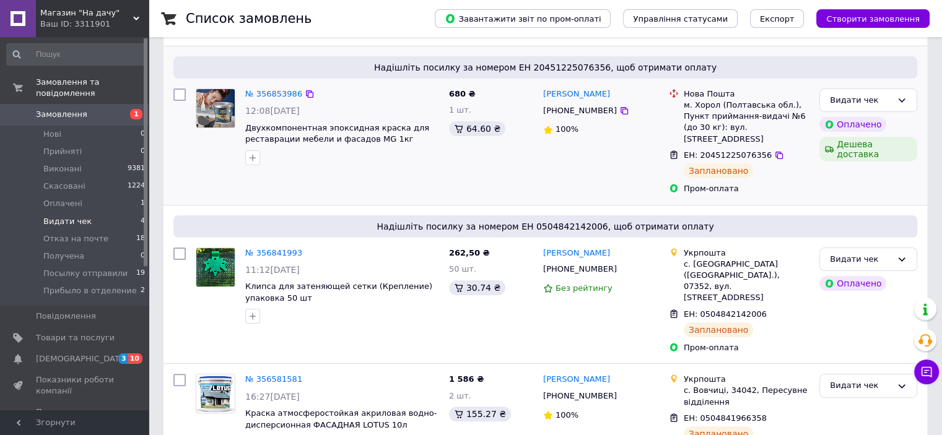
scroll to position [259, 0]
click at [775, 150] on icon at bounding box center [778, 153] width 7 height 7
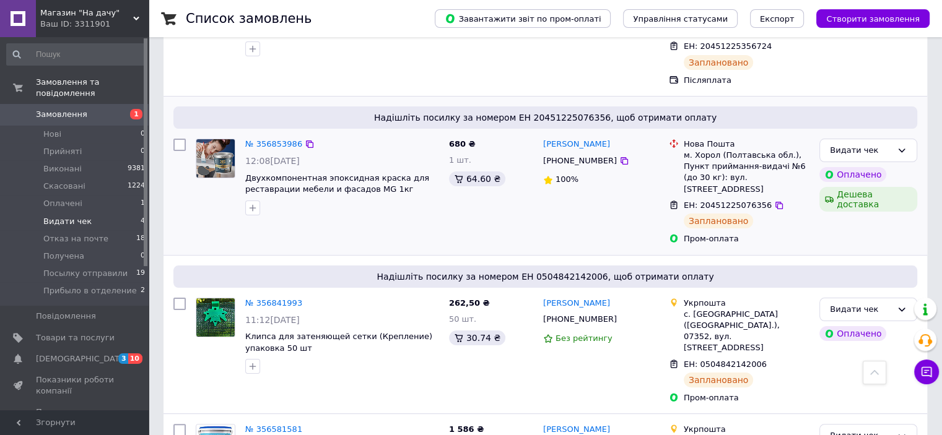
scroll to position [136, 0]
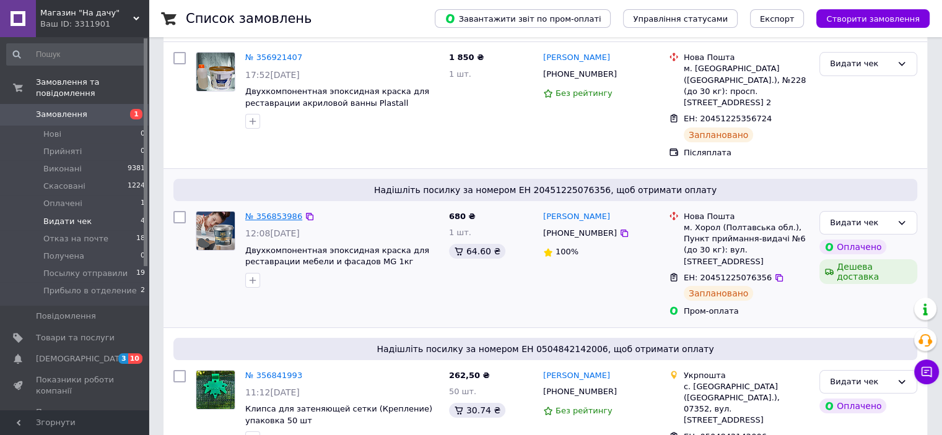
click at [278, 212] on link "№ 356853986" at bounding box center [273, 216] width 57 height 9
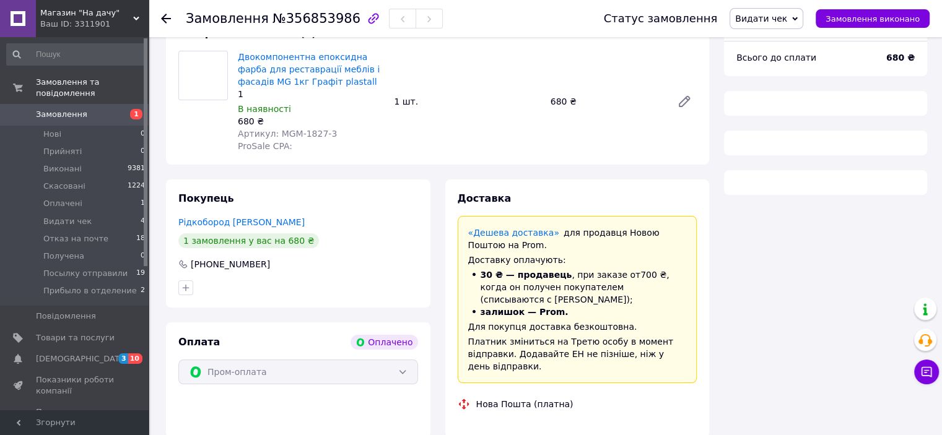
scroll to position [136, 0]
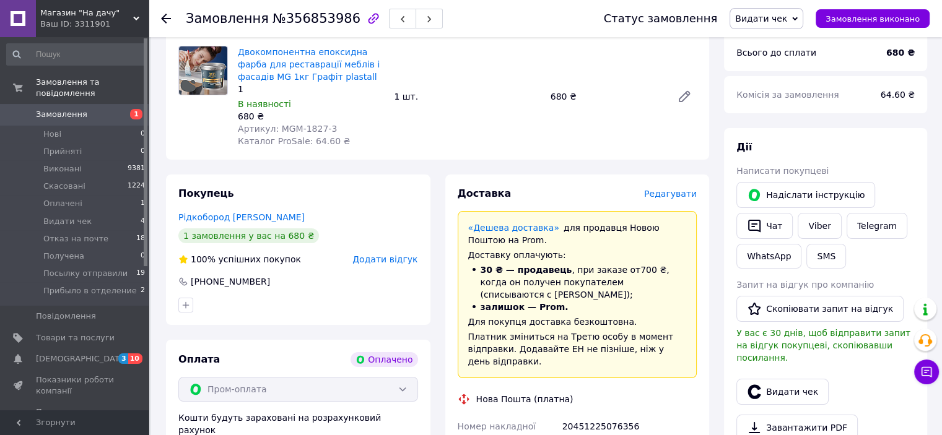
click at [327, 127] on div "Артикул: MGM-1827-3" at bounding box center [311, 129] width 146 height 12
drag, startPoint x: 331, startPoint y: 130, endPoint x: 273, endPoint y: 130, distance: 57.6
click at [273, 130] on div "Артикул: MGM-1827-3" at bounding box center [311, 129] width 146 height 12
copy span "MGM-1827-3"
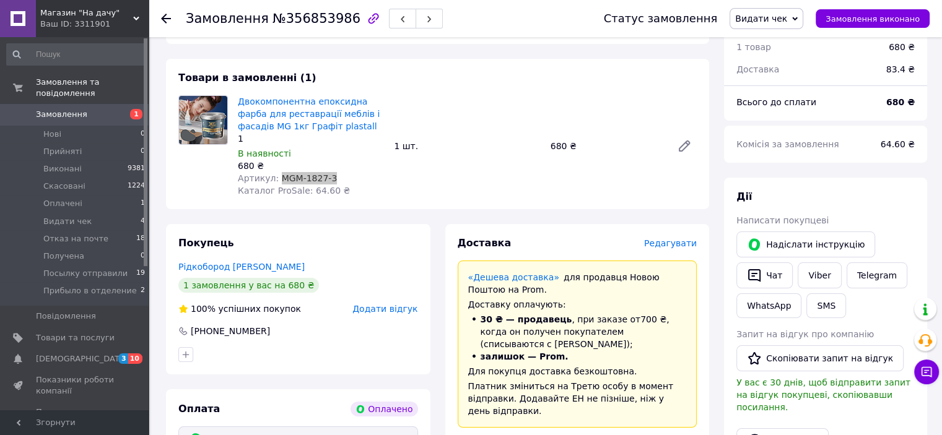
scroll to position [186, 0]
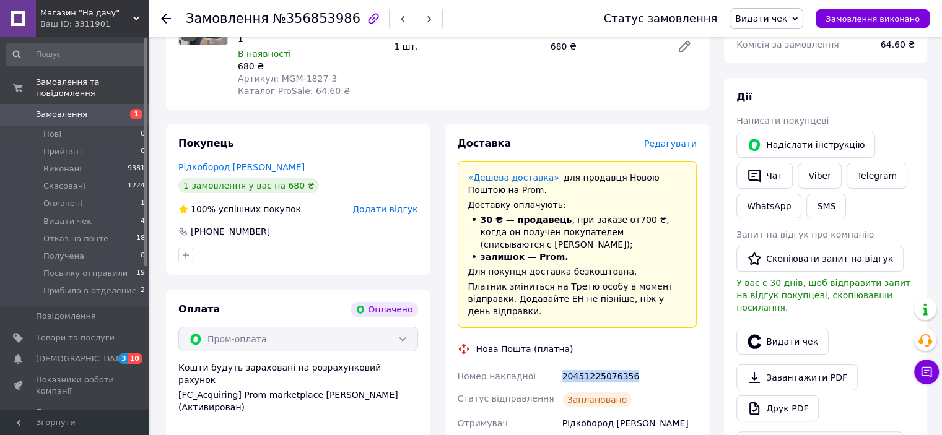
drag, startPoint x: 636, startPoint y: 360, endPoint x: 552, endPoint y: 366, distance: 85.0
copy div "Номер накладної 20451225076356"
click at [822, 175] on link "Viber" at bounding box center [818, 176] width 43 height 26
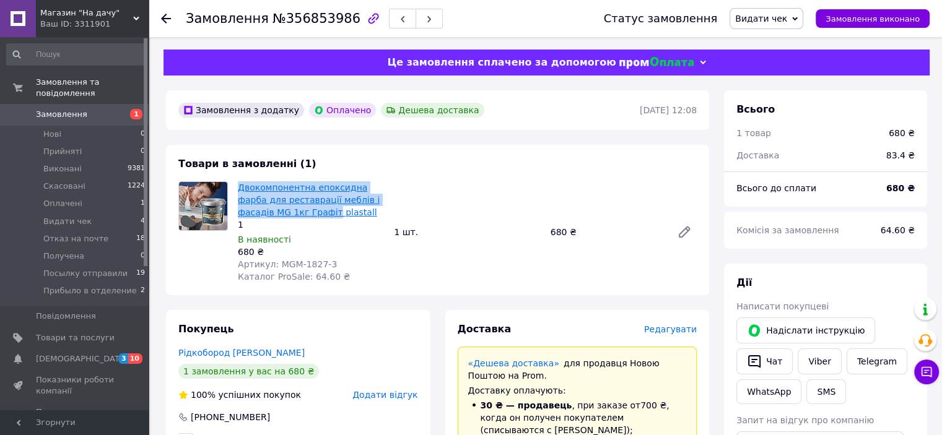
drag, startPoint x: 235, startPoint y: 191, endPoint x: 276, endPoint y: 216, distance: 48.6
click at [276, 216] on div "Двокомпонентна епоксидна фарба для реставрації меблів і фасадів MG 1кг Графіт p…" at bounding box center [311, 232] width 156 height 106
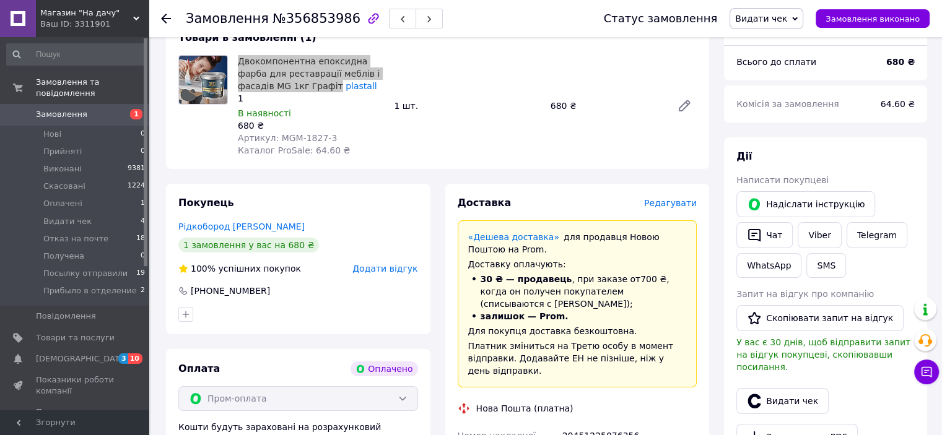
scroll to position [62, 0]
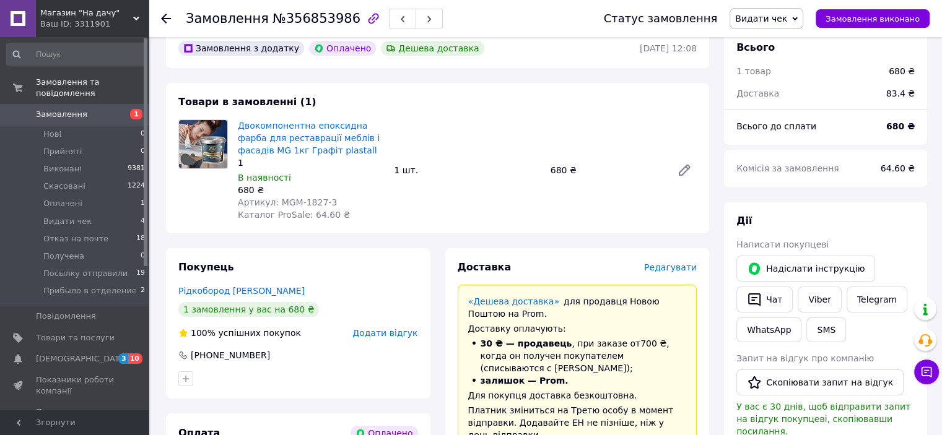
click at [319, 176] on div "В наявності" at bounding box center [311, 178] width 146 height 12
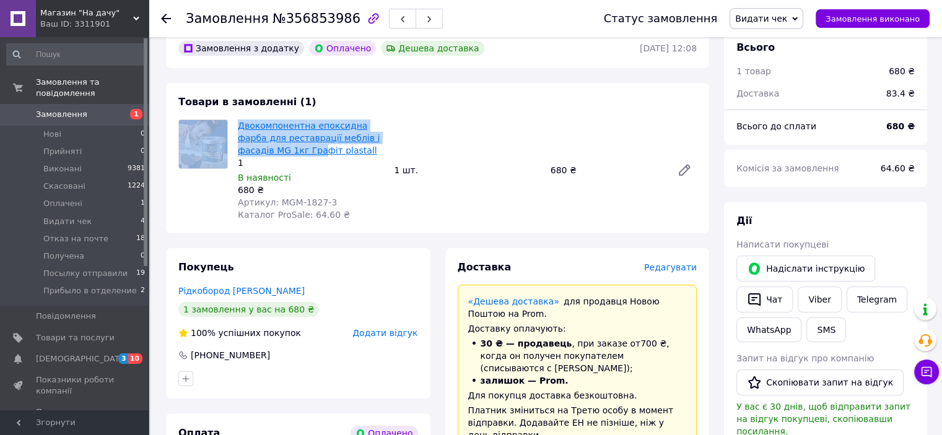
drag, startPoint x: 232, startPoint y: 130, endPoint x: 265, endPoint y: 145, distance: 36.8
click at [265, 145] on div "Двокомпонентна епоксидна фарба для реставрації меблів і фасадів MG 1кг Графіт p…" at bounding box center [437, 170] width 528 height 102
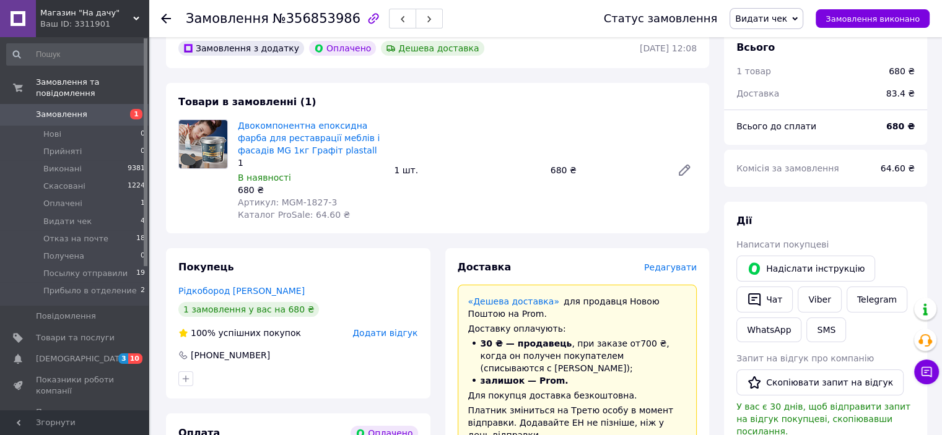
click at [457, 151] on div "Двокомпонентна епоксидна фарба для реставрації меблів і фасадів MG 1кг Графіт p…" at bounding box center [467, 170] width 469 height 106
click at [313, 153] on span "Двокомпонентна епоксидна фарба для реставрації меблів і фасадів MG 1кг Графіт p…" at bounding box center [311, 137] width 146 height 37
drag, startPoint x: 313, startPoint y: 153, endPoint x: 238, endPoint y: 129, distance: 78.1
click at [238, 129] on span "Двокомпонентна епоксидна фарба для реставрації меблів і фасадів MG 1кг Графіт p…" at bounding box center [311, 137] width 146 height 37
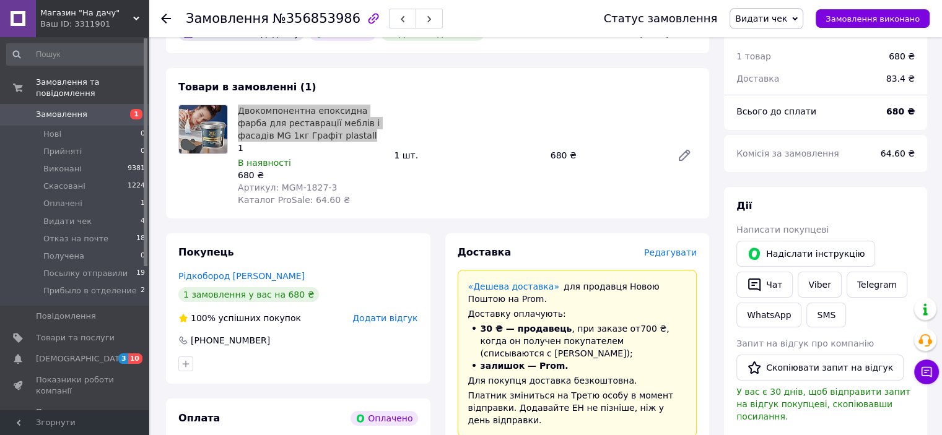
scroll to position [0, 0]
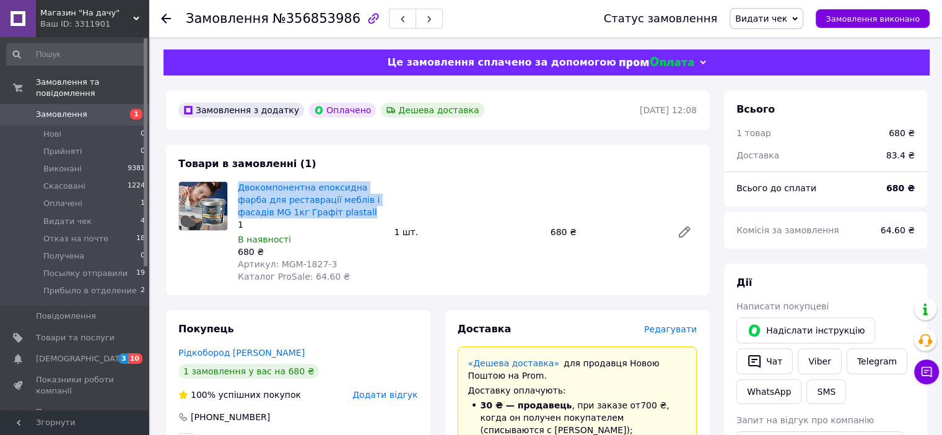
click at [323, 214] on span "Двокомпонентна епоксидна фарба для реставрації меблів і фасадів MG 1кг Графіт p…" at bounding box center [311, 199] width 146 height 37
drag, startPoint x: 313, startPoint y: 212, endPoint x: 253, endPoint y: 214, distance: 60.7
click at [253, 214] on span "Двокомпонентна епоксидна фарба для реставрації меблів і фасадів MG 1кг Графіт p…" at bounding box center [311, 199] width 146 height 37
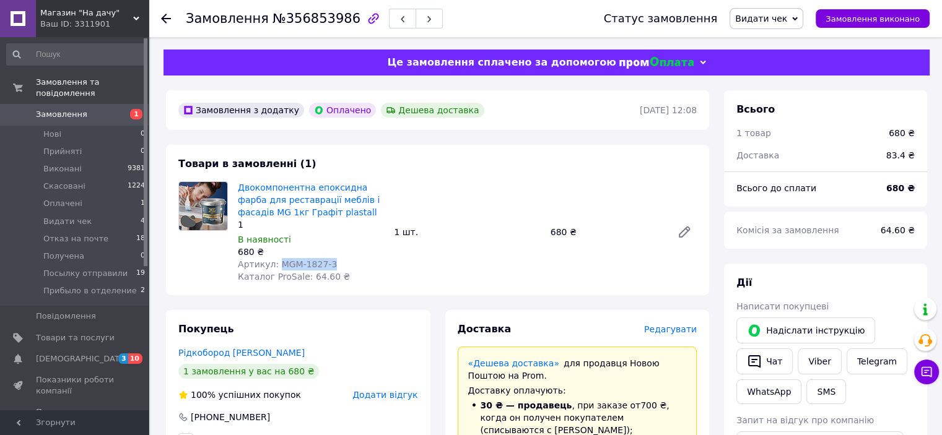
drag, startPoint x: 331, startPoint y: 263, endPoint x: 277, endPoint y: 263, distance: 54.5
click at [277, 263] on div "Артикул: MGM-1827-3" at bounding box center [311, 264] width 146 height 12
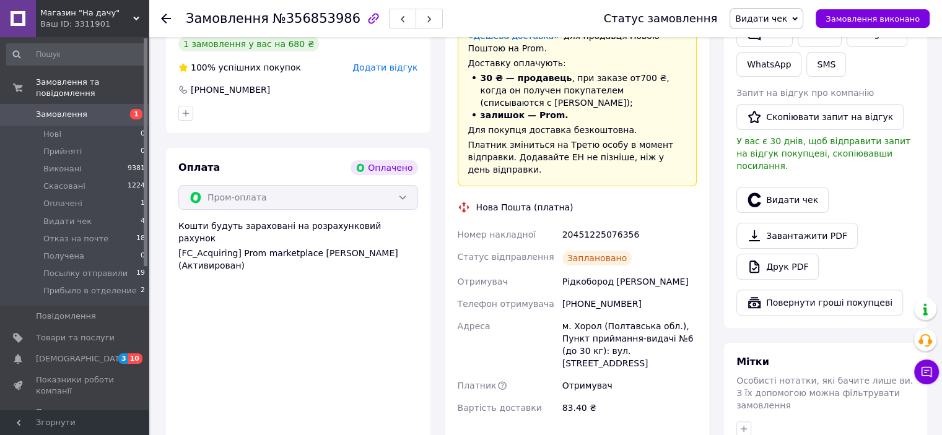
scroll to position [186, 0]
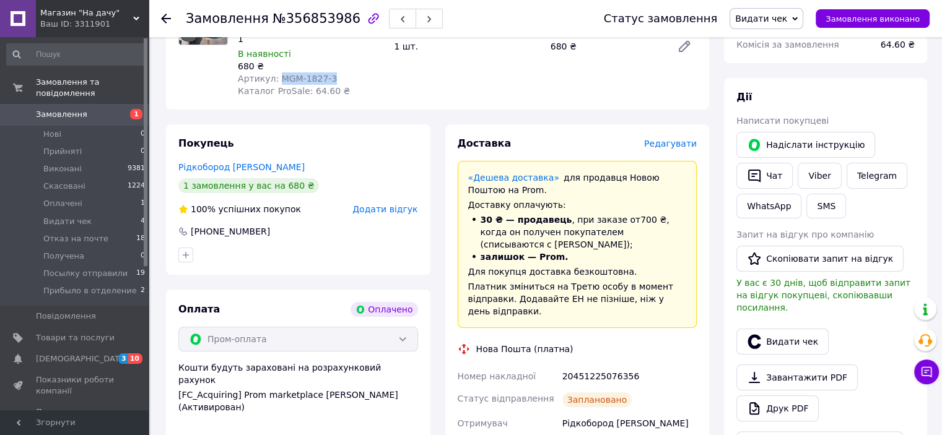
click at [803, 13] on span "Видати чек" at bounding box center [766, 18] width 74 height 21
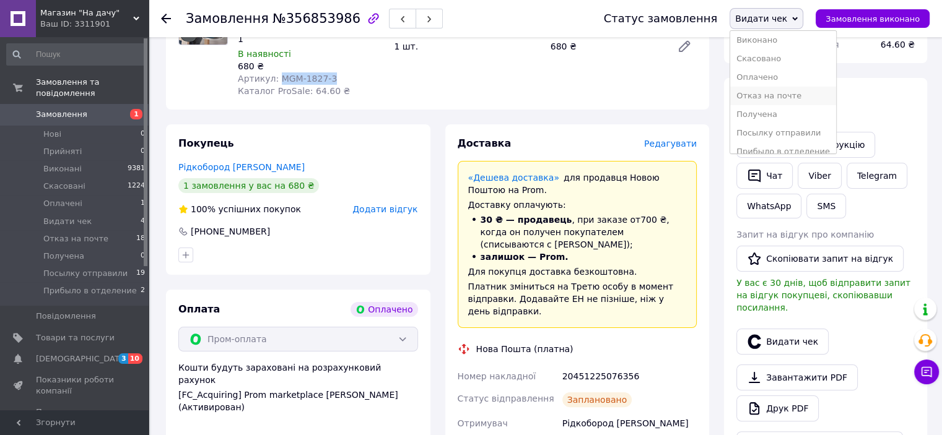
scroll to position [32, 0]
click at [787, 121] on li "Посылку отправили" at bounding box center [783, 122] width 106 height 19
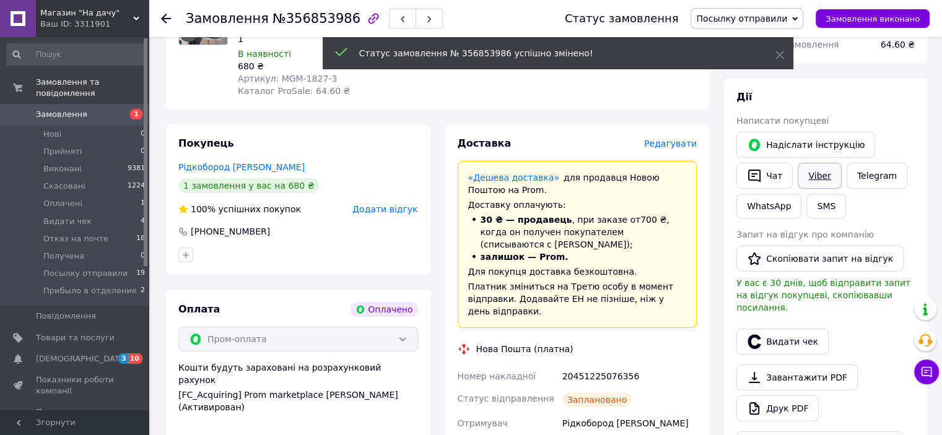
click at [817, 177] on link "Viber" at bounding box center [818, 176] width 43 height 26
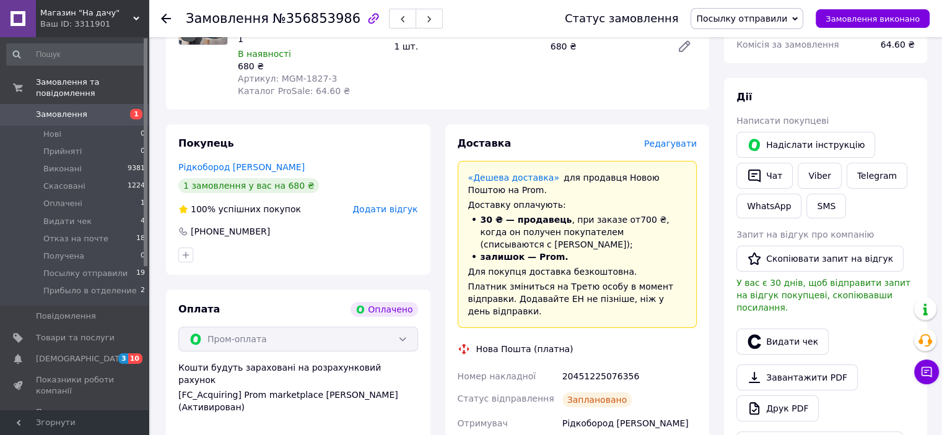
scroll to position [0, 0]
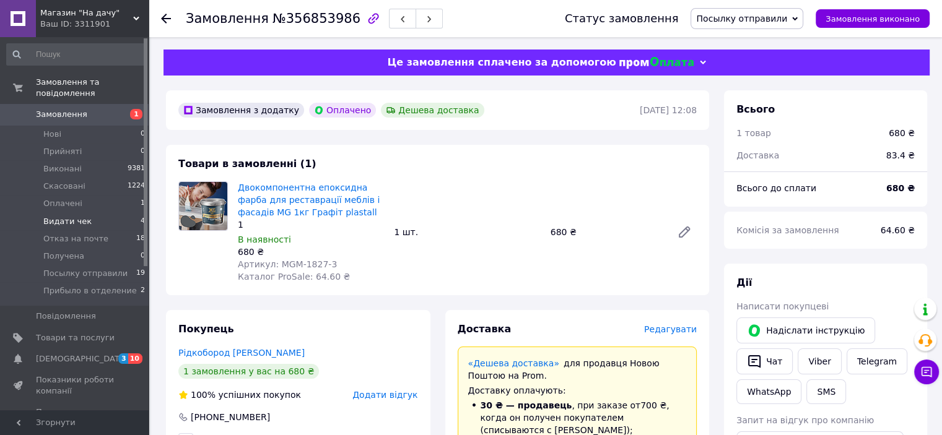
click at [62, 216] on span "Видати чек" at bounding box center [67, 221] width 48 height 11
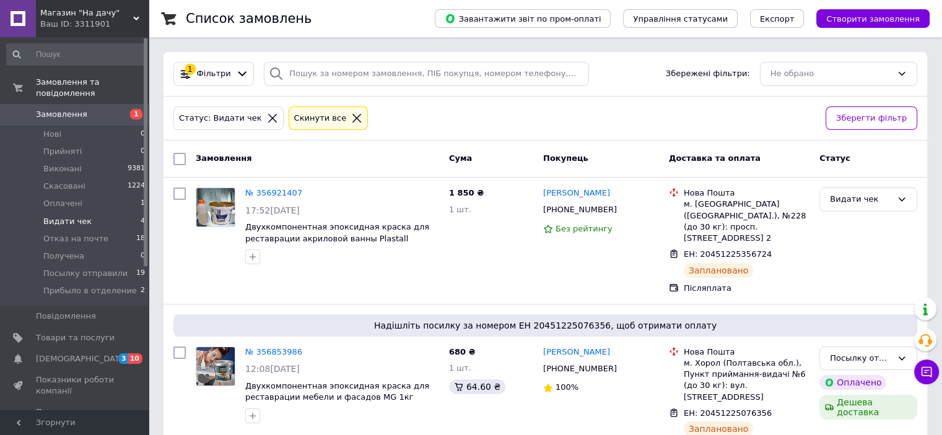
click at [53, 216] on span "Видати чек" at bounding box center [67, 221] width 48 height 11
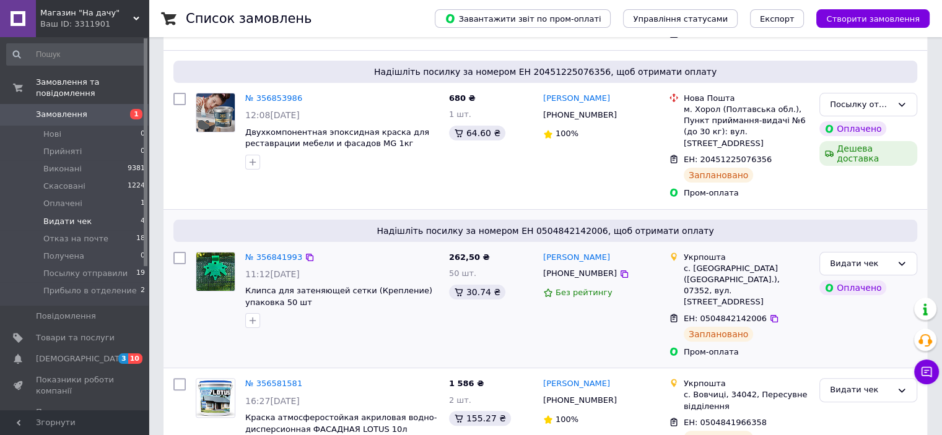
scroll to position [259, 0]
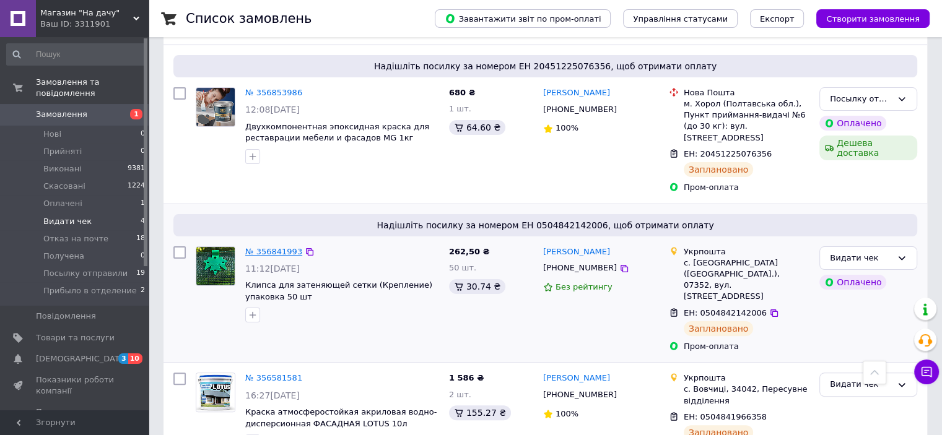
click at [276, 247] on link "№ 356841993" at bounding box center [273, 251] width 57 height 9
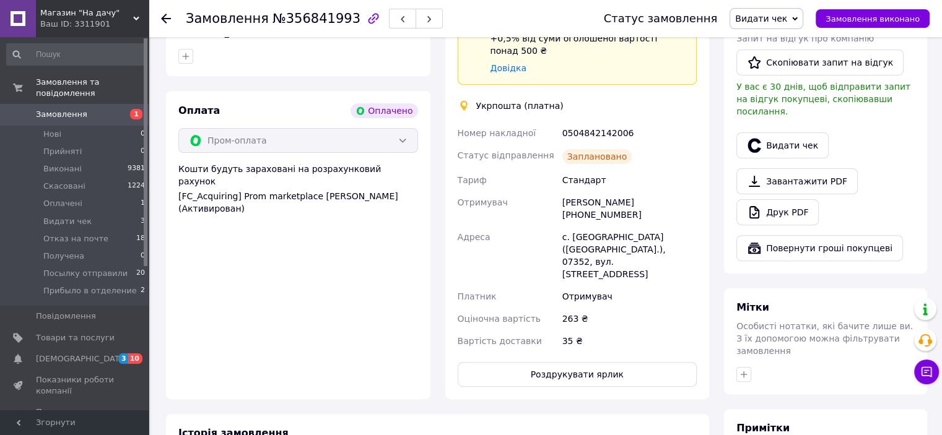
scroll to position [383, 0]
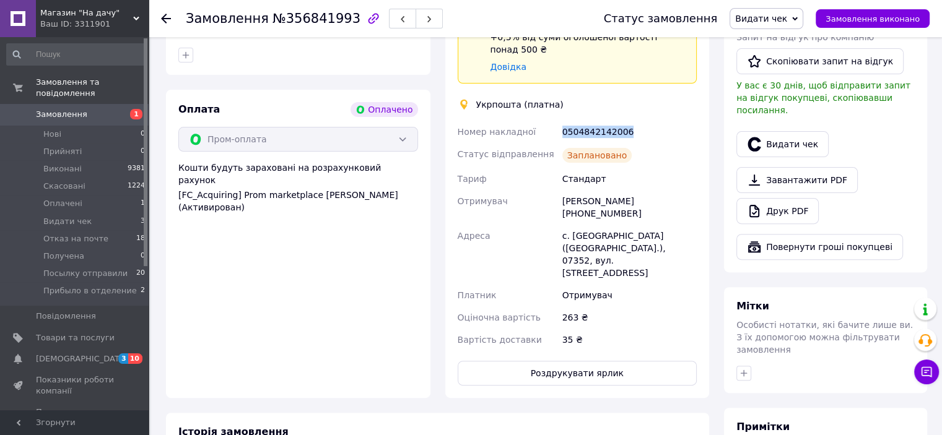
drag, startPoint x: 624, startPoint y: 121, endPoint x: 561, endPoint y: 118, distance: 63.2
click at [561, 121] on div "0504842142006" at bounding box center [629, 132] width 139 height 22
click at [592, 361] on button "Роздрукувати ярлик" at bounding box center [578, 373] width 240 height 25
drag, startPoint x: 622, startPoint y: 191, endPoint x: 560, endPoint y: 189, distance: 61.3
click at [560, 190] on div "Олег Павленко +380672233999" at bounding box center [629, 207] width 139 height 35
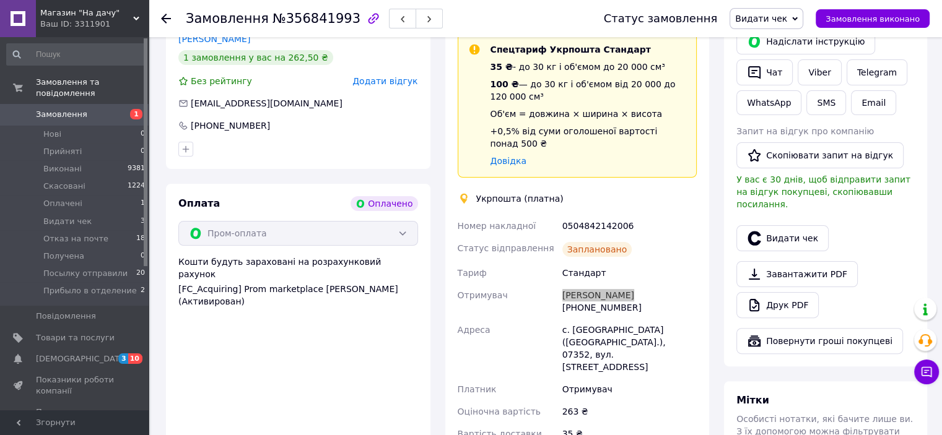
scroll to position [12, 0]
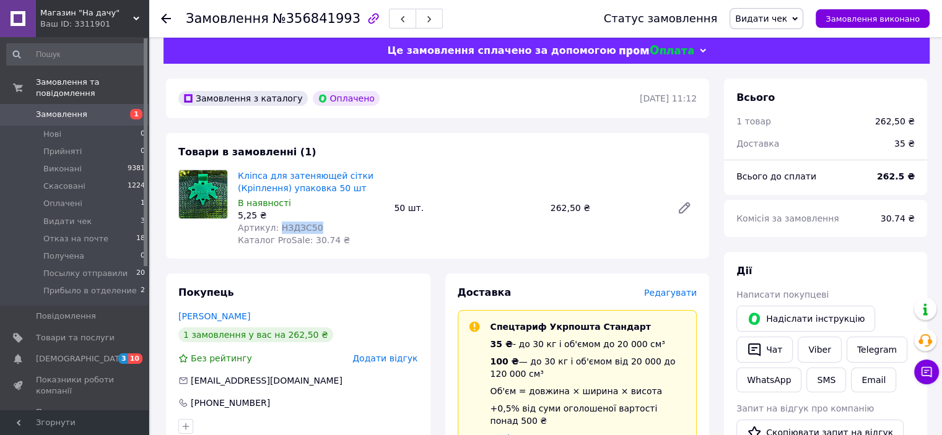
drag, startPoint x: 317, startPoint y: 227, endPoint x: 276, endPoint y: 228, distance: 40.9
click at [276, 228] on div "Артикул: НЗДЗС50" at bounding box center [311, 228] width 146 height 12
click at [163, 15] on icon at bounding box center [166, 19] width 10 height 10
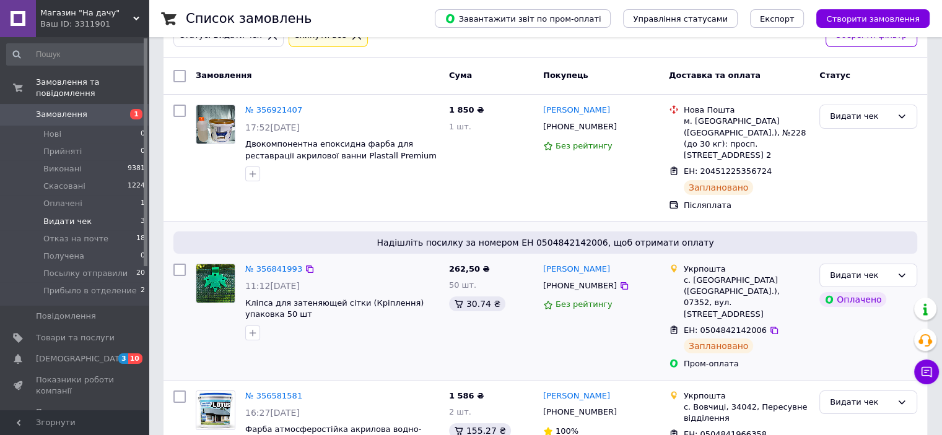
scroll to position [111, 0]
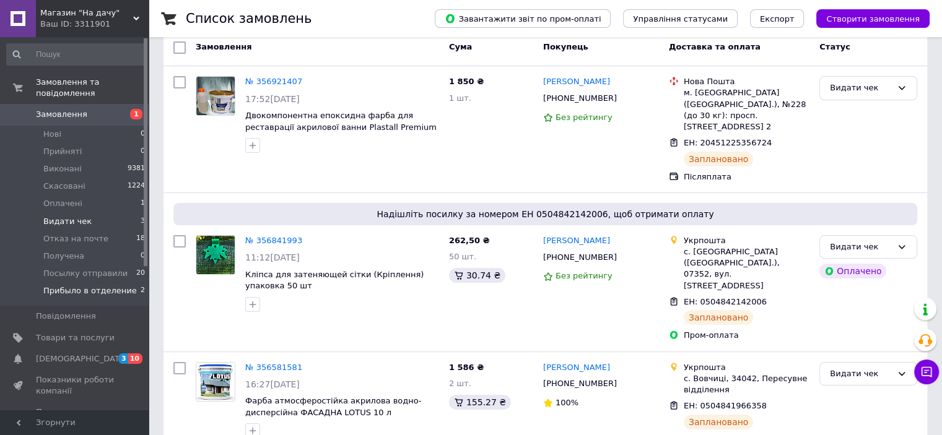
click at [92, 285] on span "Прибыло в отделение" at bounding box center [89, 290] width 93 height 11
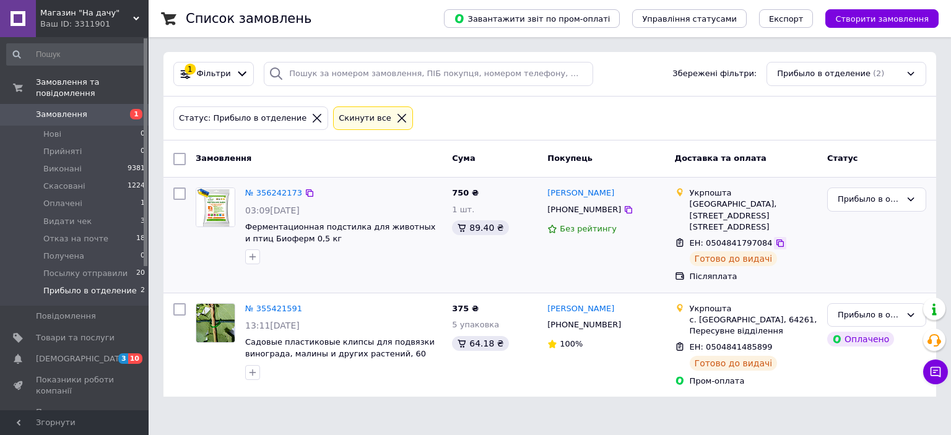
click at [776, 240] on icon at bounding box center [779, 243] width 7 height 7
click at [775, 343] on icon at bounding box center [780, 348] width 10 height 10
click at [64, 217] on li "Видати чек 3" at bounding box center [76, 221] width 152 height 17
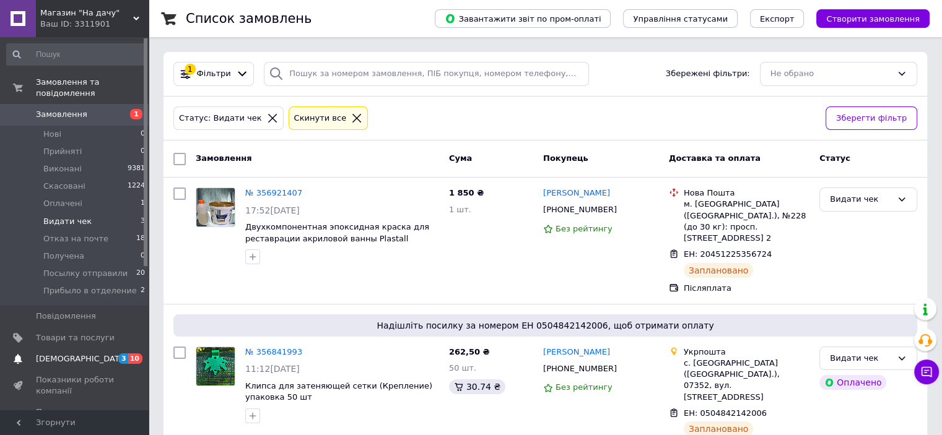
click at [85, 349] on link "Сповіщення 3 10" at bounding box center [76, 359] width 152 height 21
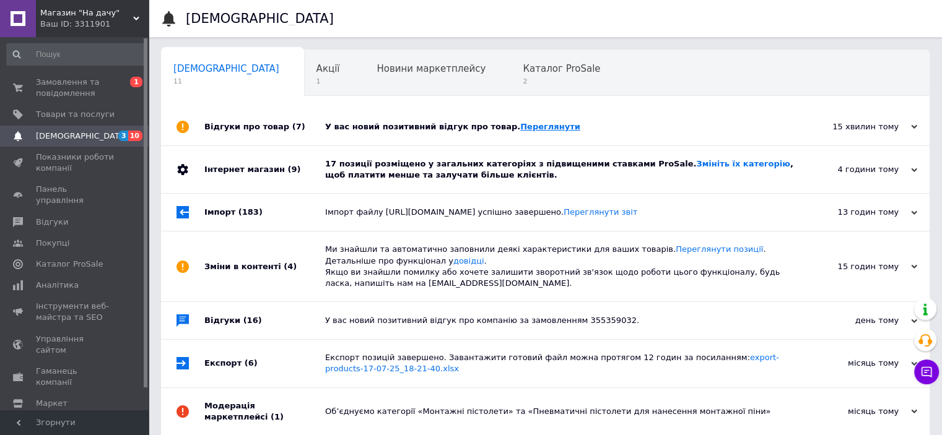
click at [524, 128] on link "Переглянути" at bounding box center [550, 126] width 60 height 9
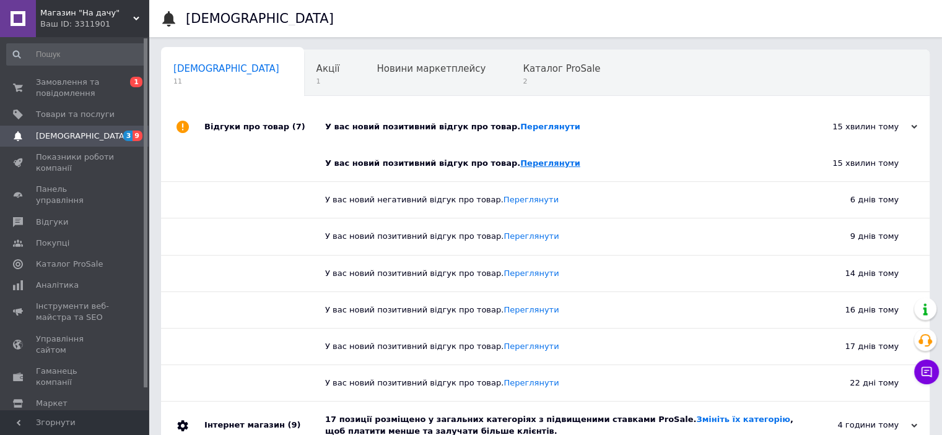
click at [520, 163] on link "Переглянути" at bounding box center [550, 163] width 60 height 9
click at [59, 88] on span "Замовлення та повідомлення" at bounding box center [75, 88] width 79 height 22
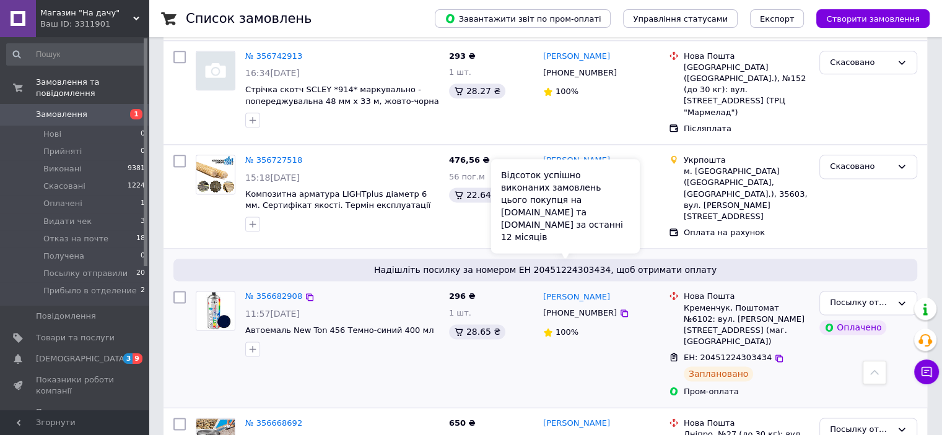
scroll to position [1424, 0]
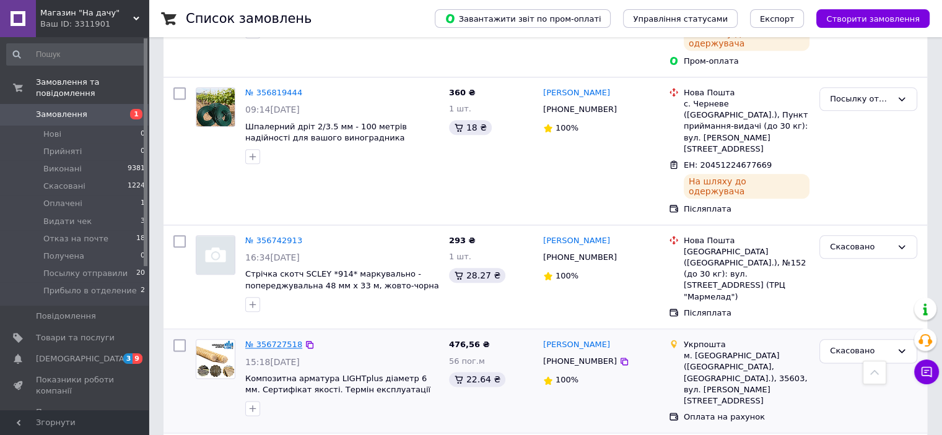
click at [275, 340] on link "№ 356727518" at bounding box center [273, 344] width 57 height 9
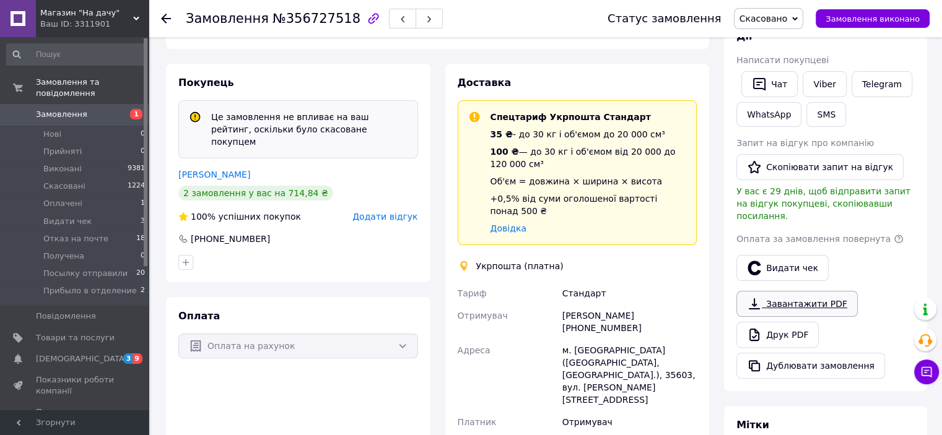
scroll to position [183, 0]
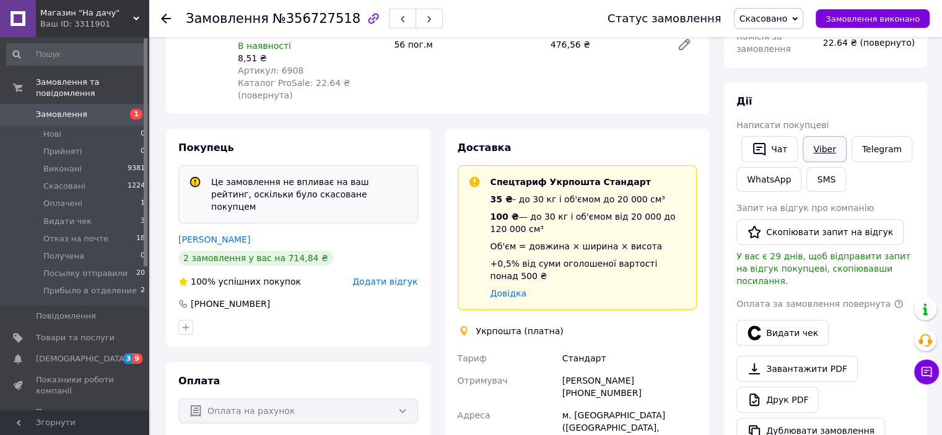
click at [826, 145] on link "Viber" at bounding box center [823, 149] width 43 height 26
click at [74, 216] on span "Видати чек" at bounding box center [67, 221] width 48 height 11
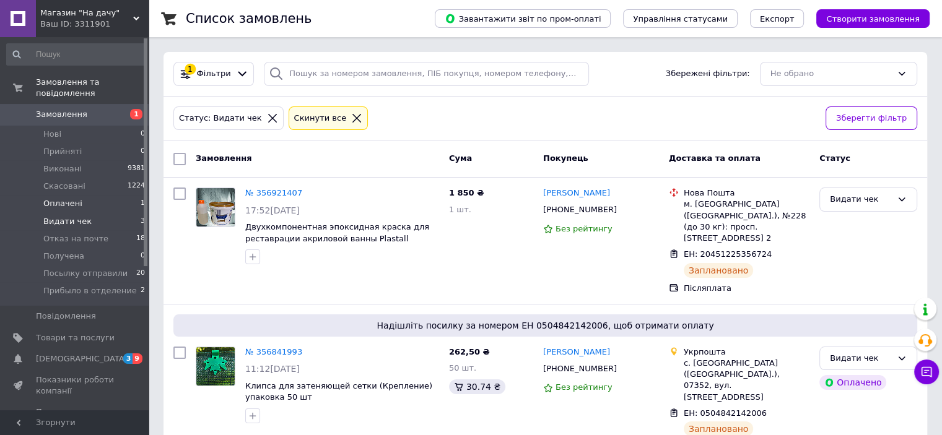
click at [56, 198] on span "Оплачені" at bounding box center [62, 203] width 39 height 11
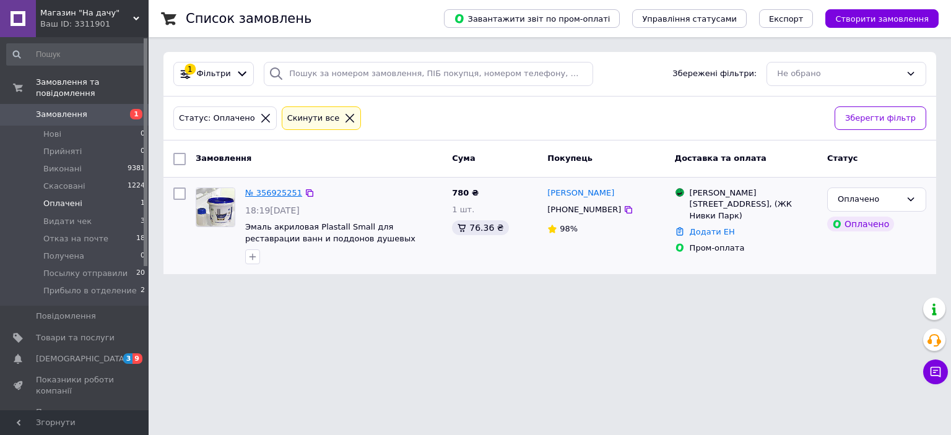
click at [276, 188] on link "№ 356925251" at bounding box center [273, 192] width 57 height 9
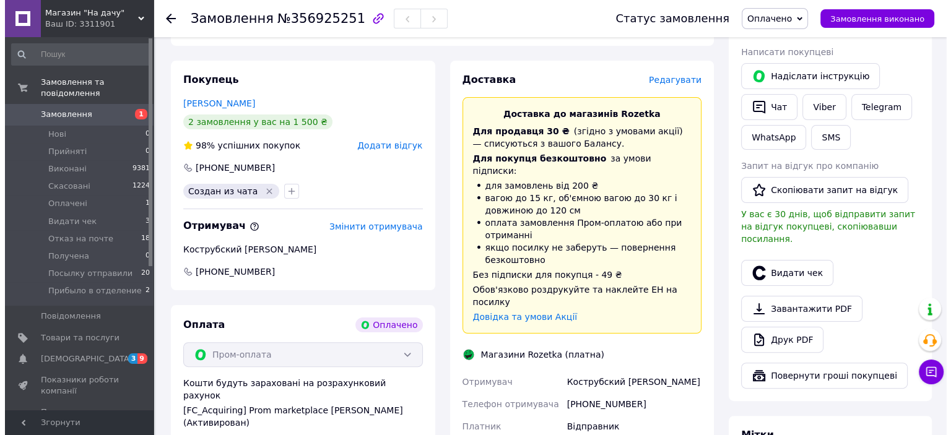
scroll to position [248, 0]
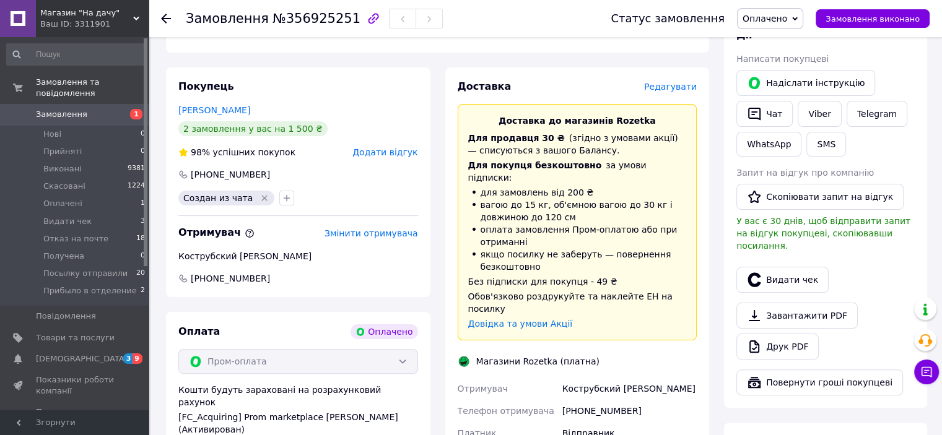
click at [666, 87] on span "Редагувати" at bounding box center [670, 87] width 53 height 10
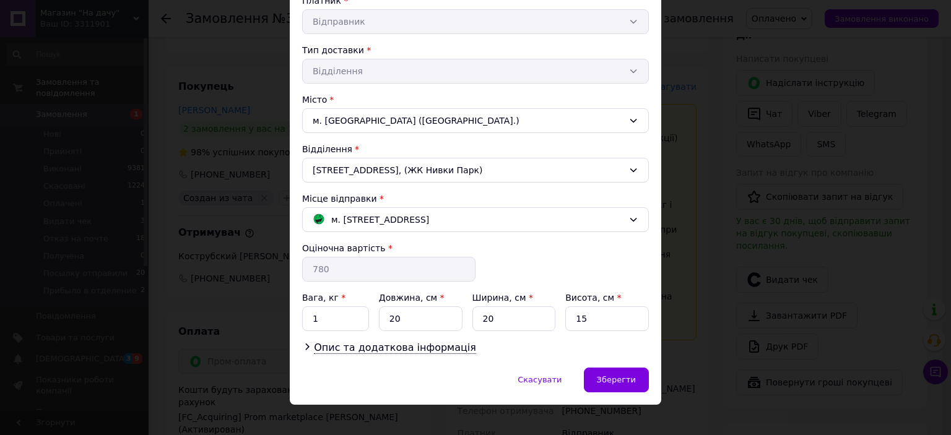
scroll to position [124, 0]
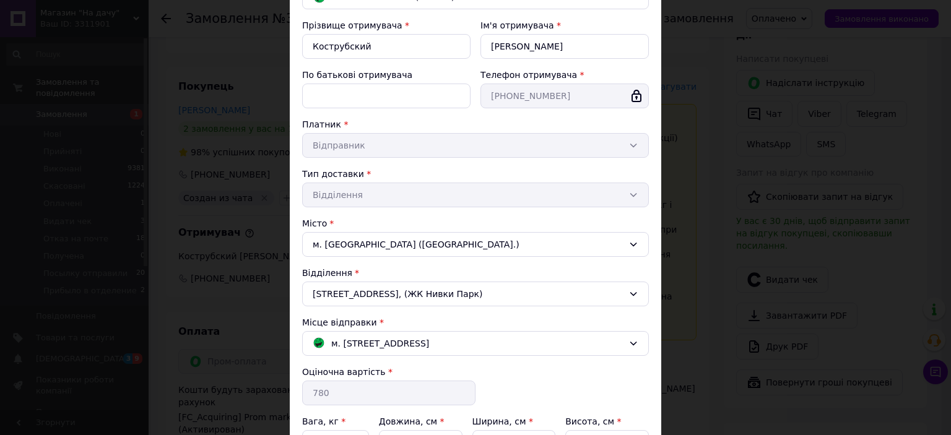
click at [614, 235] on div "м. [GEOGRAPHIC_DATA] ([GEOGRAPHIC_DATA].)" at bounding box center [475, 244] width 347 height 25
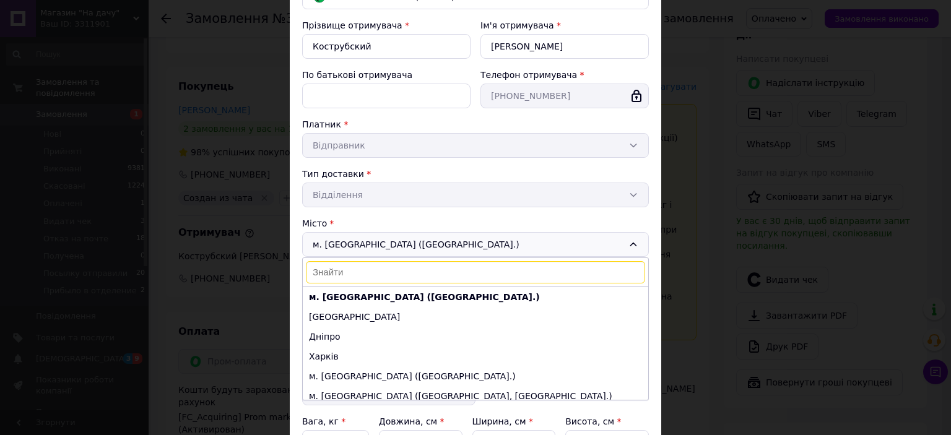
click at [436, 217] on div "Місто" at bounding box center [475, 223] width 347 height 12
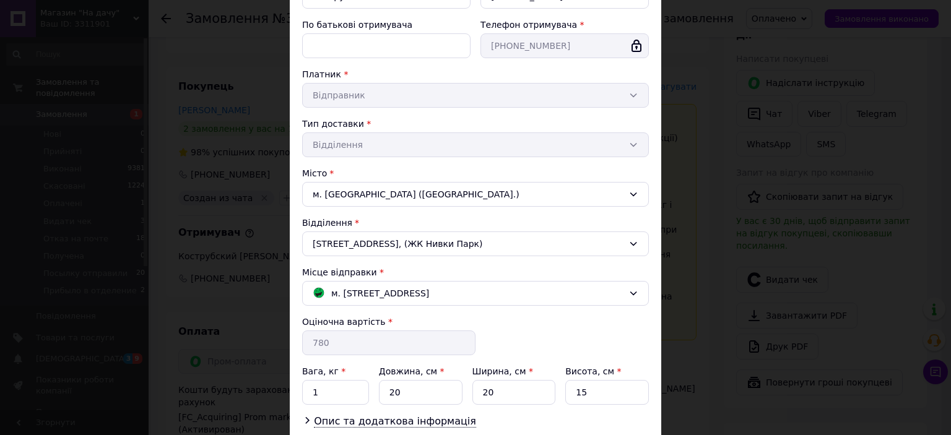
scroll to position [186, 0]
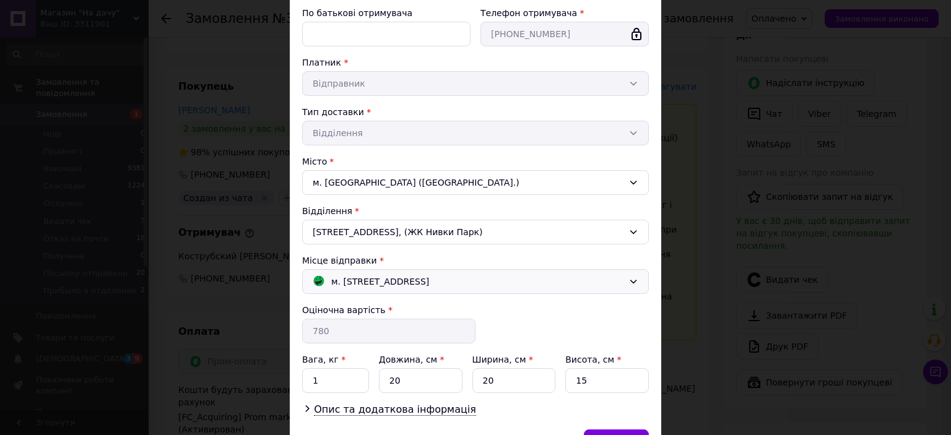
click at [630, 274] on div "м. Київ (Київська обл.); Зарічна, 1В" at bounding box center [475, 281] width 347 height 25
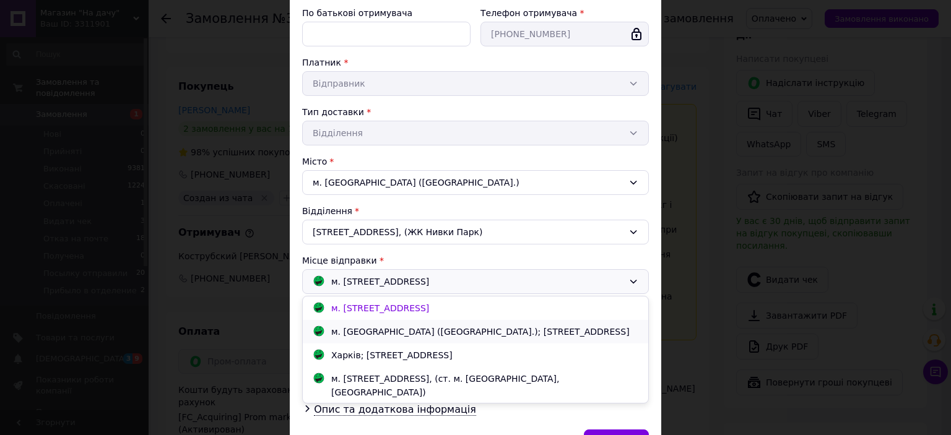
click at [389, 329] on div "м. Чернівці (Чернівецька обл.); Незалежності просп., 119" at bounding box center [480, 332] width 305 height 14
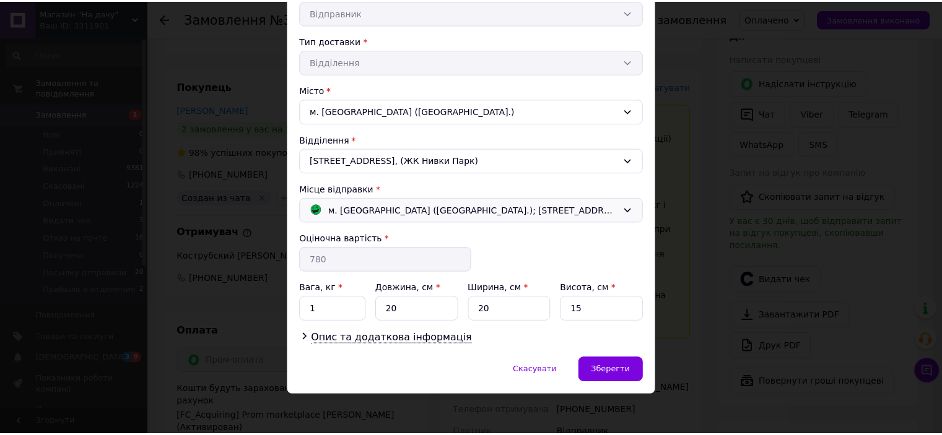
scroll to position [258, 0]
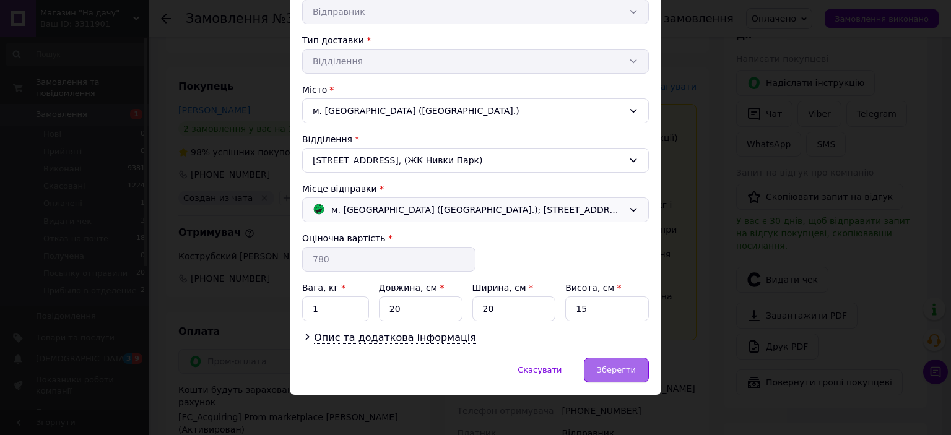
click at [623, 368] on span "Зберегти" at bounding box center [616, 369] width 39 height 9
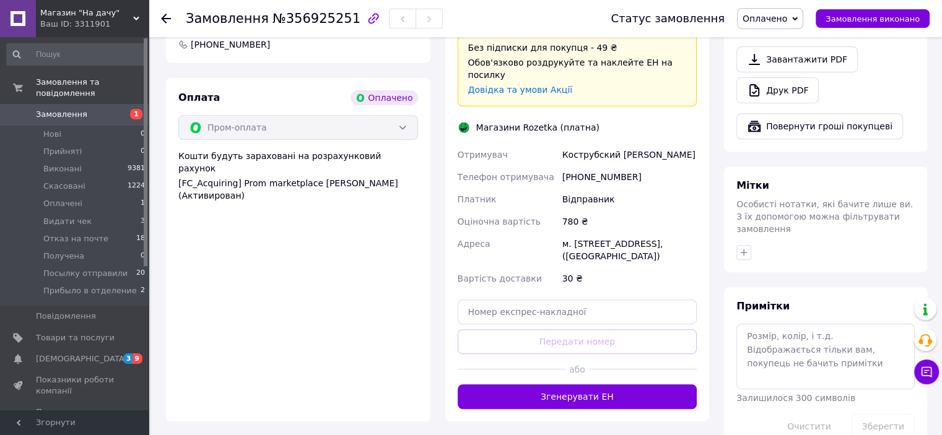
scroll to position [557, 0]
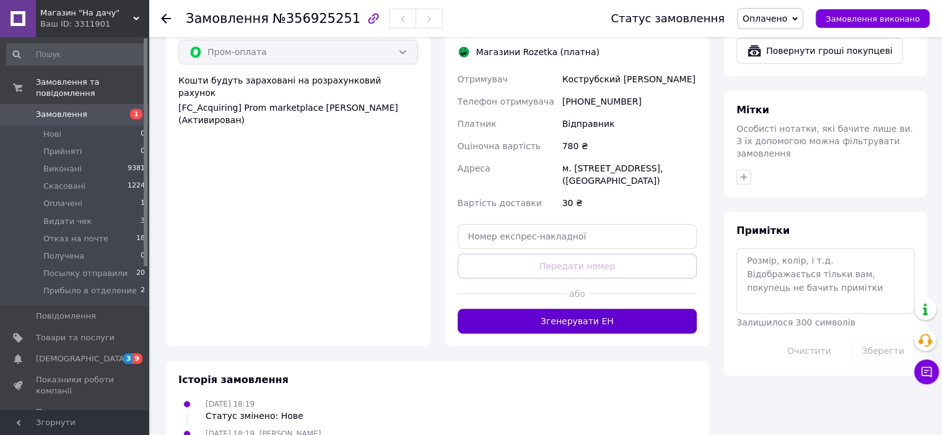
click at [582, 309] on button "Згенерувати ЕН" at bounding box center [578, 321] width 240 height 25
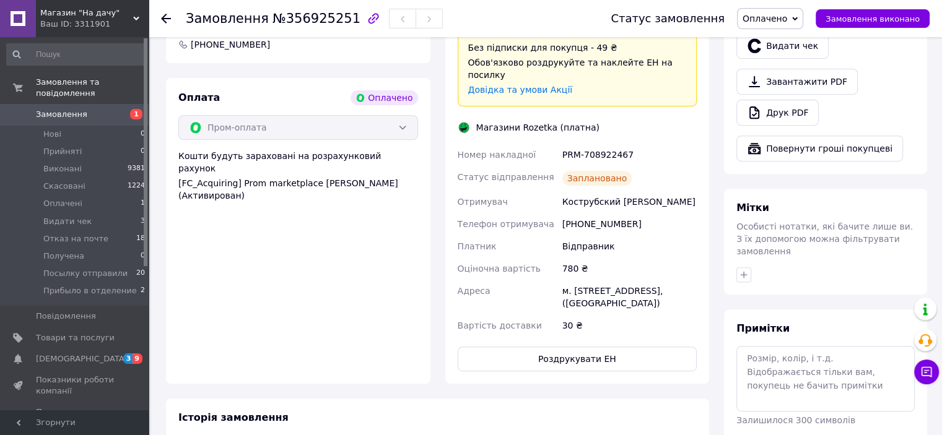
scroll to position [433, 0]
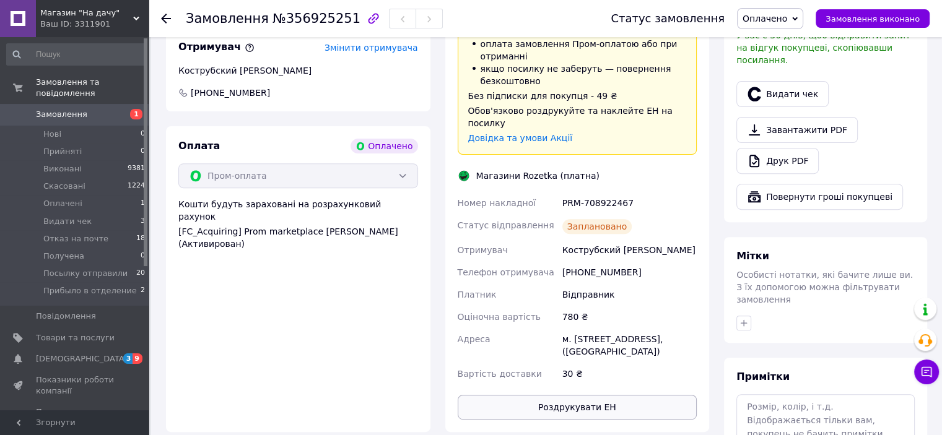
click at [596, 399] on button "Роздрукувати ЕН" at bounding box center [578, 407] width 240 height 25
drag, startPoint x: 627, startPoint y: 178, endPoint x: 554, endPoint y: 176, distance: 73.1
click at [554, 192] on div "Номер накладної PRM-708922467 Статус відправлення Заплановано Отримувач Коструб…" at bounding box center [577, 288] width 245 height 193
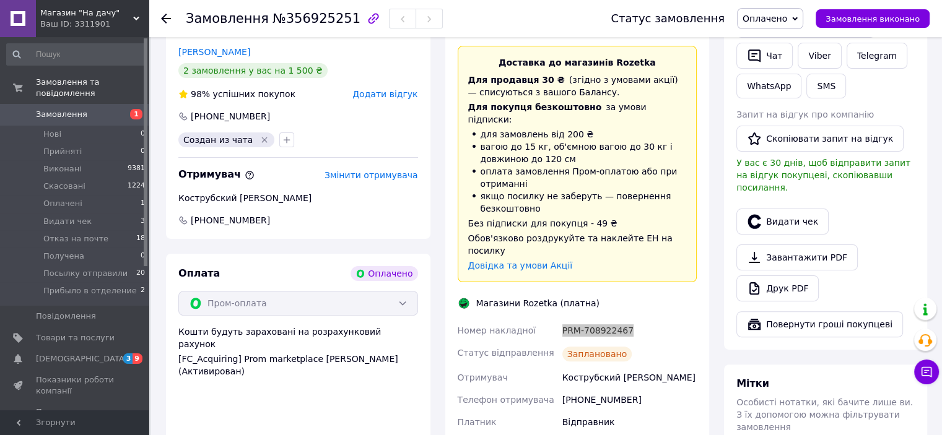
scroll to position [371, 0]
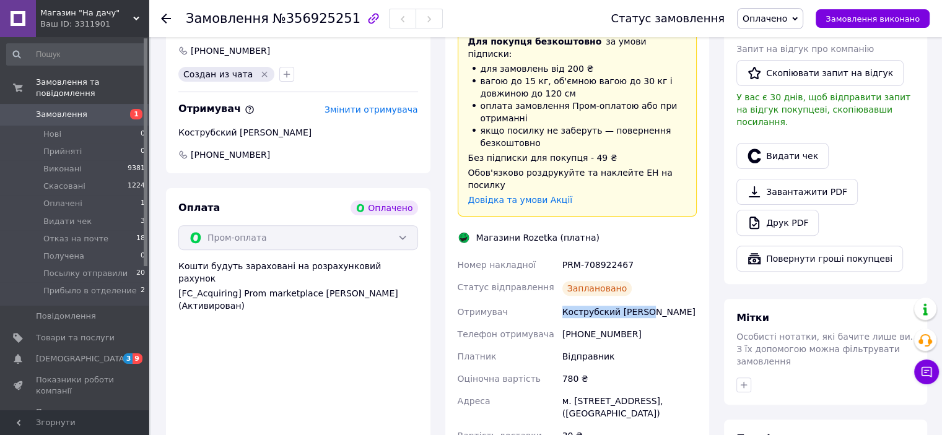
drag, startPoint x: 648, startPoint y: 289, endPoint x: 562, endPoint y: 290, distance: 85.5
click at [562, 301] on div "Кострубский Виктор" at bounding box center [629, 312] width 139 height 22
drag, startPoint x: 634, startPoint y: 240, endPoint x: 562, endPoint y: 232, distance: 72.8
click at [562, 254] on div "PRM-708922467" at bounding box center [629, 265] width 139 height 22
click at [797, 16] on icon at bounding box center [795, 19] width 6 height 6
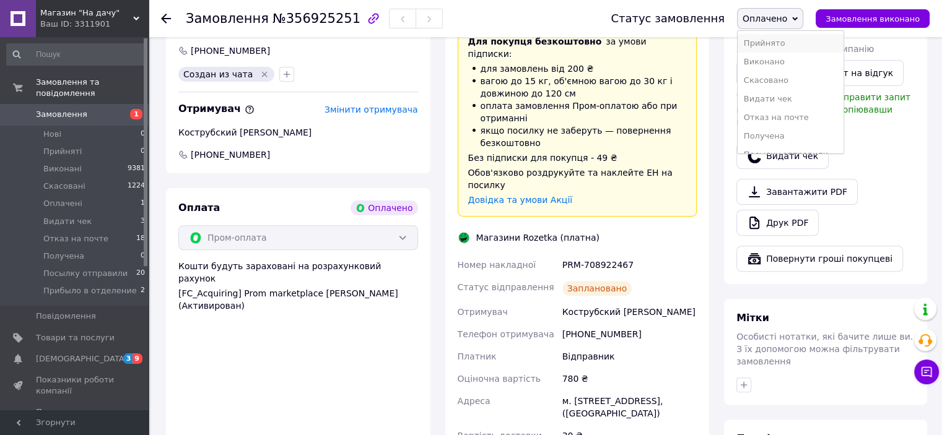
click at [792, 41] on li "Прийнято" at bounding box center [790, 43] width 106 height 19
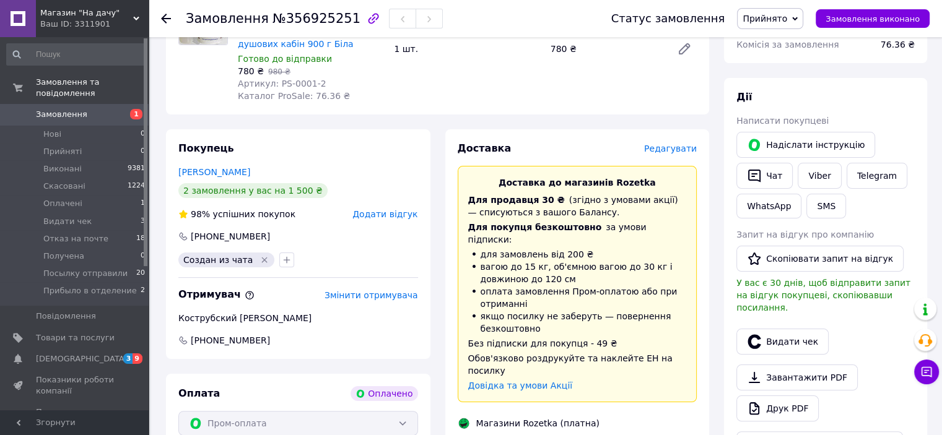
scroll to position [62, 0]
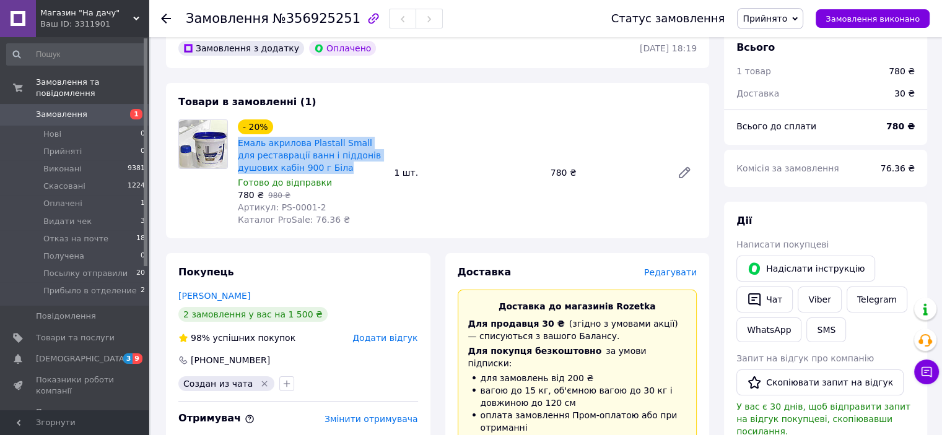
drag, startPoint x: 308, startPoint y: 165, endPoint x: 237, endPoint y: 148, distance: 73.3
click at [237, 148] on div "Емаль акрилова Plastall Small для реставрації ванн і піддонів душових кабін 900…" at bounding box center [311, 156] width 149 height 40
click at [799, 25] on span "Прийнято" at bounding box center [770, 18] width 66 height 21
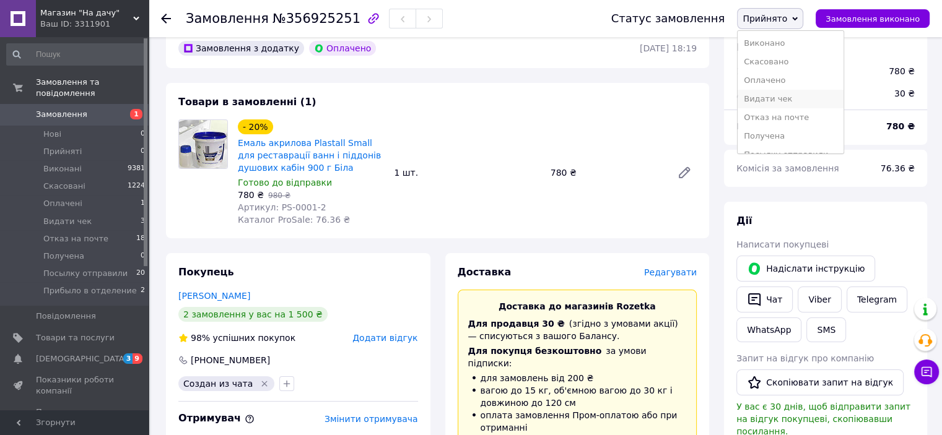
click at [782, 100] on li "Видати чек" at bounding box center [790, 99] width 106 height 19
click at [98, 213] on li "Видати чек 3" at bounding box center [76, 221] width 152 height 17
